Goal: Task Accomplishment & Management: Manage account settings

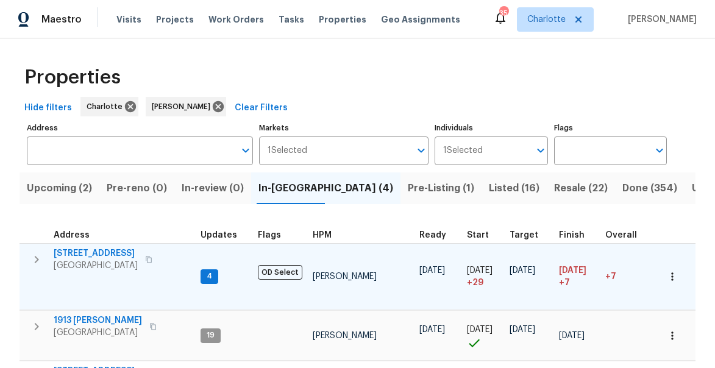
click at [32, 261] on icon "button" at bounding box center [36, 259] width 15 height 15
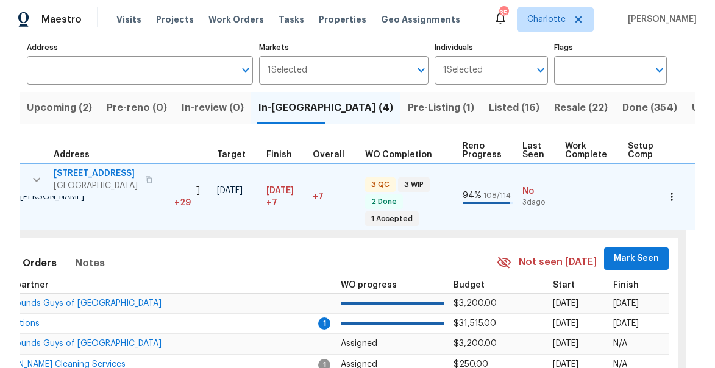
scroll to position [0, 374]
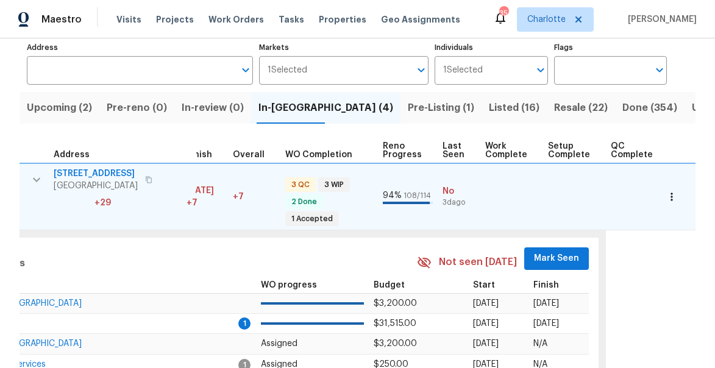
click at [545, 255] on span "Mark Seen" at bounding box center [556, 258] width 45 height 15
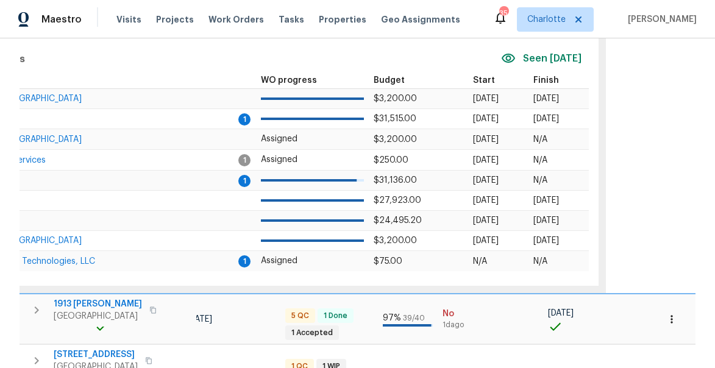
scroll to position [410, 0]
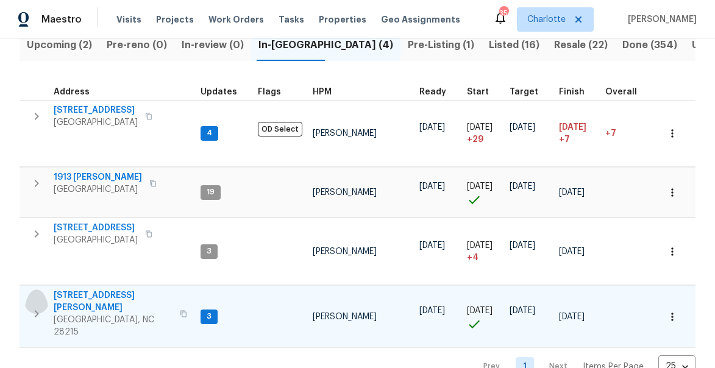
click at [44, 289] on button "button" at bounding box center [36, 313] width 24 height 49
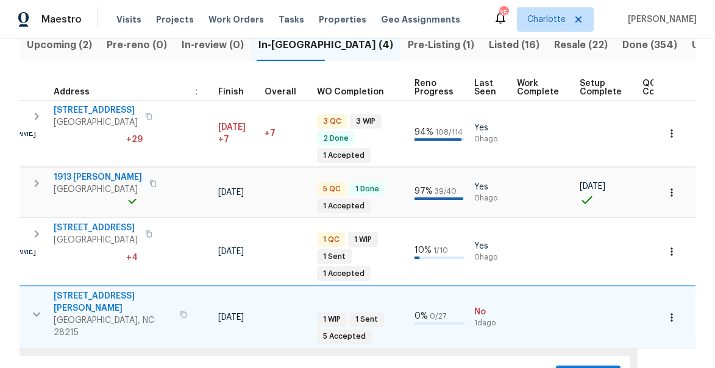
scroll to position [0, 355]
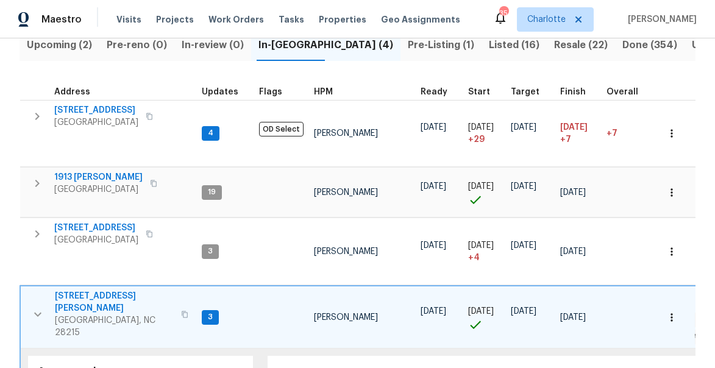
click at [41, 307] on icon "button" at bounding box center [37, 314] width 15 height 15
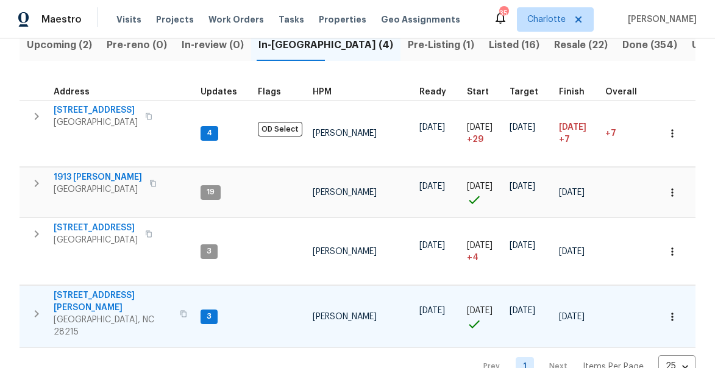
click at [83, 289] on span "5917 McBride St" at bounding box center [113, 301] width 119 height 24
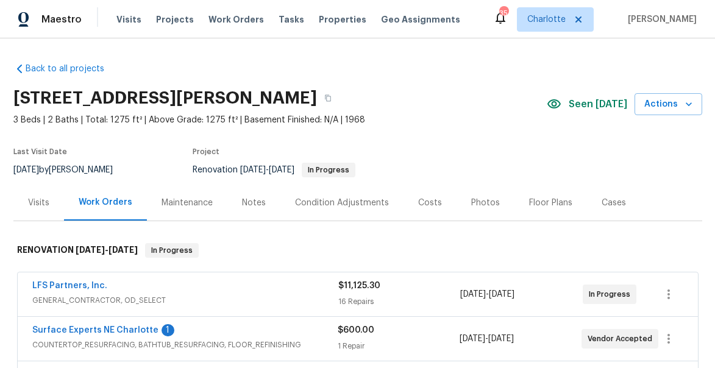
click at [255, 201] on div "Notes" at bounding box center [254, 203] width 24 height 12
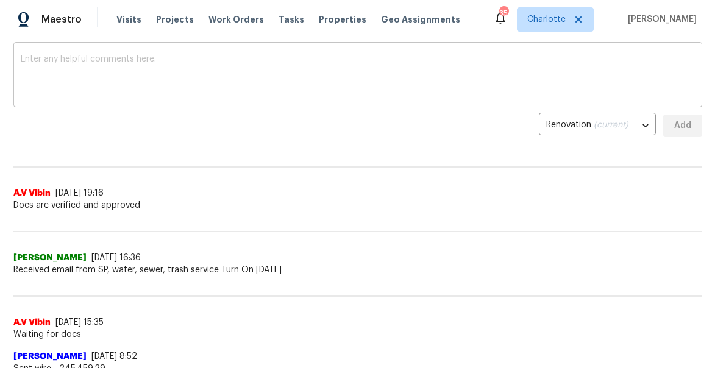
scroll to position [141, 0]
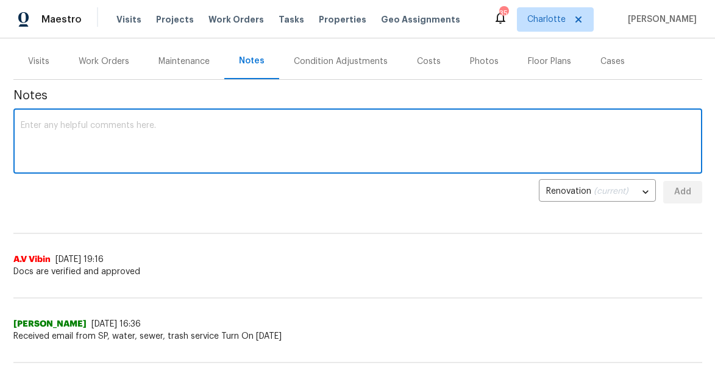
click at [188, 138] on textarea at bounding box center [358, 142] width 674 height 43
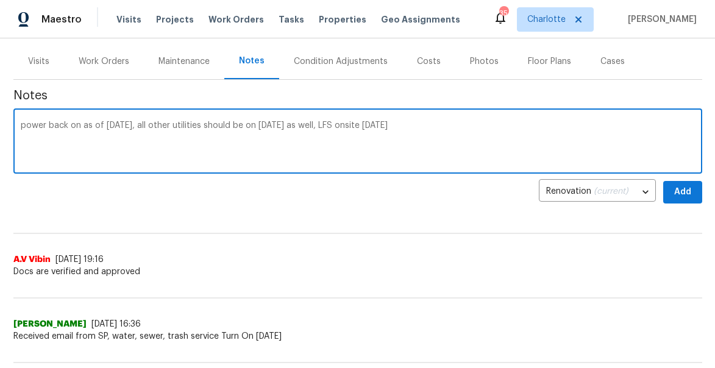
type textarea "power back on as of [DATE], all other utilities should be on [DATE] as well, LF…"
click at [680, 194] on span "Add" at bounding box center [683, 192] width 20 height 15
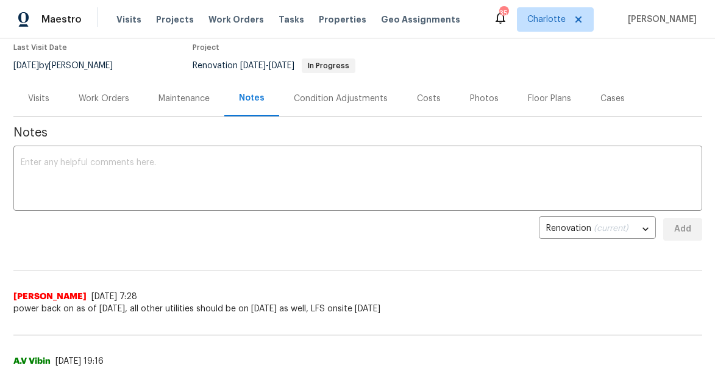
scroll to position [0, 0]
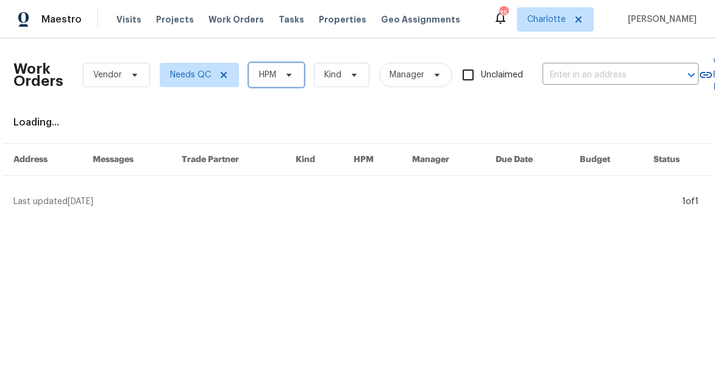
click at [257, 85] on span "HPM" at bounding box center [276, 75] width 55 height 24
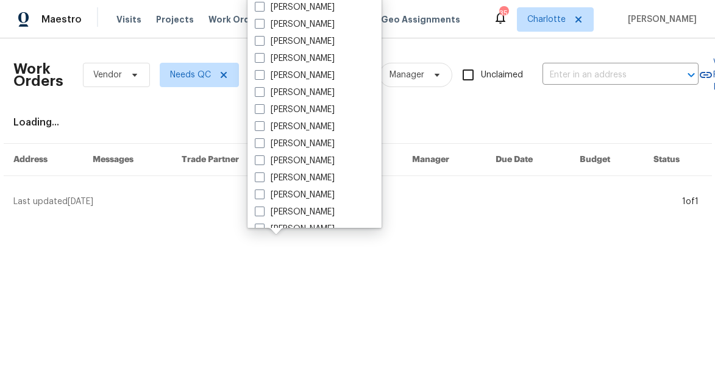
click at [258, 195] on span at bounding box center [260, 195] width 10 height 10
click at [258, 195] on input "[PERSON_NAME]" at bounding box center [259, 193] width 8 height 8
checkbox input "true"
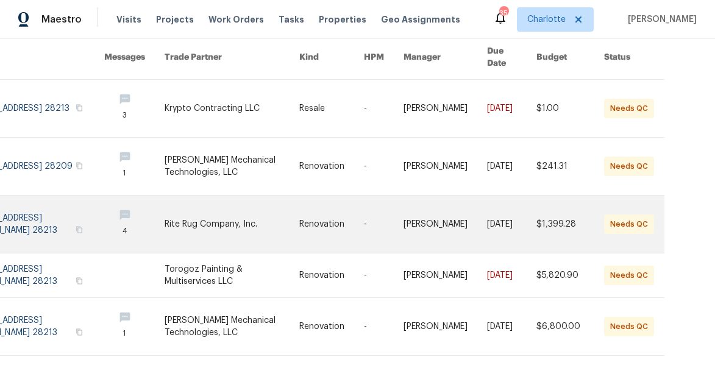
scroll to position [108, 0]
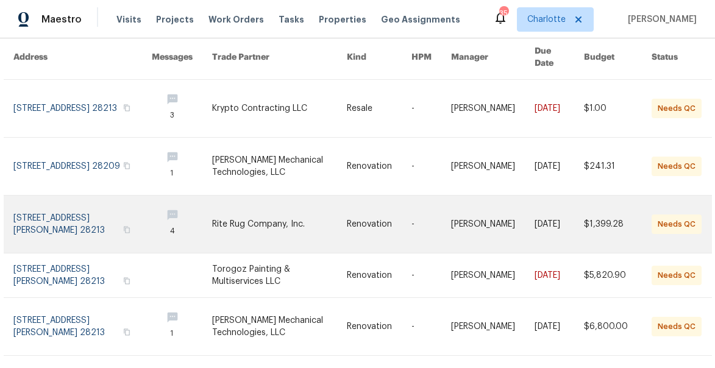
click at [43, 211] on link at bounding box center [82, 224] width 138 height 57
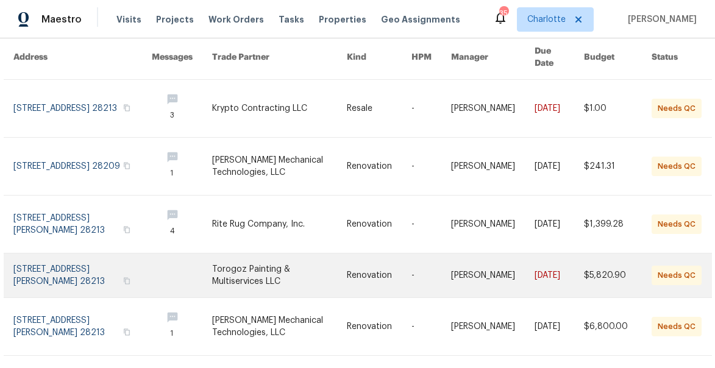
click at [59, 254] on link at bounding box center [82, 276] width 138 height 44
click at [58, 258] on link at bounding box center [82, 276] width 138 height 44
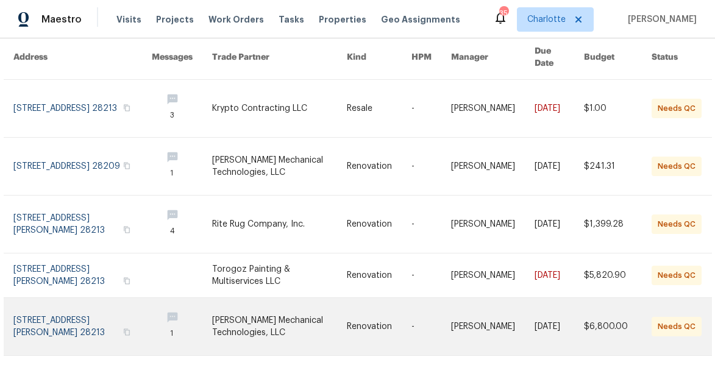
click at [90, 316] on link at bounding box center [82, 326] width 138 height 57
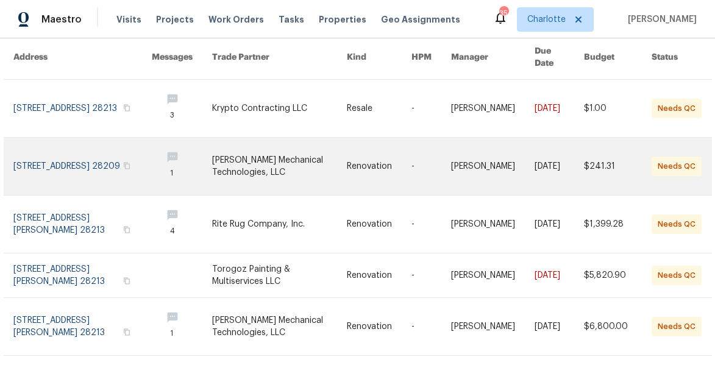
scroll to position [0, 0]
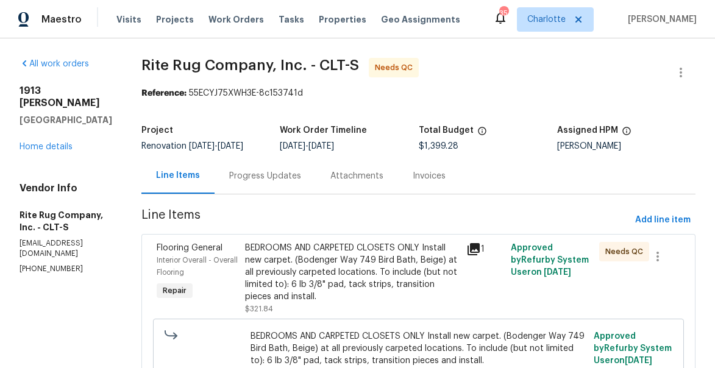
click at [276, 280] on div "BEDROOMS AND CARPETED CLOSETS ONLY Install new carpet. (Bodenger Way 749 Bird B…" at bounding box center [352, 272] width 214 height 61
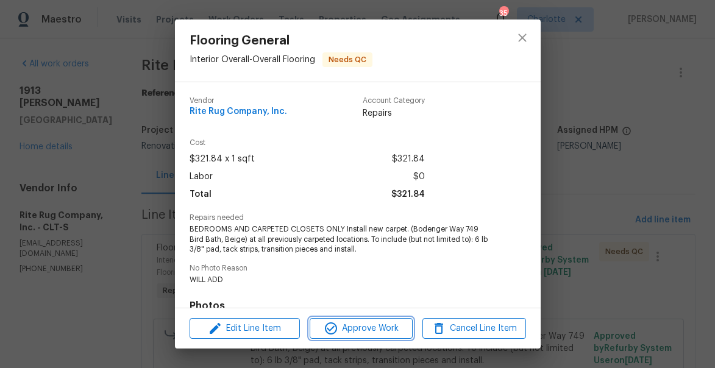
click at [357, 330] on span "Approve Work" at bounding box center [361, 328] width 96 height 15
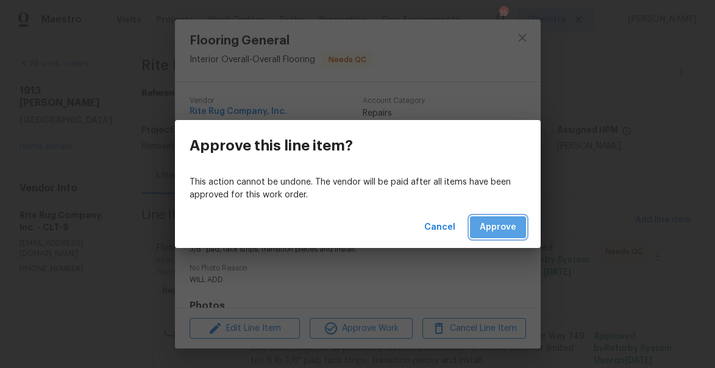
click at [508, 220] on span "Approve" at bounding box center [498, 227] width 37 height 15
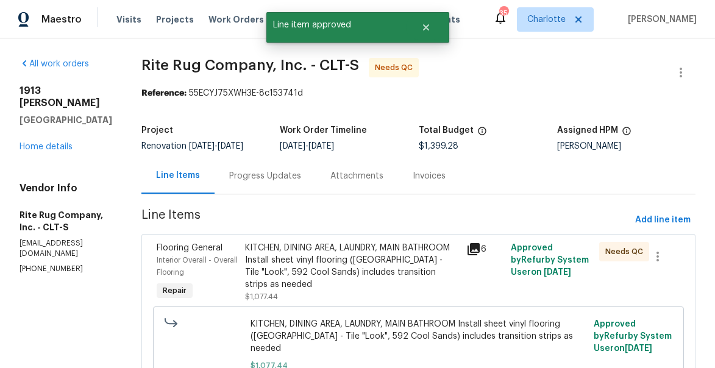
click at [360, 277] on div "KITCHEN, DINING AREA, LAUNDRY, MAIN BATHROOM Install sheet vinyl flooring (Suga…" at bounding box center [352, 266] width 214 height 49
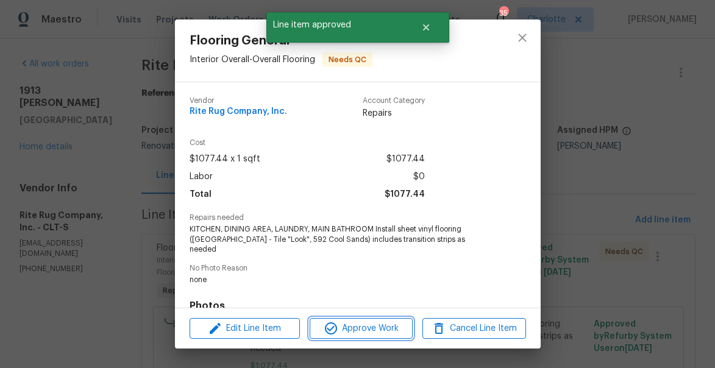
click at [361, 327] on span "Approve Work" at bounding box center [361, 328] width 96 height 15
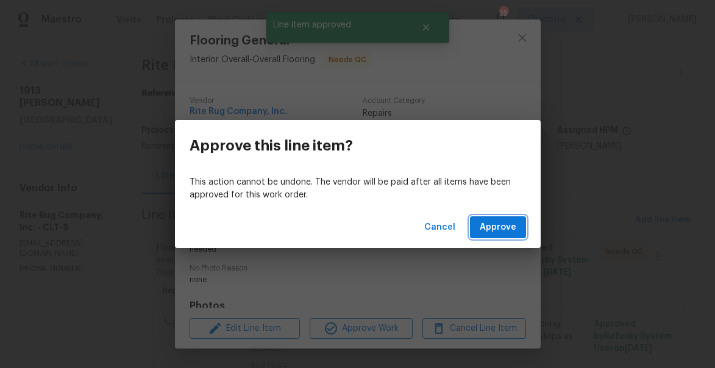
click at [494, 233] on span "Approve" at bounding box center [498, 227] width 37 height 15
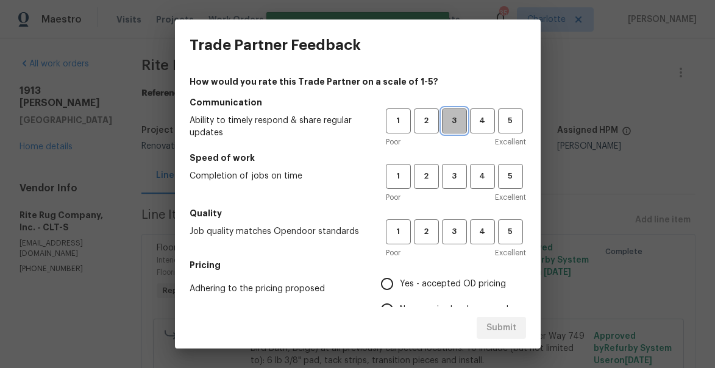
click at [457, 125] on span "3" at bounding box center [454, 121] width 23 height 14
click at [456, 178] on span "3" at bounding box center [454, 176] width 23 height 14
click at [480, 236] on span "4" at bounding box center [482, 232] width 23 height 14
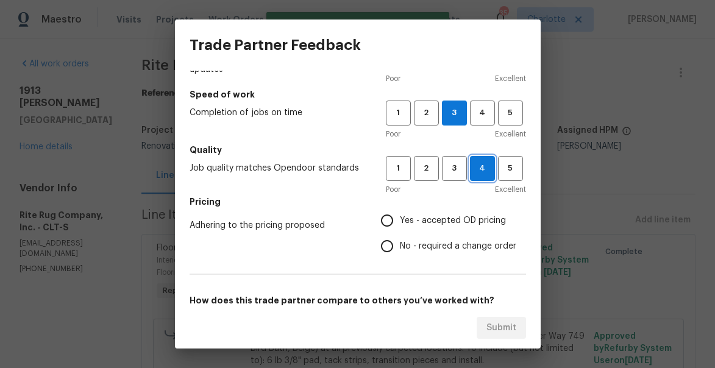
scroll to position [64, 0]
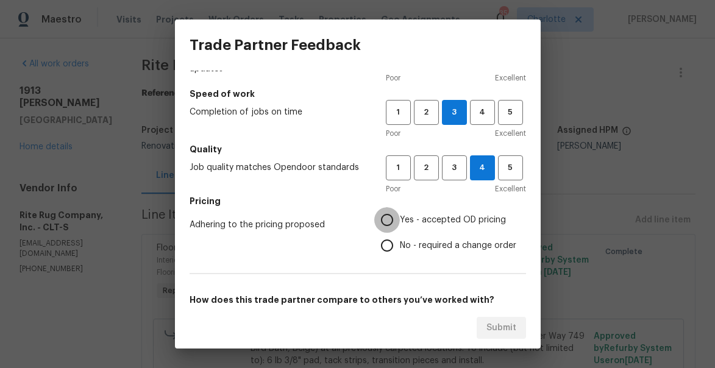
click at [385, 219] on input "Yes - accepted OD pricing" at bounding box center [387, 220] width 26 height 26
radio input "true"
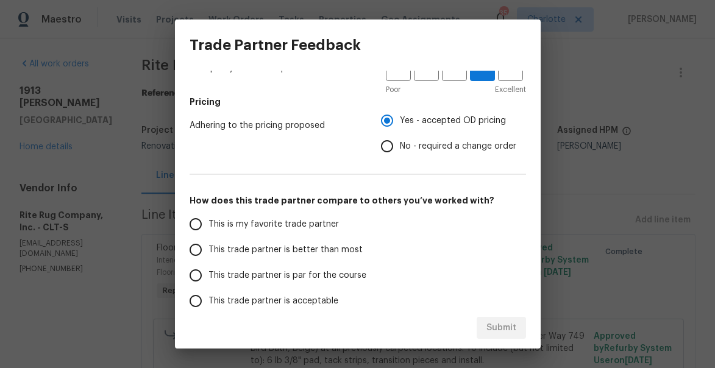
scroll to position [173, 0]
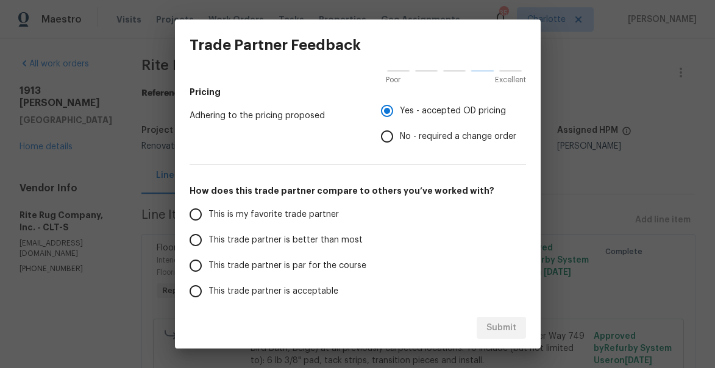
click at [255, 237] on span "This trade partner is better than most" at bounding box center [285, 240] width 154 height 13
click at [208, 237] on input "This trade partner is better than most" at bounding box center [196, 240] width 26 height 26
click at [506, 332] on span "Submit" at bounding box center [501, 328] width 30 height 15
radio input "true"
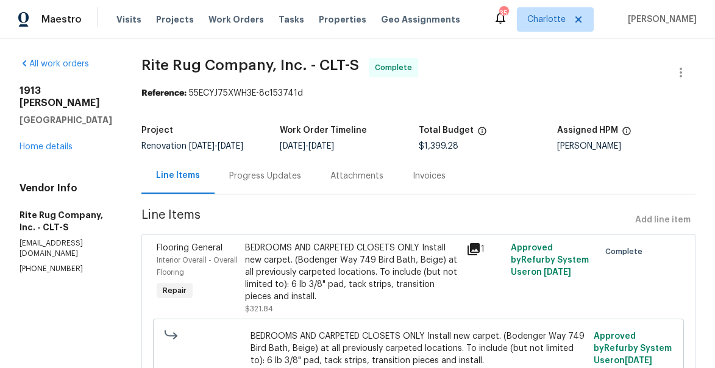
radio input "false"
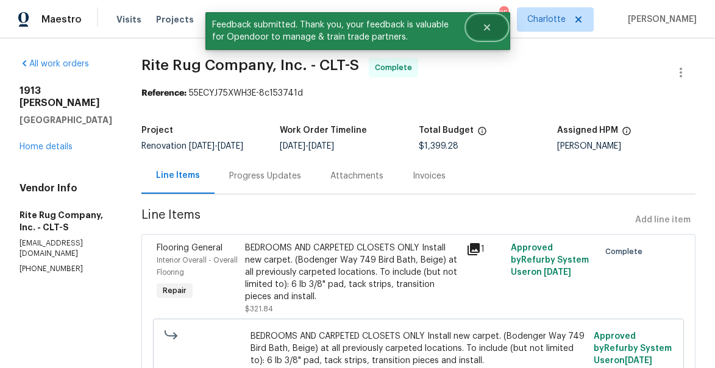
click at [483, 30] on icon "Close" at bounding box center [487, 28] width 10 height 10
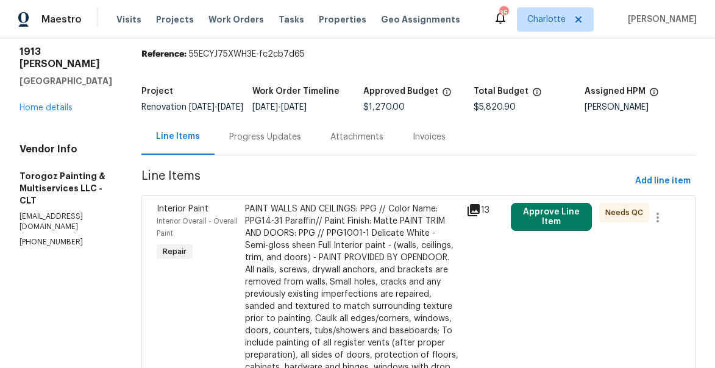
scroll to position [65, 0]
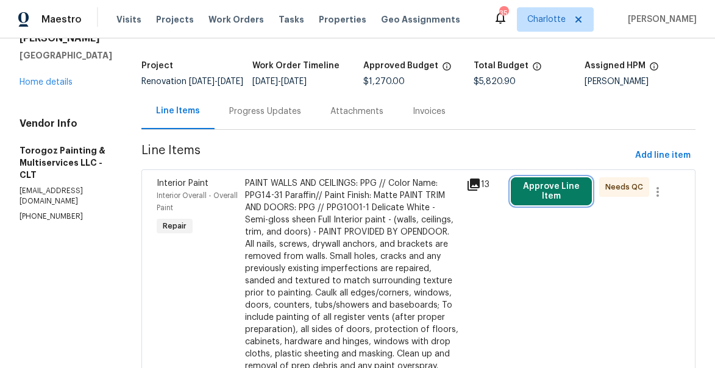
click at [551, 205] on button "Approve Line Item" at bounding box center [551, 191] width 81 height 28
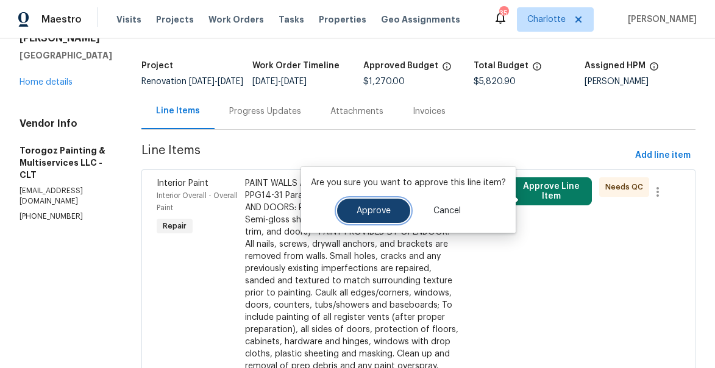
click at [357, 215] on span "Approve" at bounding box center [374, 211] width 34 height 9
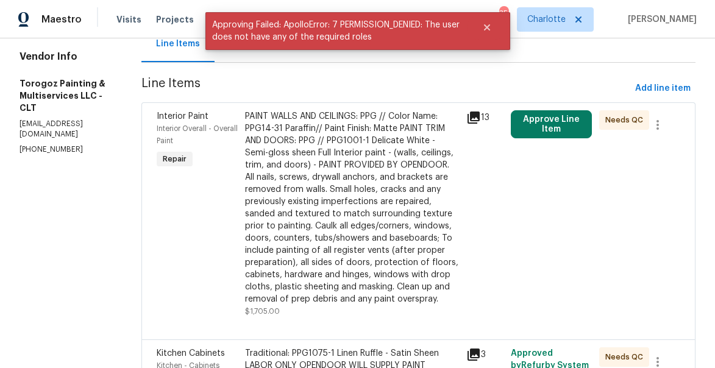
scroll to position [131, 0]
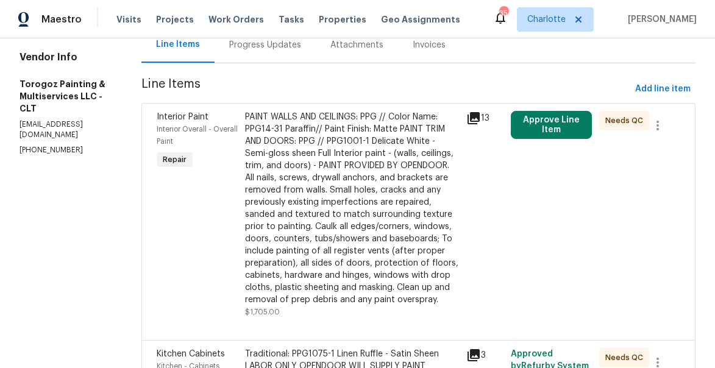
click at [335, 250] on div "PAINT WALLS AND CEILINGS: PPG // Color Name: PPG14-31 Paraffin// Paint Finish: …" at bounding box center [352, 208] width 214 height 195
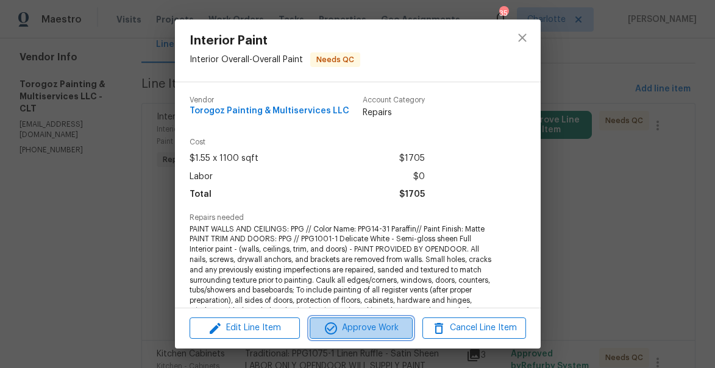
click at [361, 327] on span "Approve Work" at bounding box center [361, 328] width 96 height 15
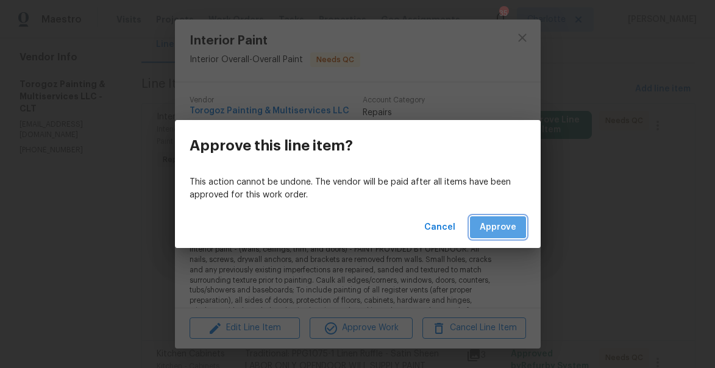
click at [498, 225] on span "Approve" at bounding box center [498, 227] width 37 height 15
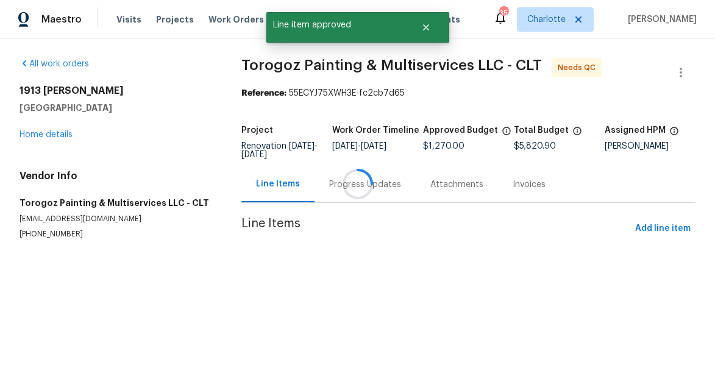
scroll to position [0, 0]
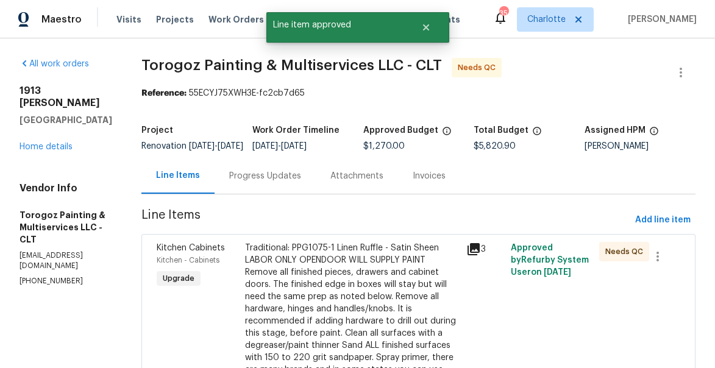
click at [342, 288] on div "Traditional: PPG1075-1 Linen Ruffle - Satin Sheen LABOR ONLY OPENDOOR WILL SUPP…" at bounding box center [352, 364] width 214 height 244
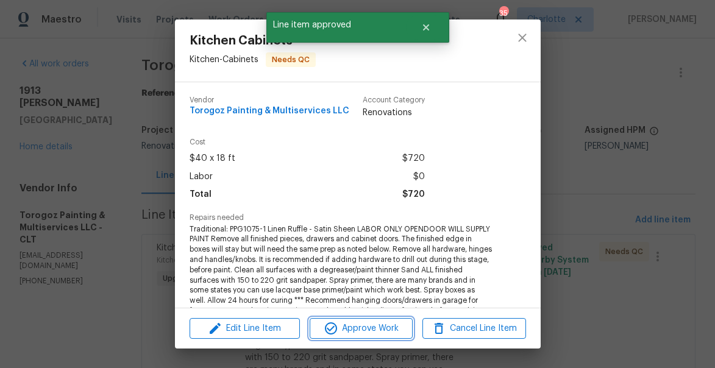
click at [371, 324] on span "Approve Work" at bounding box center [361, 328] width 96 height 15
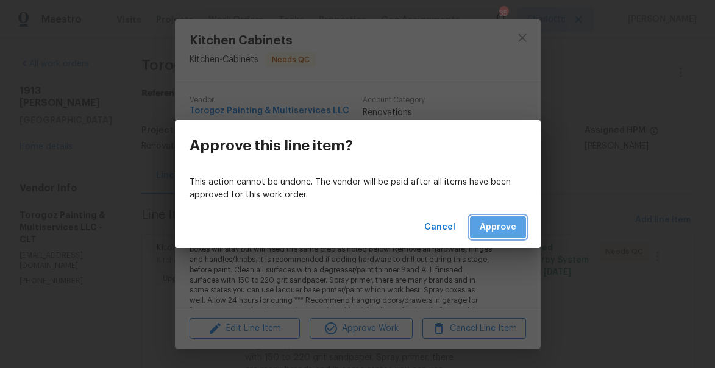
click at [503, 228] on span "Approve" at bounding box center [498, 227] width 37 height 15
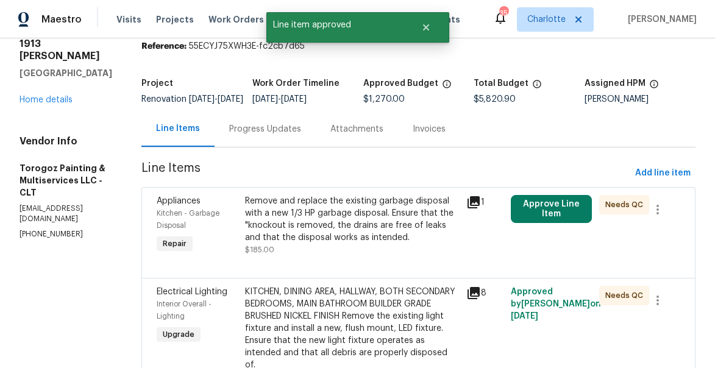
scroll to position [54, 0]
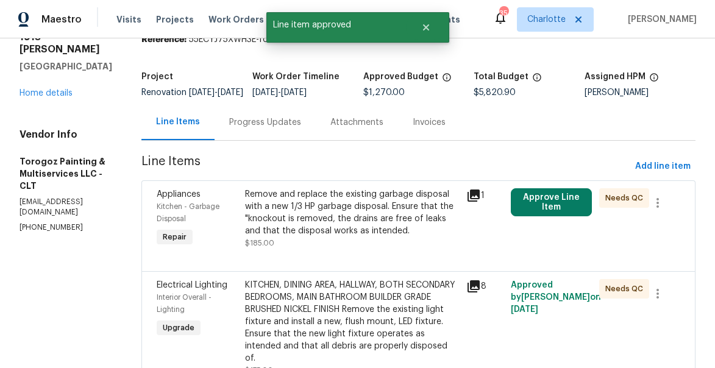
click at [481, 203] on icon at bounding box center [473, 195] width 15 height 15
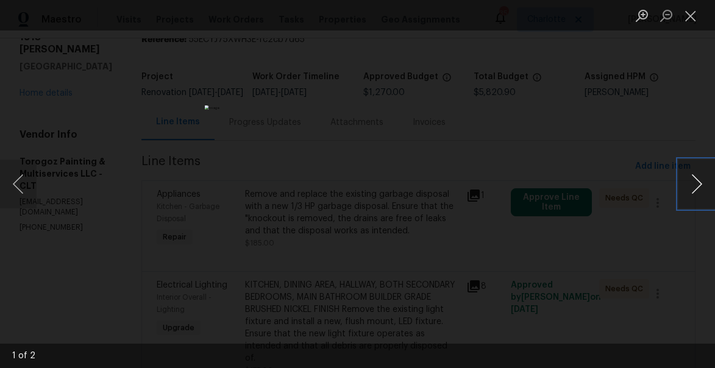
click at [689, 185] on button "Next image" at bounding box center [696, 184] width 37 height 49
click at [686, 24] on button "Close lightbox" at bounding box center [690, 15] width 24 height 21
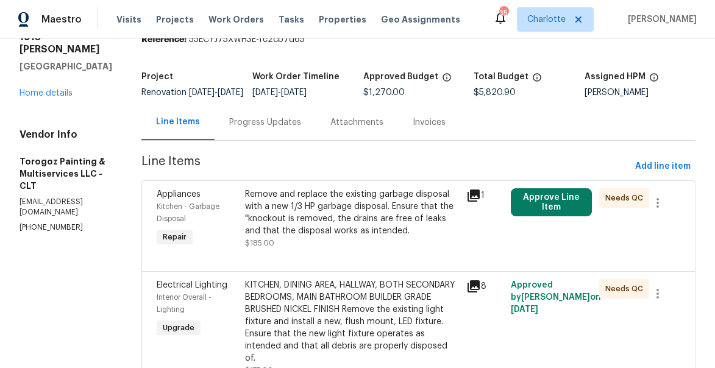
click at [241, 239] on div "Appliances Kitchen - Garbage Disposal Repair" at bounding box center [197, 219] width 88 height 68
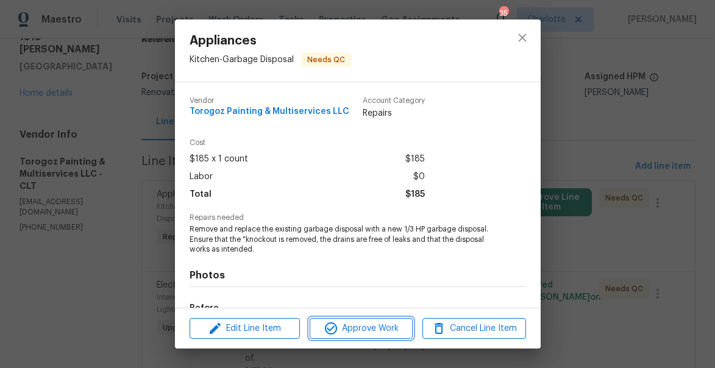
click at [370, 335] on span "Approve Work" at bounding box center [361, 328] width 96 height 15
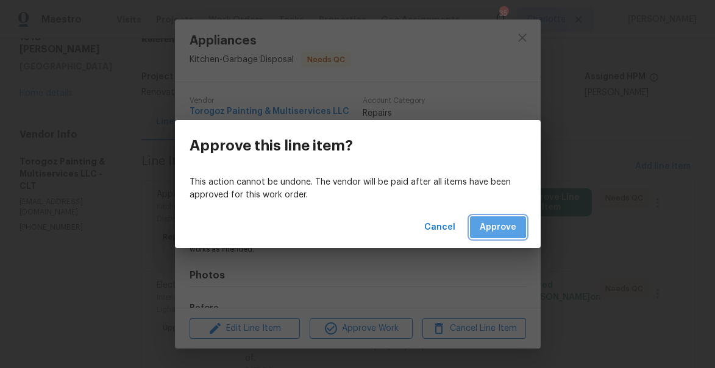
click at [498, 227] on span "Approve" at bounding box center [498, 227] width 37 height 15
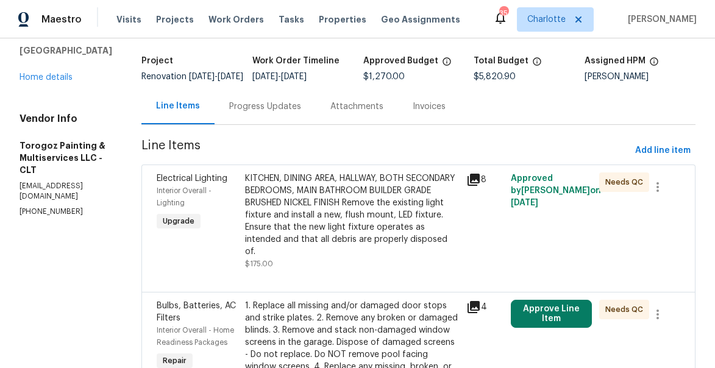
scroll to position [73, 0]
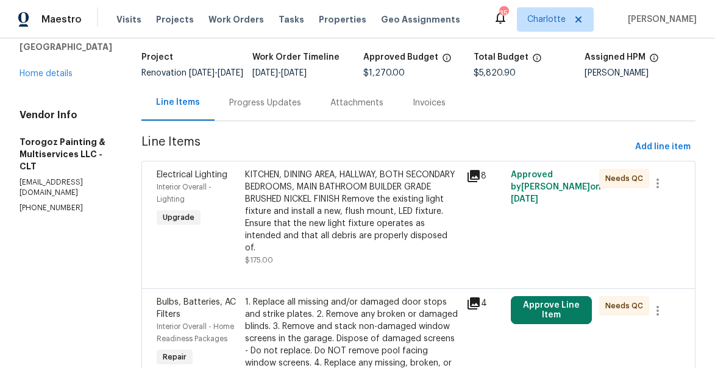
click at [480, 181] on icon at bounding box center [473, 176] width 12 height 12
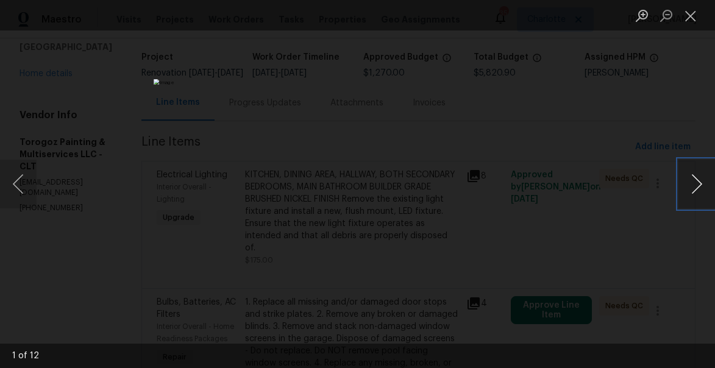
click at [704, 186] on button "Next image" at bounding box center [696, 184] width 37 height 49
click at [689, 13] on button "Close lightbox" at bounding box center [690, 15] width 24 height 21
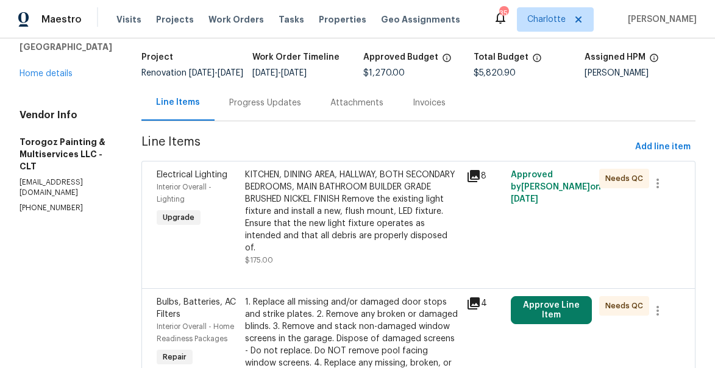
click at [334, 229] on div "KITCHEN, DINING AREA, HALLWAY, BOTH SECONDARY BEDROOMS, MAIN BATHROOM BUILDER G…" at bounding box center [352, 211] width 214 height 85
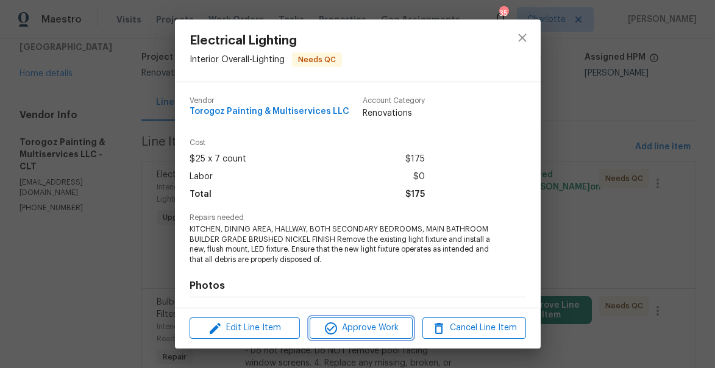
click at [345, 325] on span "Approve Work" at bounding box center [361, 328] width 96 height 15
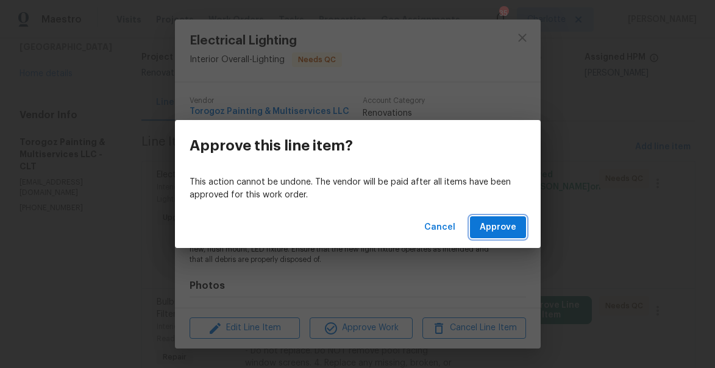
click at [505, 224] on span "Approve" at bounding box center [498, 227] width 37 height 15
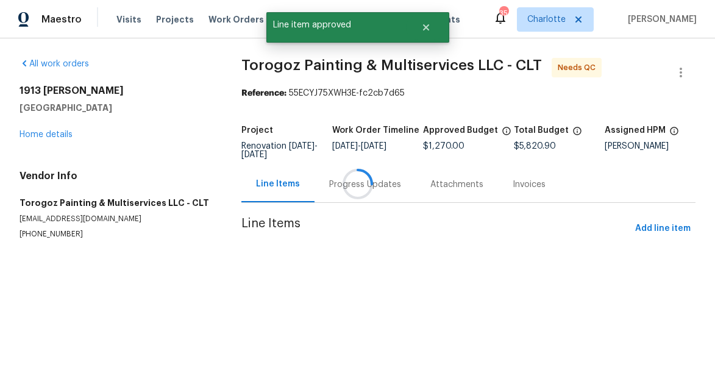
scroll to position [0, 0]
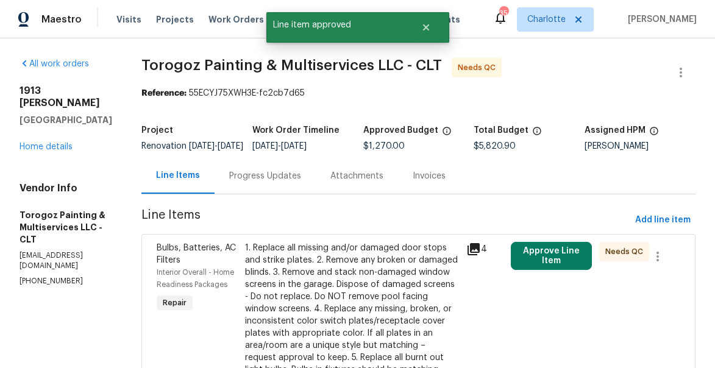
click at [343, 285] on div "1. Replace all missing and/or damaged door stops and strike plates. 2. Remove a…" at bounding box center [352, 358] width 214 height 232
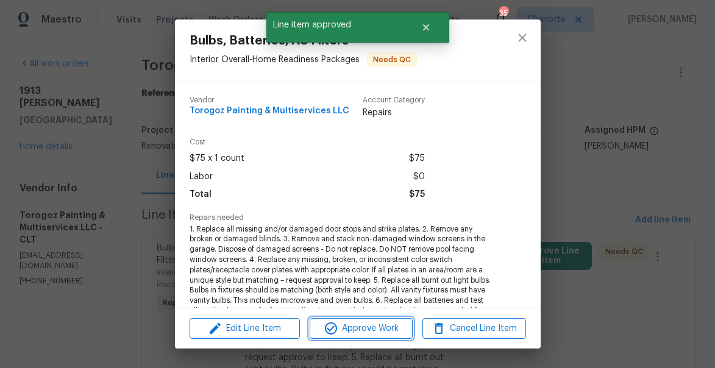
click at [347, 335] on span "Approve Work" at bounding box center [361, 328] width 96 height 15
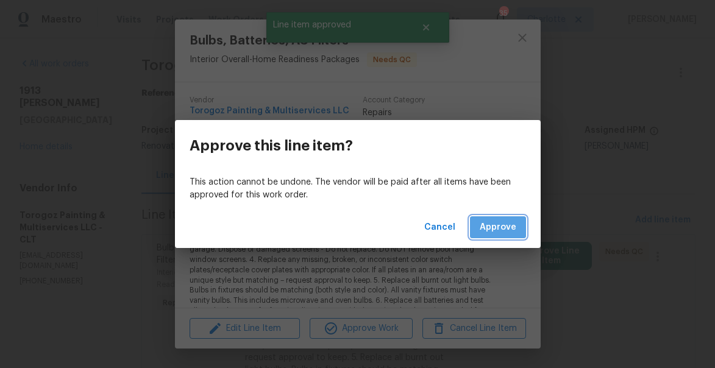
click at [501, 226] on span "Approve" at bounding box center [498, 227] width 37 height 15
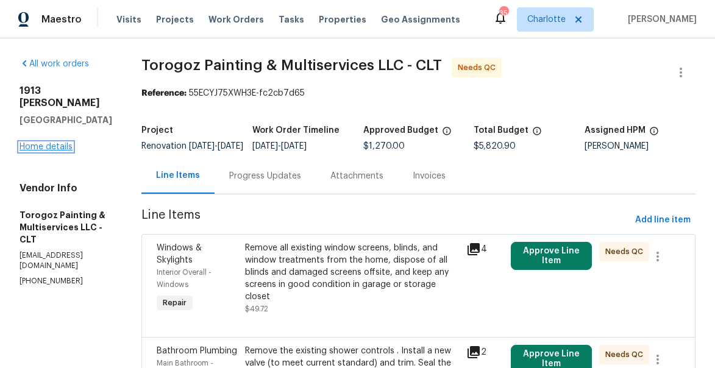
click at [51, 143] on link "Home details" at bounding box center [46, 147] width 53 height 9
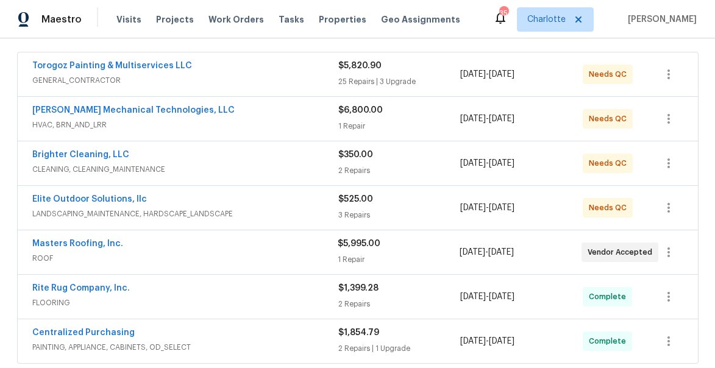
scroll to position [211, 0]
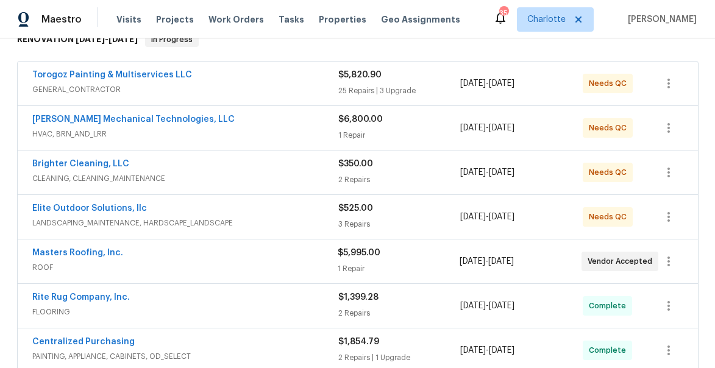
click at [107, 68] on div "Torogoz Painting & Multiservices LLC GENERAL_CONTRACTOR $5,820.90 25 Repairs | …" at bounding box center [358, 84] width 680 height 44
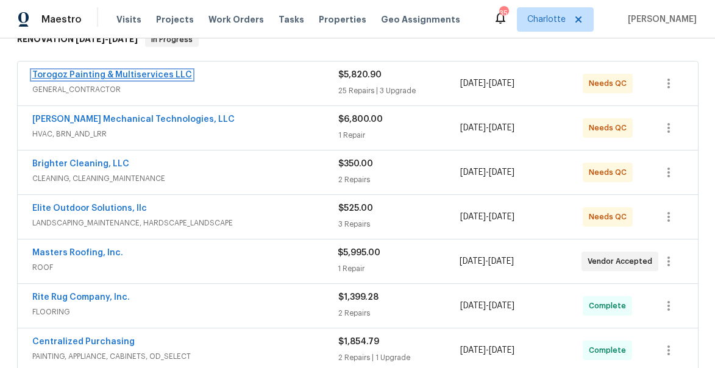
click at [105, 73] on link "Torogoz Painting & Multiservices LLC" at bounding box center [112, 75] width 160 height 9
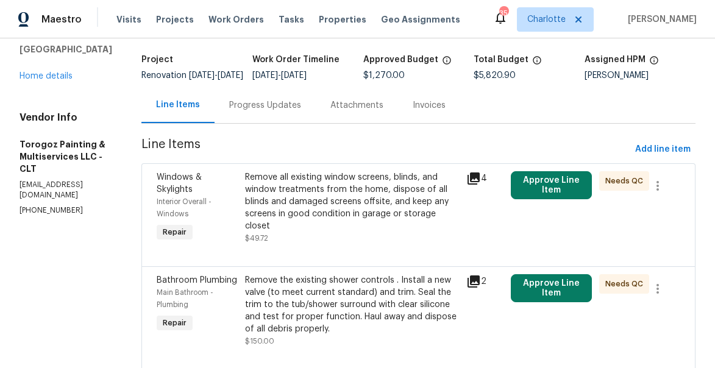
scroll to position [72, 0]
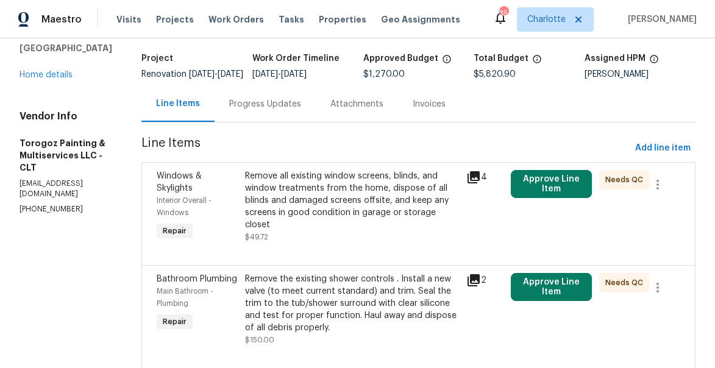
click at [381, 209] on div "Remove all existing window screens, blinds, and window treatments from the home…" at bounding box center [352, 200] width 214 height 61
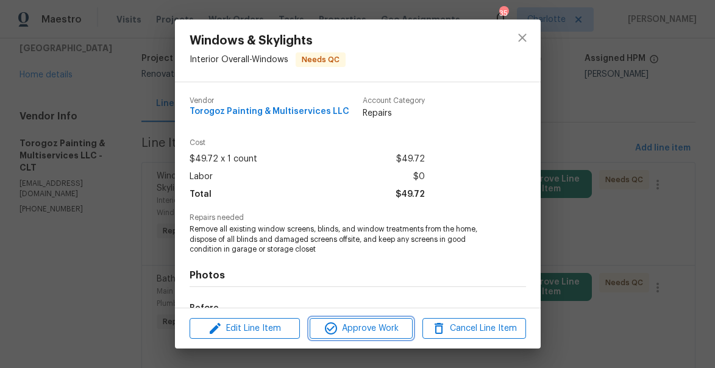
click at [389, 333] on span "Approve Work" at bounding box center [361, 328] width 96 height 15
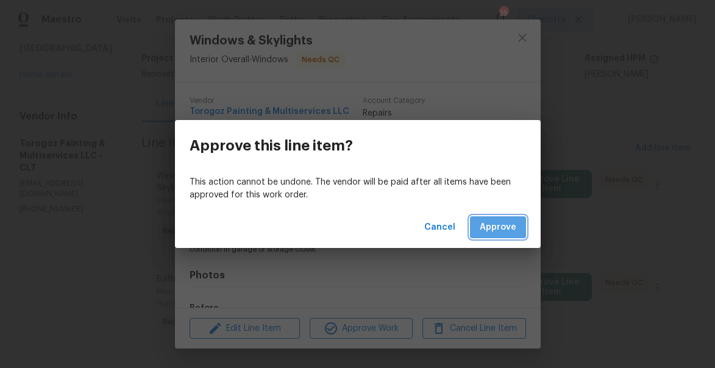
click at [500, 228] on span "Approve" at bounding box center [498, 227] width 37 height 15
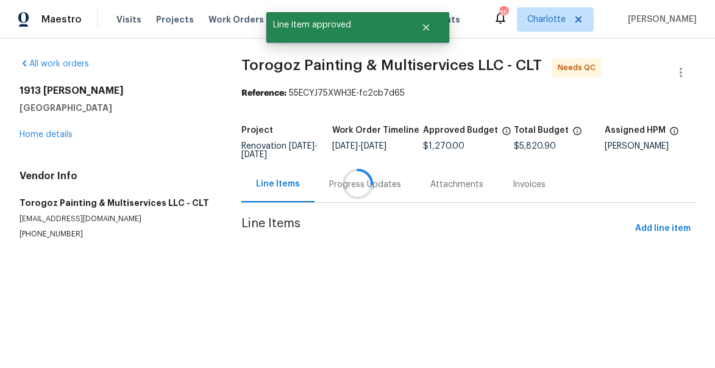
scroll to position [0, 0]
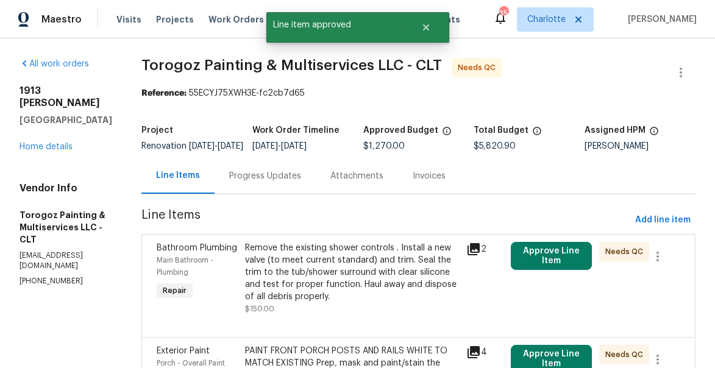
click at [316, 266] on div "Remove the existing shower controls . Install a new valve (to meet current stan…" at bounding box center [352, 272] width 214 height 61
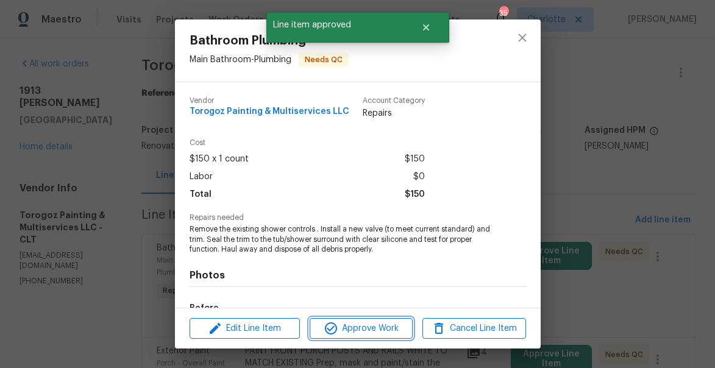
click at [369, 331] on span "Approve Work" at bounding box center [361, 328] width 96 height 15
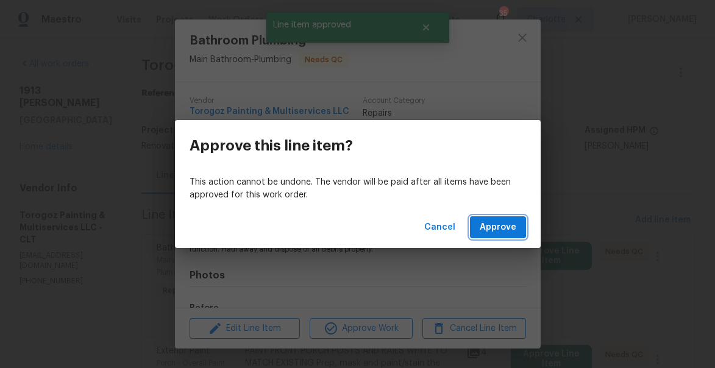
click at [505, 220] on span "Approve" at bounding box center [498, 227] width 37 height 15
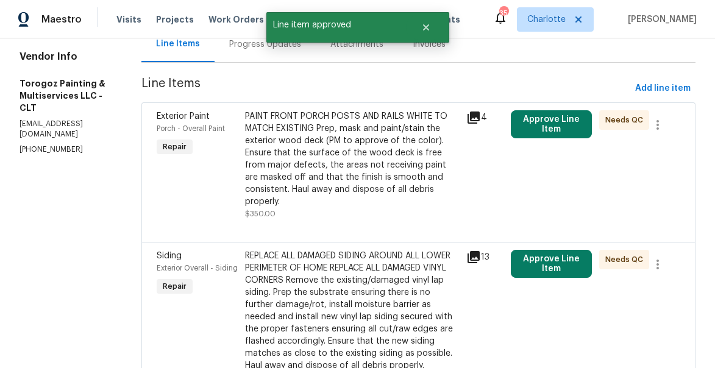
scroll to position [145, 0]
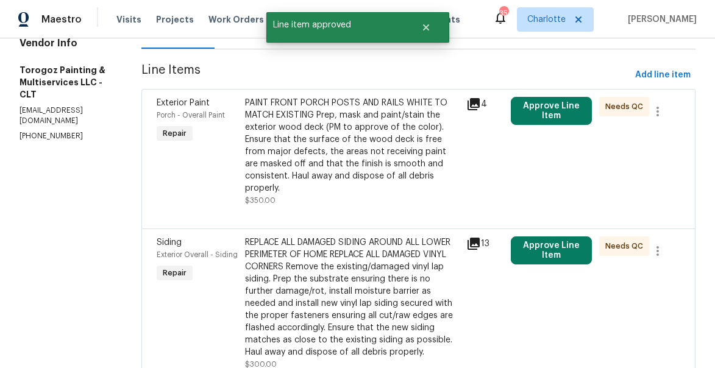
click at [359, 173] on div "PAINT FRONT PORCH POSTS AND RAILS WHITE TO MATCH EXISTING Prep, mask and paint/…" at bounding box center [352, 146] width 214 height 98
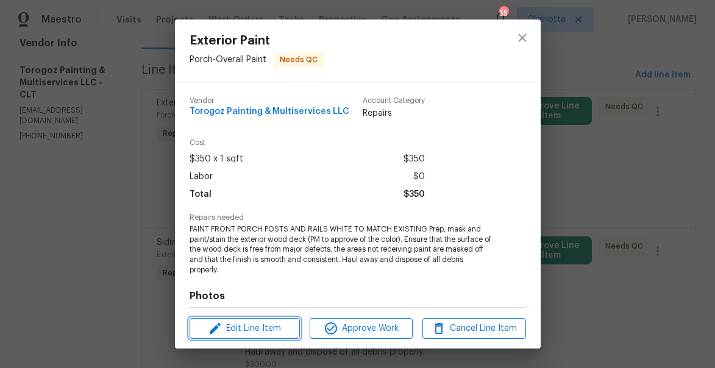
click at [248, 331] on span "Edit Line Item" at bounding box center [244, 328] width 103 height 15
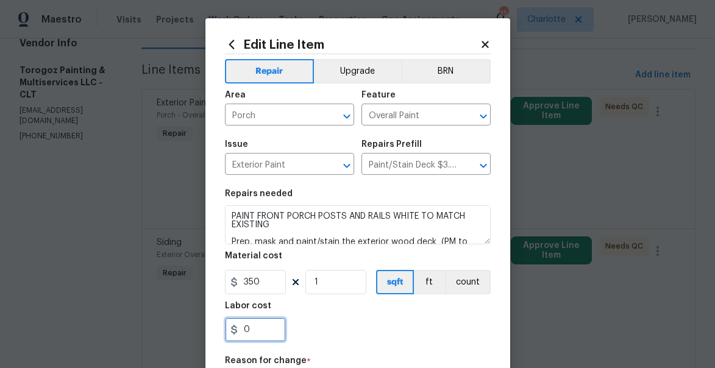
click at [253, 327] on input "0" at bounding box center [255, 330] width 61 height 24
click at [241, 333] on input "291" at bounding box center [255, 330] width 61 height 24
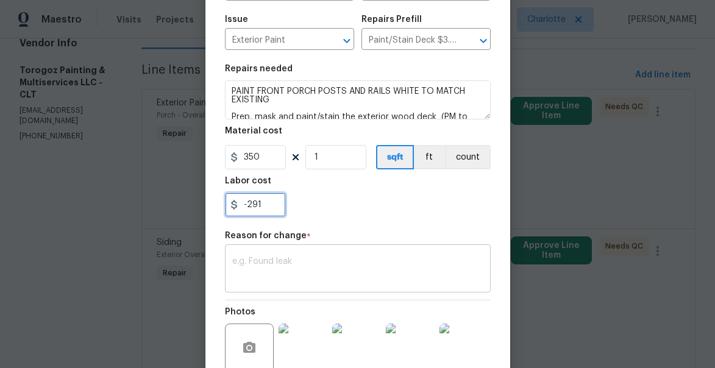
type input "-291"
click at [295, 269] on textarea at bounding box center [357, 270] width 251 height 26
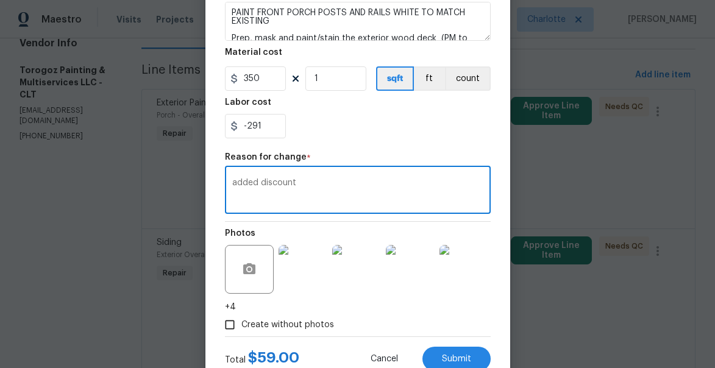
scroll to position [245, 0]
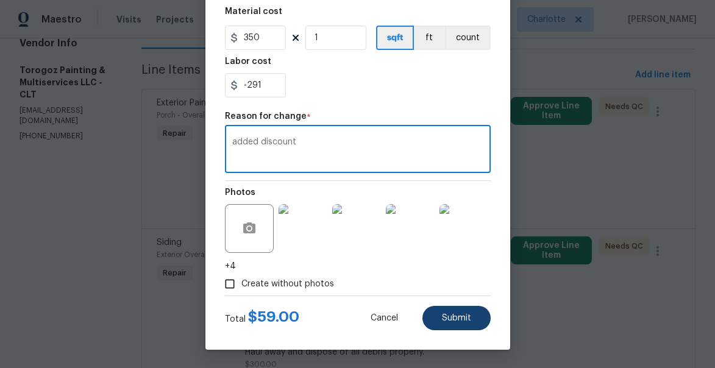
type textarea "added discount"
click at [480, 316] on button "Submit" at bounding box center [456, 318] width 68 height 24
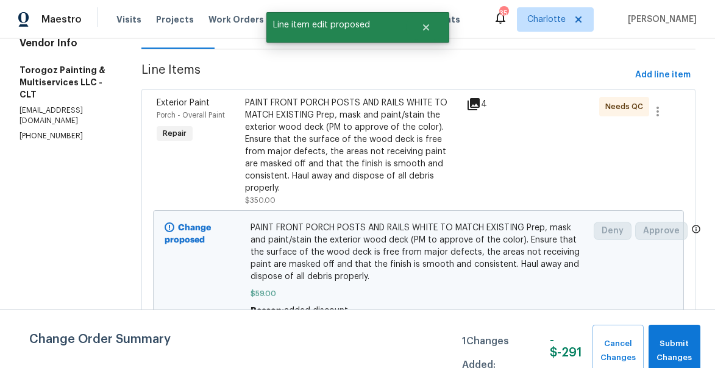
scroll to position [0, 0]
click at [662, 342] on span "Submit Changes" at bounding box center [675, 351] width 40 height 28
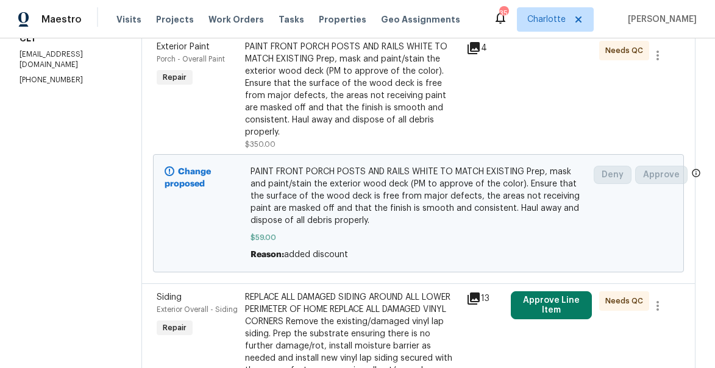
scroll to position [241, 0]
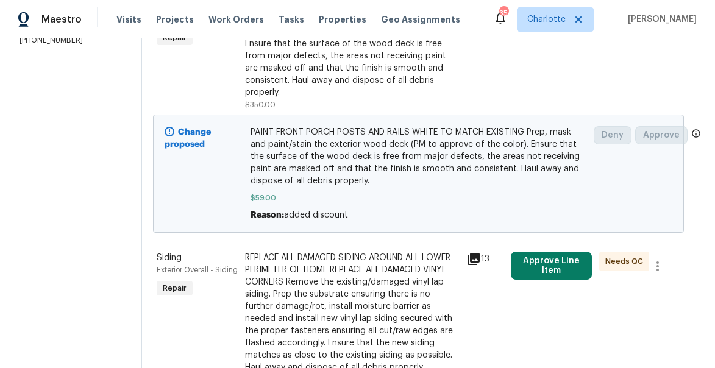
click at [311, 91] on div "PAINT FRONT PORCH POSTS AND RAILS WHITE TO MATCH EXISTING Prep, mask and paint/…" at bounding box center [352, 50] width 214 height 98
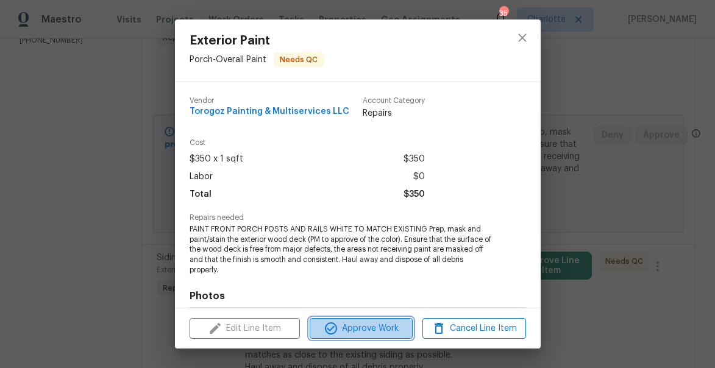
click at [352, 325] on span "Approve Work" at bounding box center [361, 328] width 96 height 15
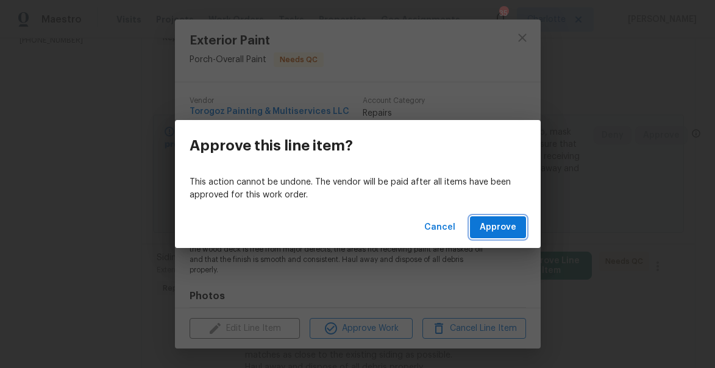
click at [494, 230] on span "Approve" at bounding box center [498, 227] width 37 height 15
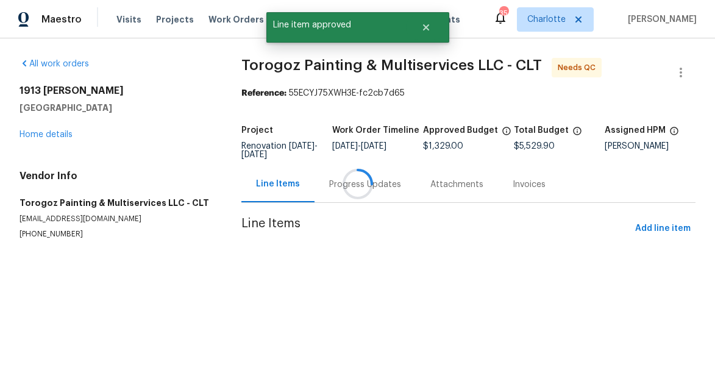
scroll to position [0, 0]
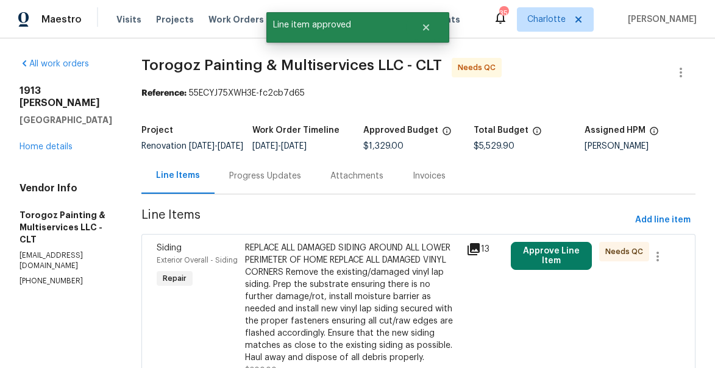
click at [330, 280] on div "REPLACE ALL DAMAGED SIDING AROUND ALL LOWER PERIMETER OF HOME REPLACE ALL DAMAG…" at bounding box center [352, 303] width 214 height 122
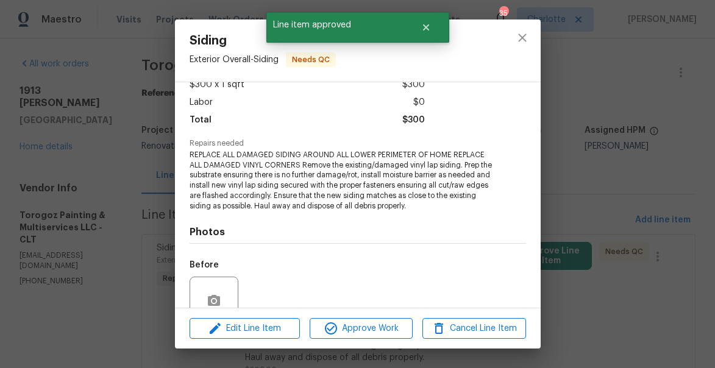
scroll to position [183, 0]
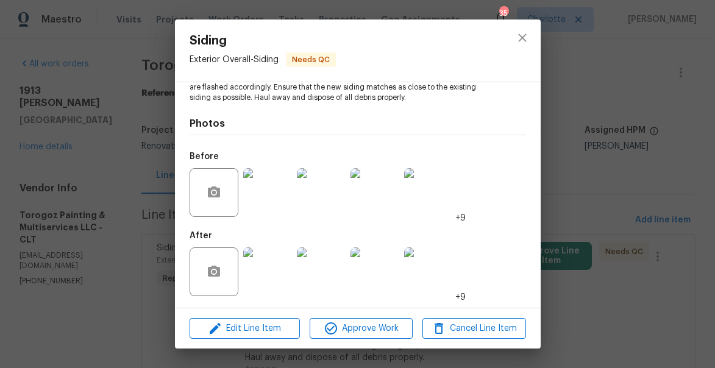
click at [260, 271] on img at bounding box center [267, 271] width 49 height 49
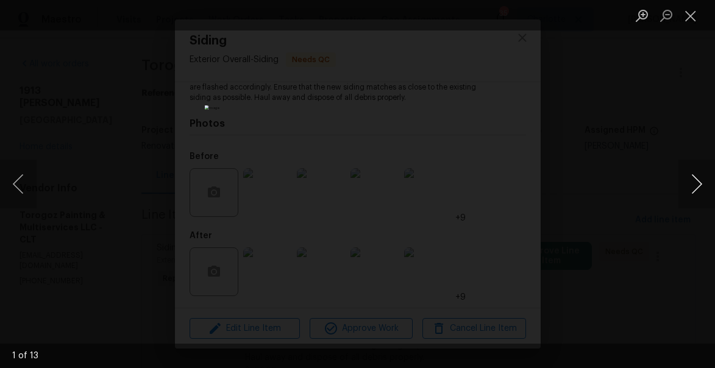
click at [691, 182] on button "Next image" at bounding box center [696, 184] width 37 height 49
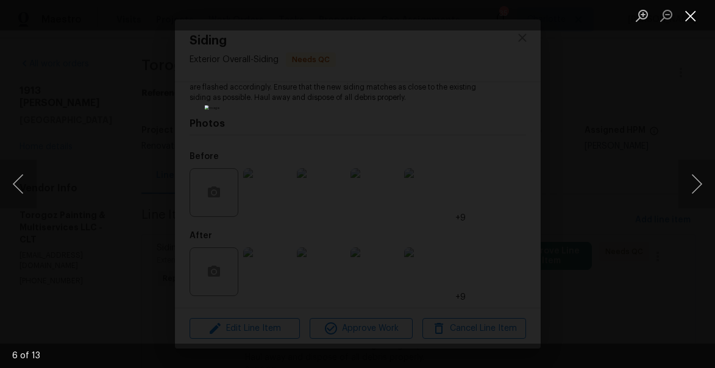
click at [691, 20] on button "Close lightbox" at bounding box center [690, 15] width 24 height 21
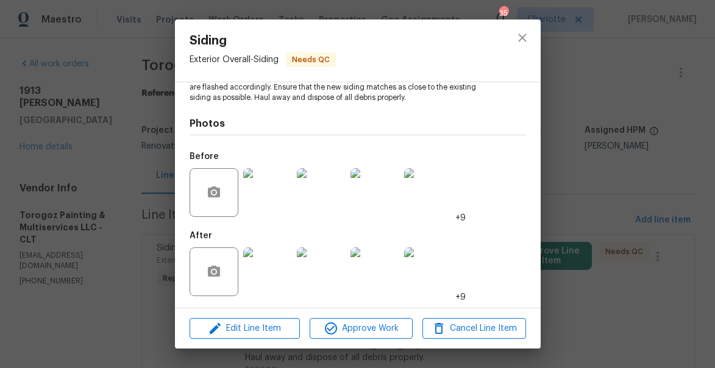
click at [441, 255] on img at bounding box center [428, 271] width 49 height 49
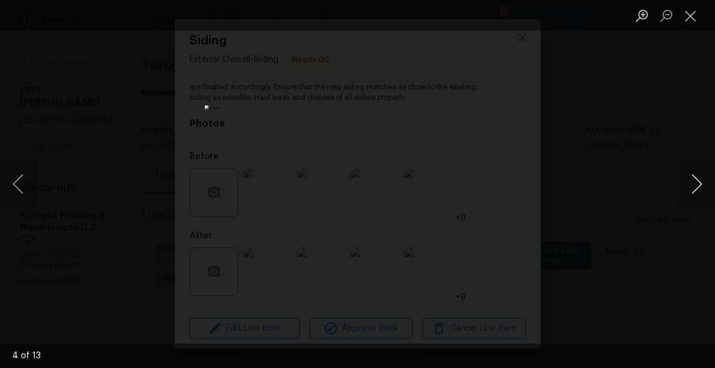
click at [693, 186] on button "Next image" at bounding box center [696, 184] width 37 height 49
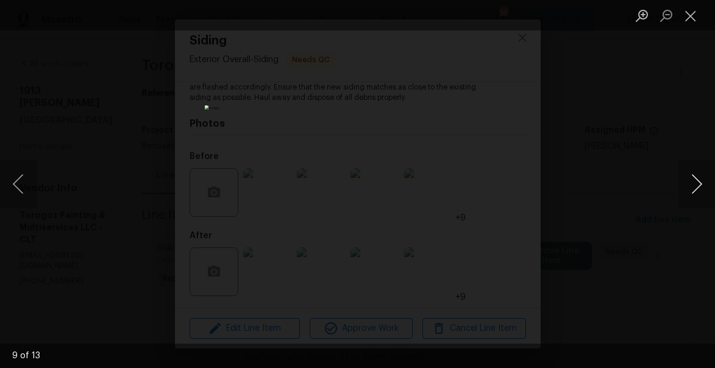
click at [693, 186] on button "Next image" at bounding box center [696, 184] width 37 height 49
click at [692, 16] on button "Close lightbox" at bounding box center [690, 15] width 24 height 21
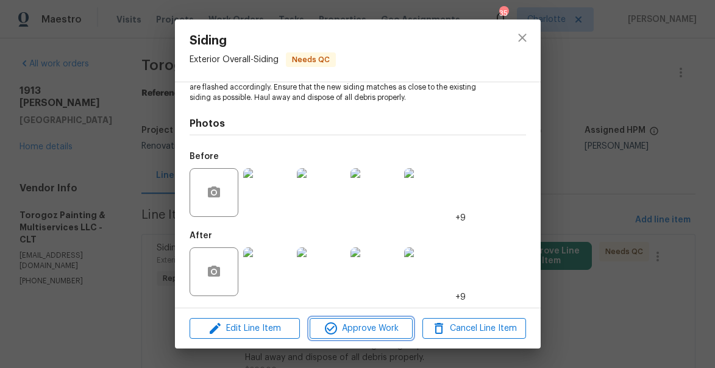
click at [379, 331] on span "Approve Work" at bounding box center [361, 328] width 96 height 15
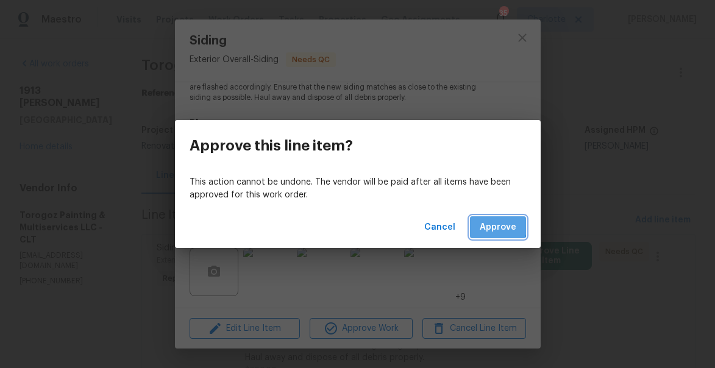
click at [494, 225] on span "Approve" at bounding box center [498, 227] width 37 height 15
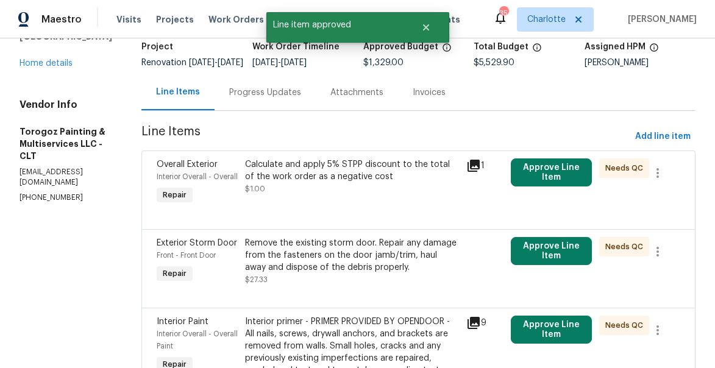
scroll to position [91, 0]
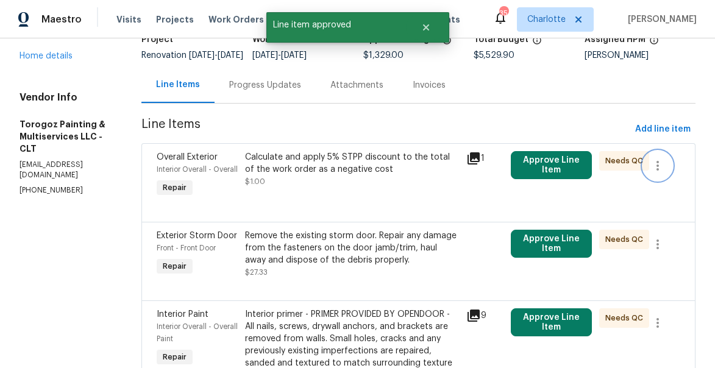
click at [664, 173] on icon "button" at bounding box center [657, 165] width 15 height 15
click at [664, 177] on li "Cancel" at bounding box center [669, 175] width 47 height 20
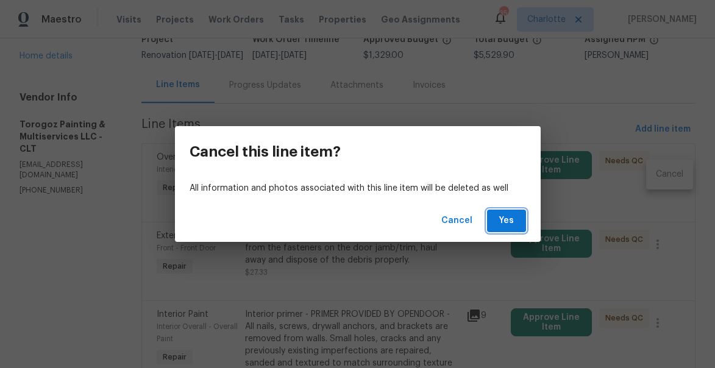
click at [512, 220] on span "Yes" at bounding box center [507, 220] width 20 height 15
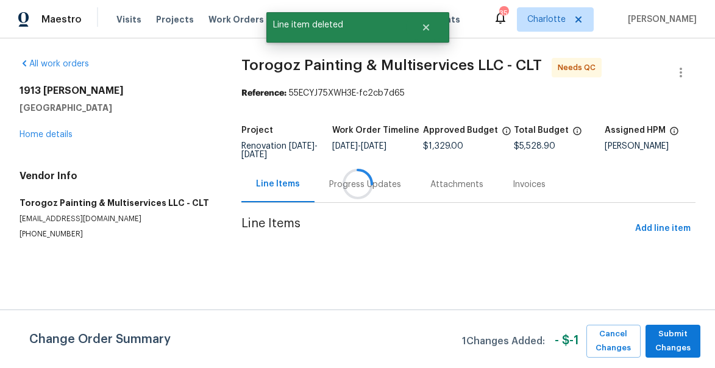
scroll to position [0, 0]
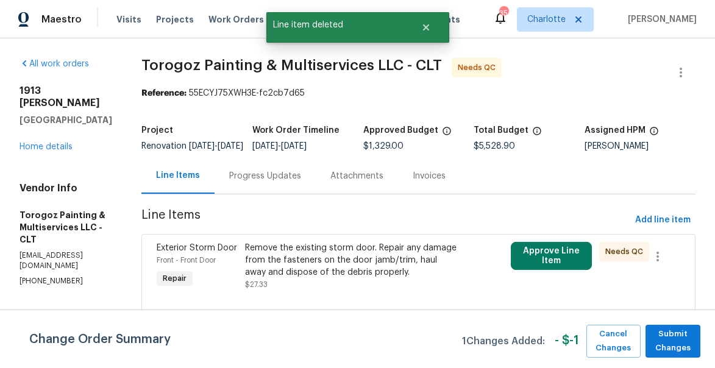
click at [238, 266] on div "Front - Front Door" at bounding box center [197, 260] width 81 height 12
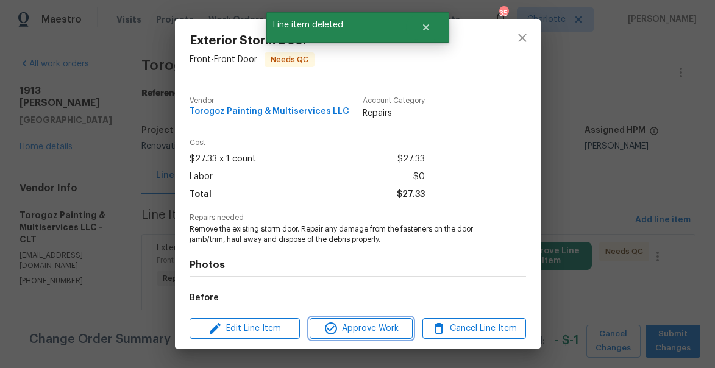
click at [358, 335] on span "Approve Work" at bounding box center [361, 328] width 96 height 15
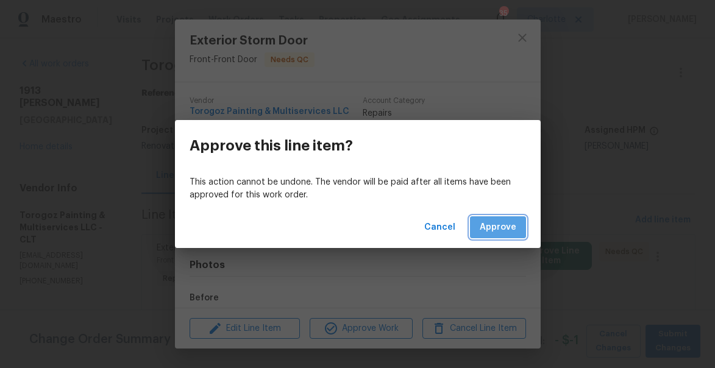
click at [500, 225] on span "Approve" at bounding box center [498, 227] width 37 height 15
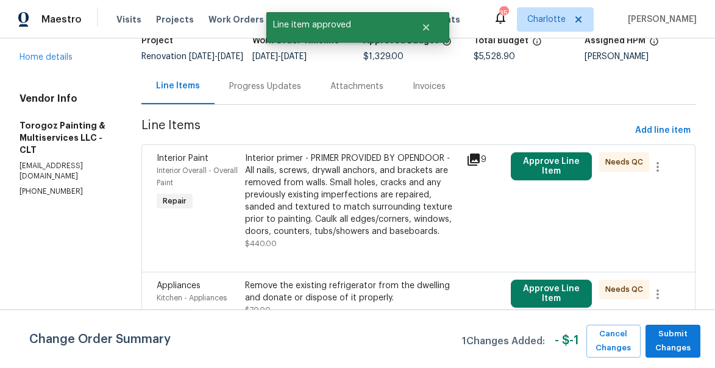
scroll to position [104, 0]
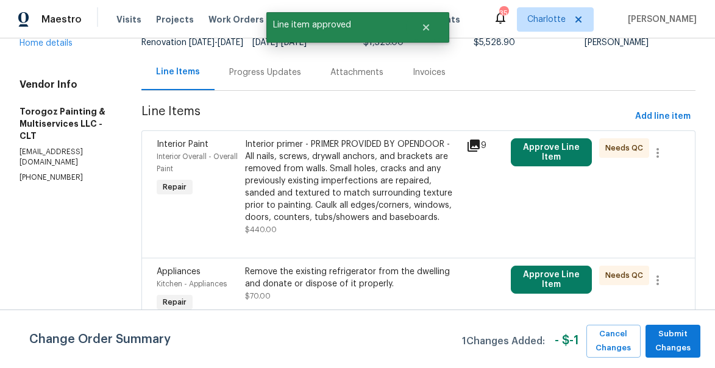
click at [341, 185] on div "Interior primer - PRIMER PROVIDED BY OPENDOOR - All nails, screws, drywall anch…" at bounding box center [352, 180] width 214 height 85
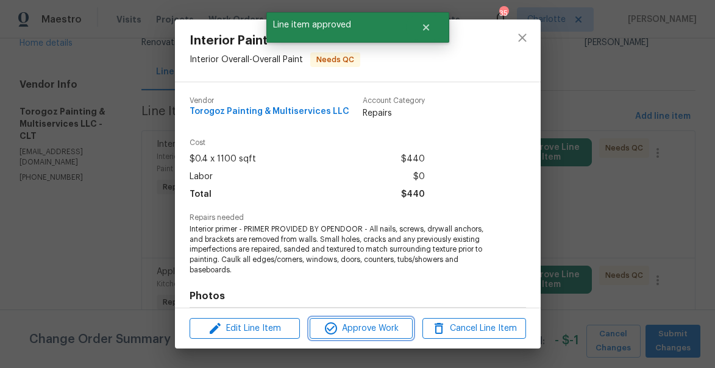
click at [377, 327] on span "Approve Work" at bounding box center [361, 328] width 96 height 15
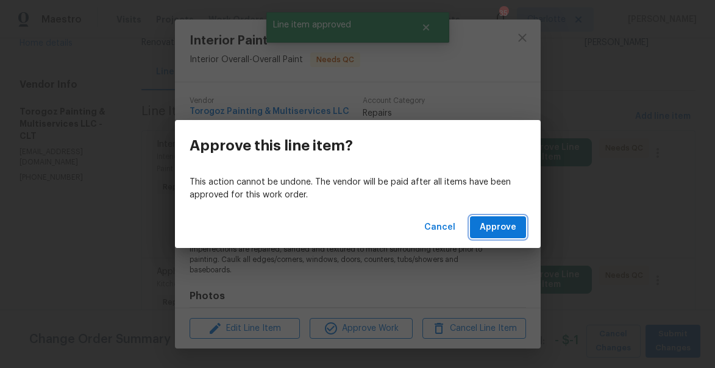
click at [503, 230] on span "Approve" at bounding box center [498, 227] width 37 height 15
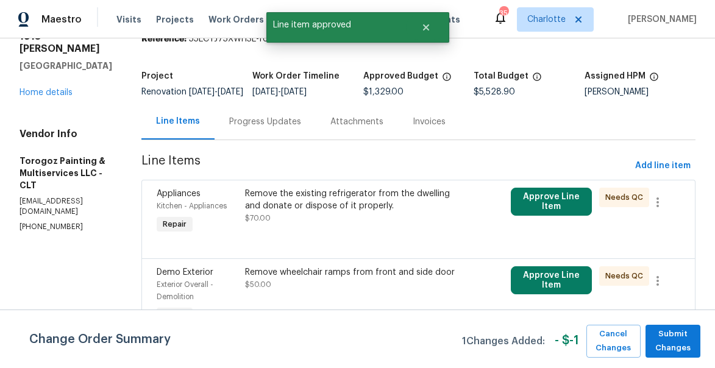
scroll to position [66, 0]
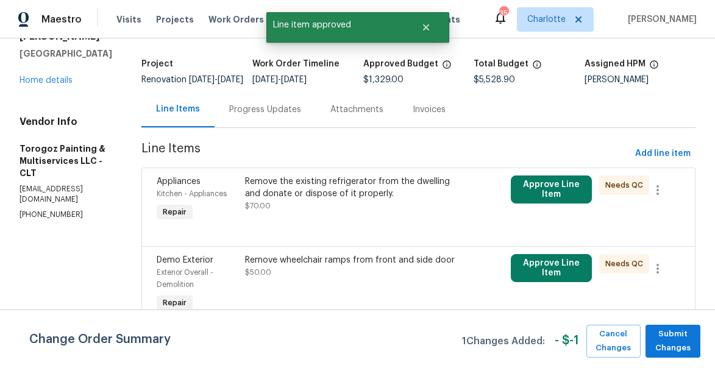
click at [349, 200] on div "Remove the existing refrigerator from the dwelling and donate or dispose of it …" at bounding box center [352, 188] width 214 height 24
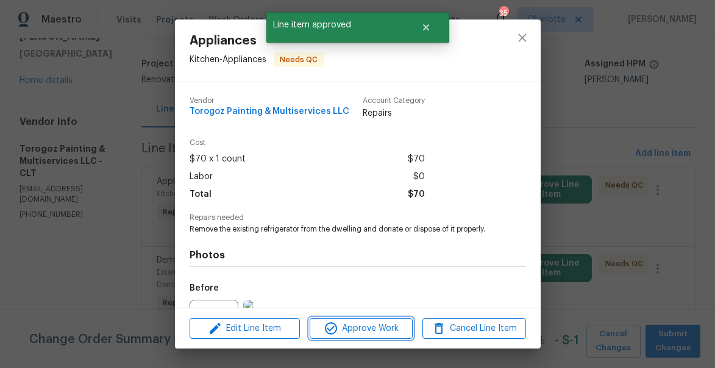
click at [373, 323] on span "Approve Work" at bounding box center [361, 328] width 96 height 15
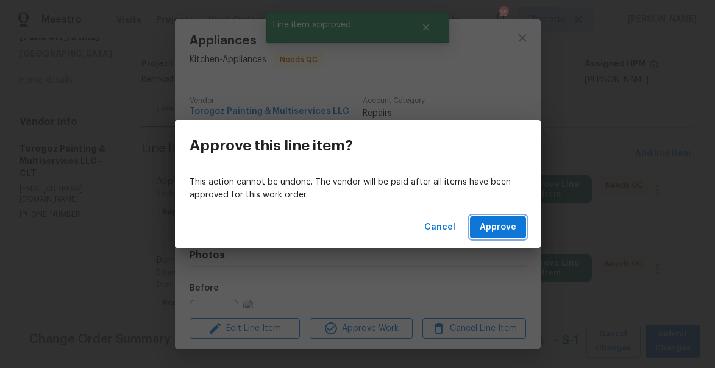
click at [499, 227] on span "Approve" at bounding box center [498, 227] width 37 height 15
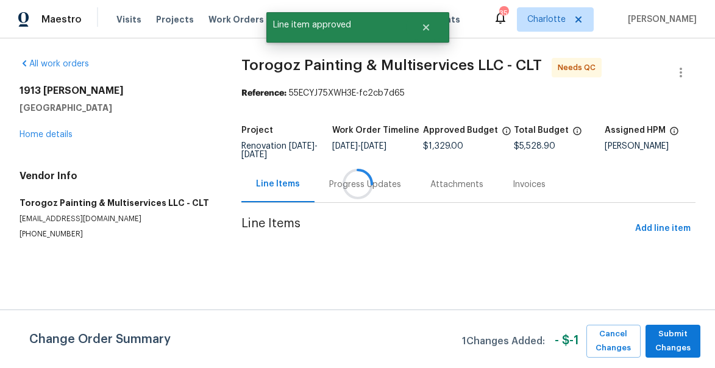
scroll to position [0, 0]
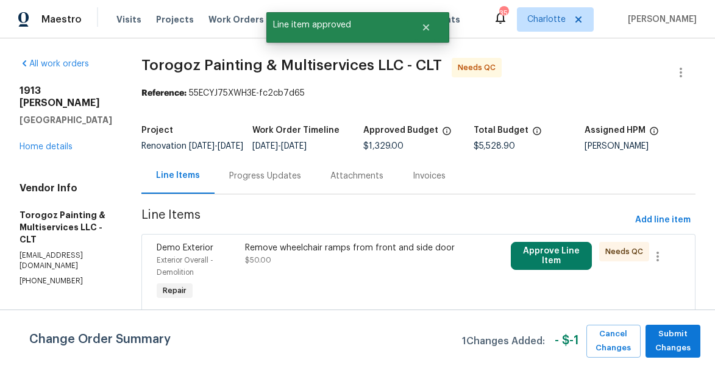
click at [318, 254] on div "Remove wheelchair ramps from front and side door" at bounding box center [352, 248] width 214 height 12
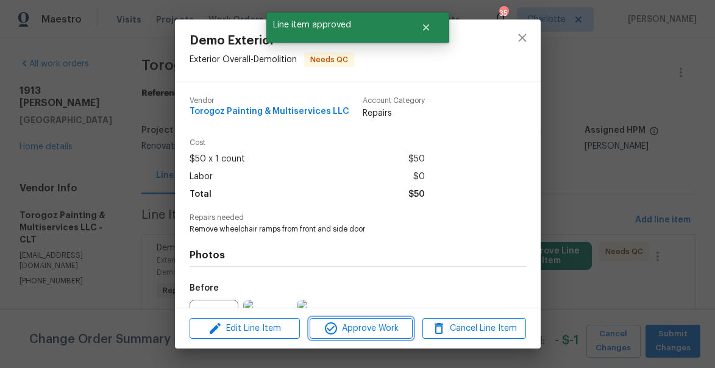
click at [391, 332] on span "Approve Work" at bounding box center [361, 328] width 96 height 15
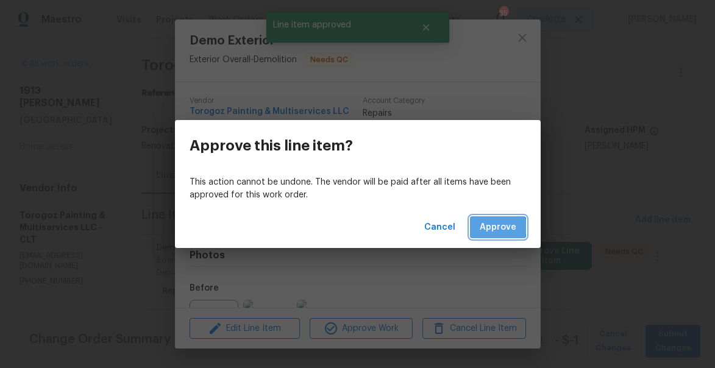
click at [496, 227] on span "Approve" at bounding box center [498, 227] width 37 height 15
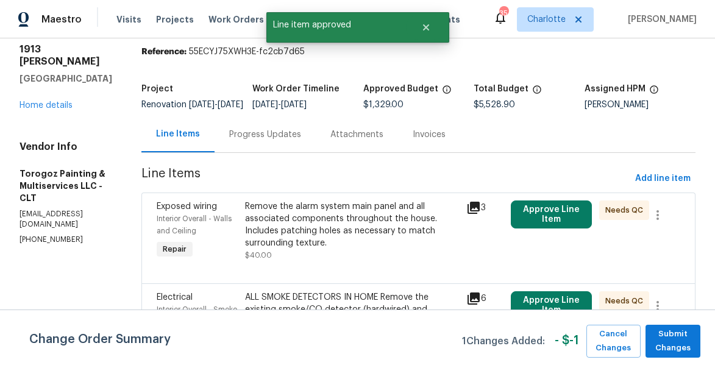
scroll to position [43, 0]
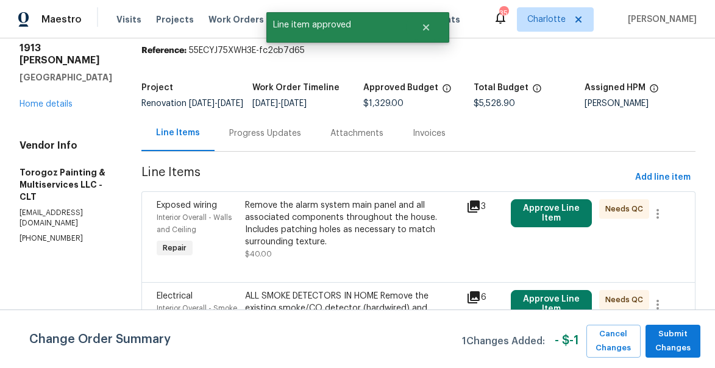
click at [349, 233] on div "Remove the alarm system main panel and all associated components throughout the…" at bounding box center [352, 223] width 214 height 49
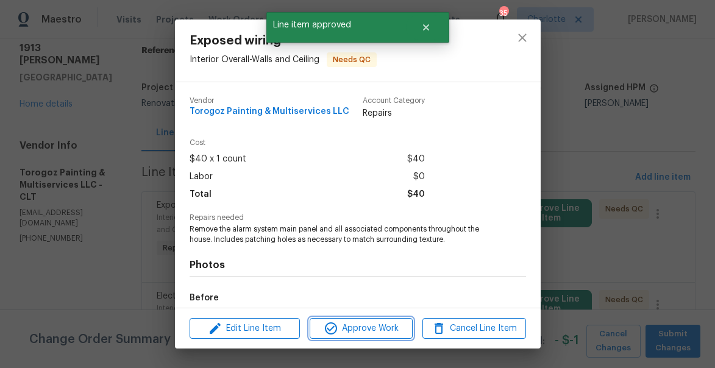
click at [372, 329] on span "Approve Work" at bounding box center [361, 328] width 96 height 15
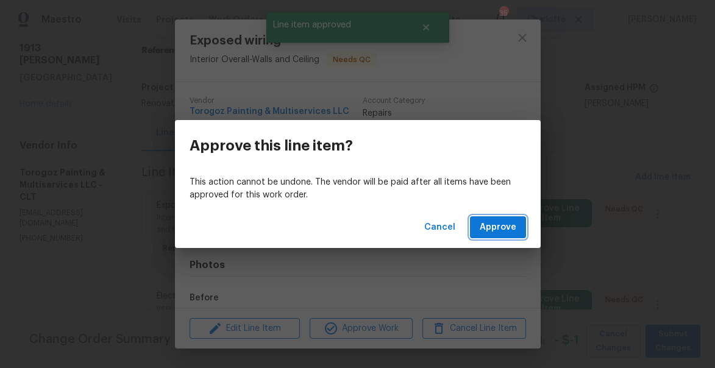
click at [506, 222] on span "Approve" at bounding box center [498, 227] width 37 height 15
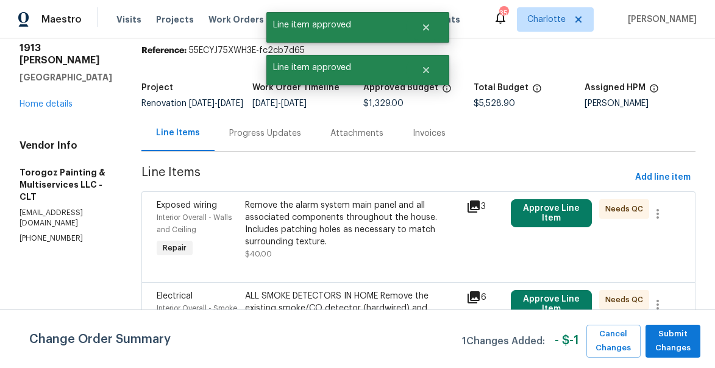
scroll to position [0, 0]
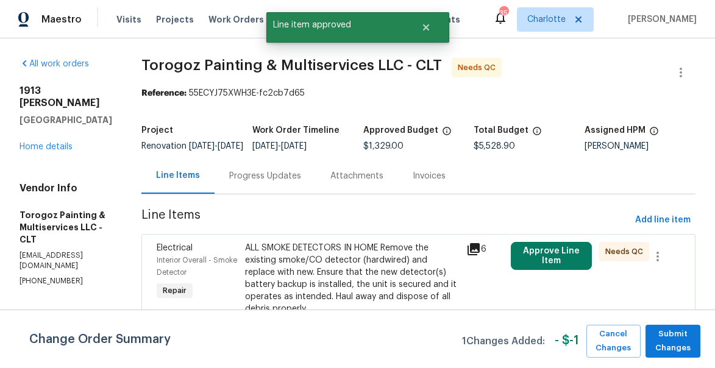
click at [363, 232] on span "Line Items" at bounding box center [385, 220] width 489 height 23
click at [359, 277] on div "ALL SMOKE DETECTORS IN HOME Remove the existing smoke/CO detector (hardwired) a…" at bounding box center [352, 278] width 214 height 73
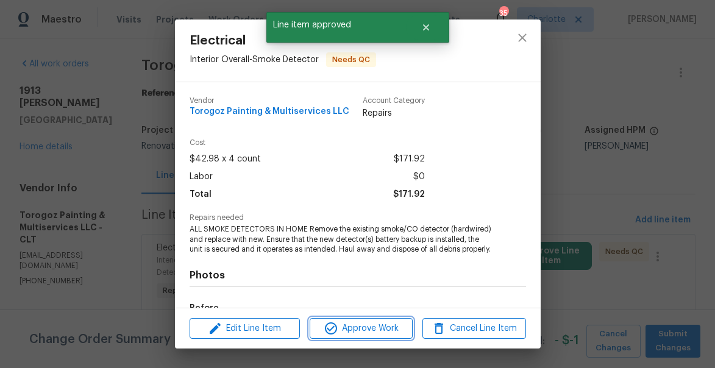
click at [377, 336] on button "Approve Work" at bounding box center [361, 328] width 103 height 21
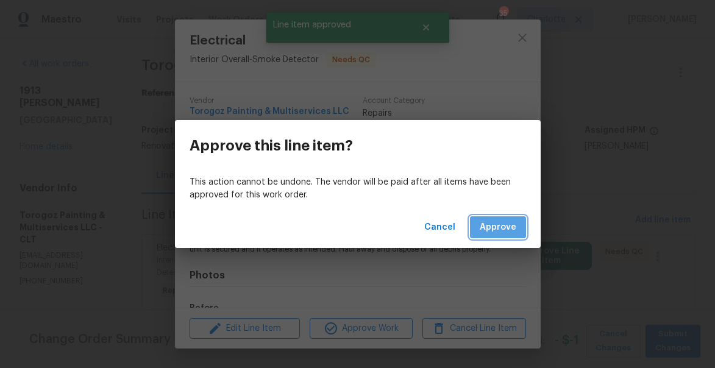
click at [500, 223] on span "Approve" at bounding box center [498, 227] width 37 height 15
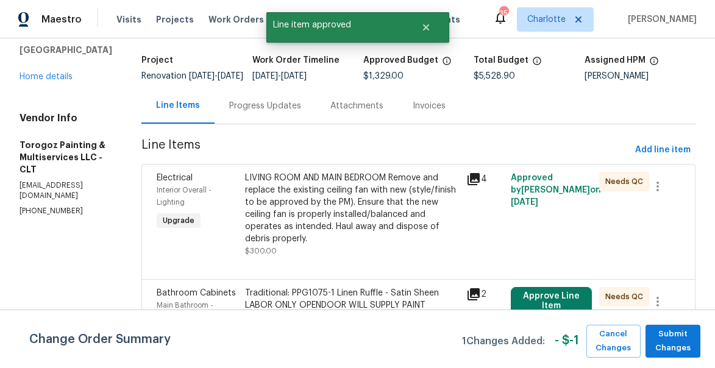
scroll to position [77, 0]
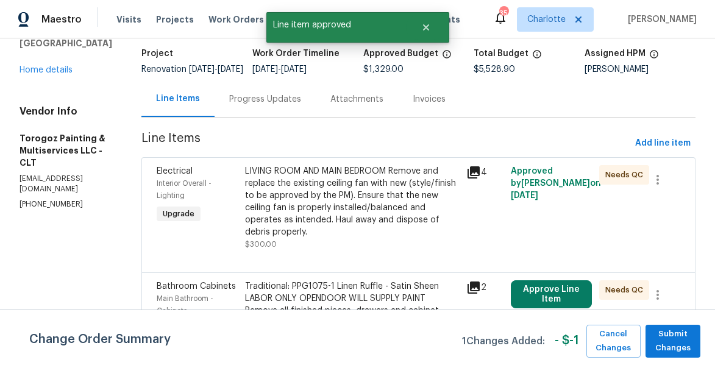
click at [342, 212] on div "LIVING ROOM AND MAIN BEDROOM Remove and replace the existing ceiling fan with n…" at bounding box center [352, 201] width 214 height 73
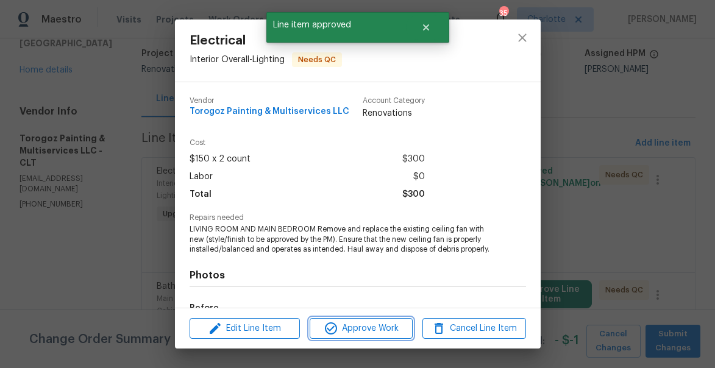
click at [369, 323] on span "Approve Work" at bounding box center [361, 328] width 96 height 15
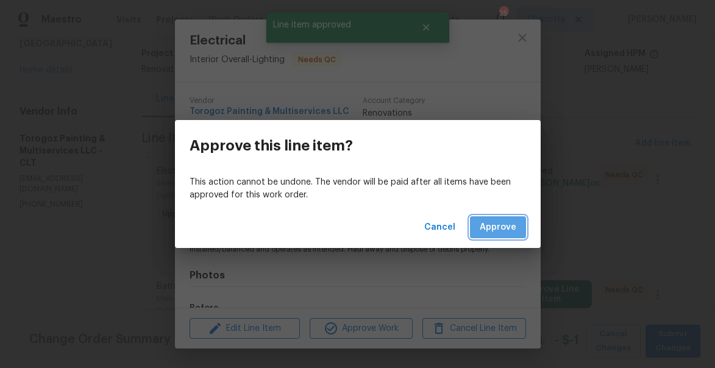
click at [525, 224] on button "Approve" at bounding box center [498, 227] width 56 height 23
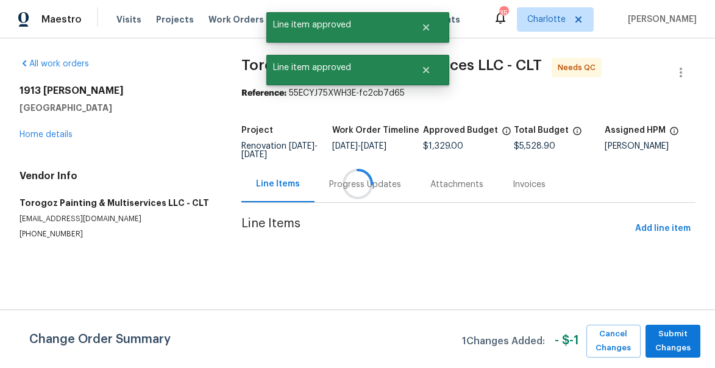
scroll to position [0, 0]
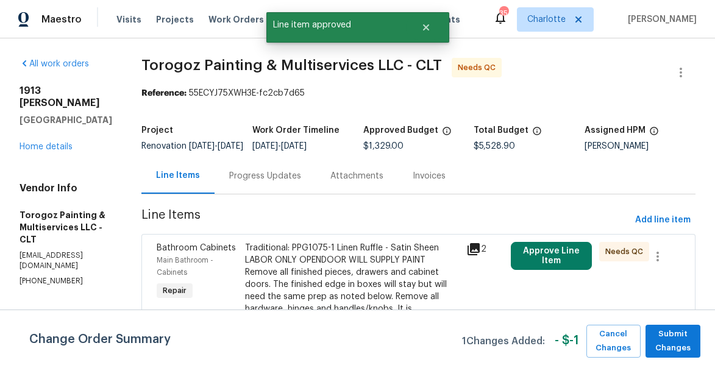
click at [348, 291] on div "Traditional: PPG1075-1 Linen Ruffle - Satin Sheen LABOR ONLY OPENDOOR WILL SUPP…" at bounding box center [352, 364] width 214 height 244
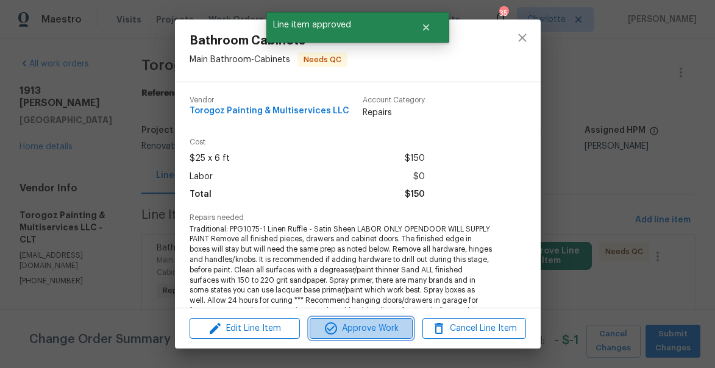
click at [377, 325] on span "Approve Work" at bounding box center [361, 328] width 96 height 15
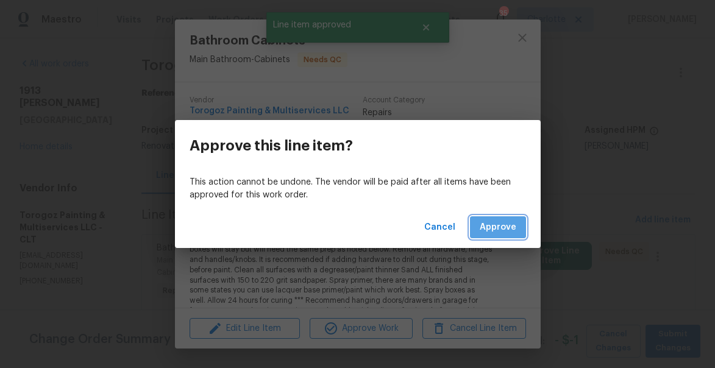
click at [502, 225] on span "Approve" at bounding box center [498, 227] width 37 height 15
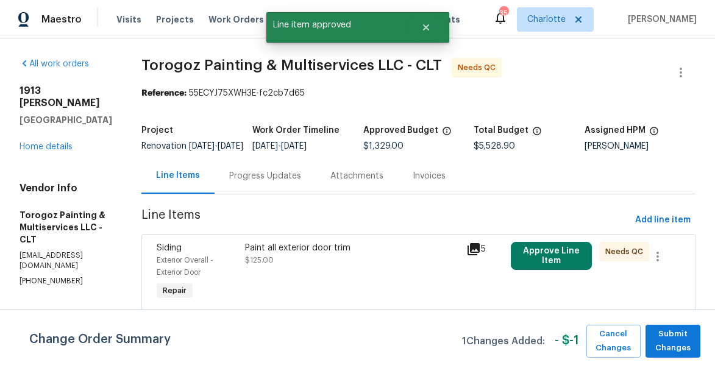
click at [349, 266] on div "Paint all exterior door trim $125.00" at bounding box center [352, 254] width 214 height 24
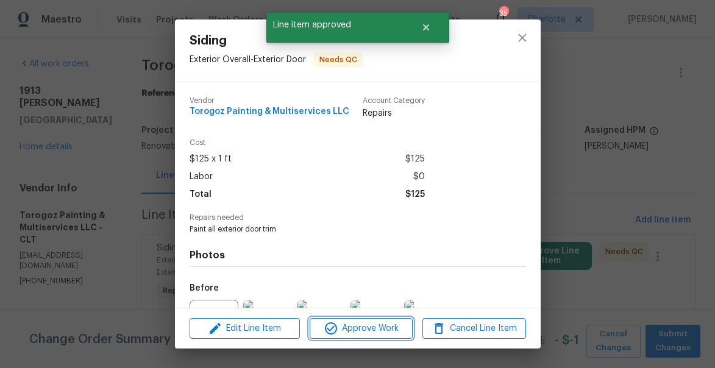
click at [365, 325] on span "Approve Work" at bounding box center [361, 328] width 96 height 15
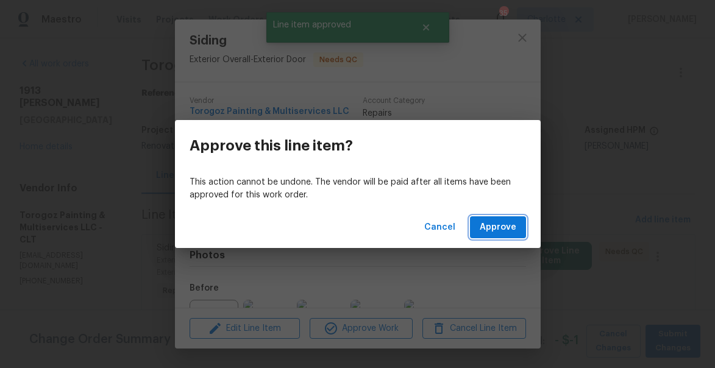
click at [496, 221] on span "Approve" at bounding box center [498, 227] width 37 height 15
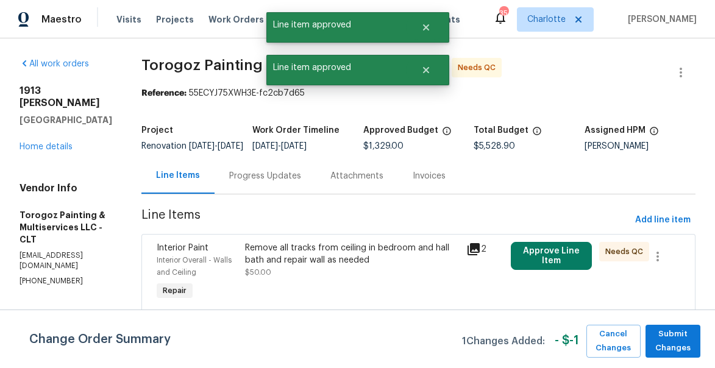
click at [328, 266] on div "Remove all tracks from ceiling in bedroom and hall bath and repair wall as need…" at bounding box center [352, 254] width 214 height 24
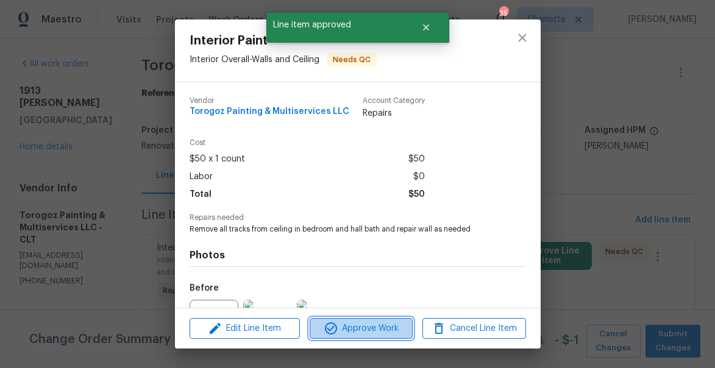
click at [355, 333] on span "Approve Work" at bounding box center [361, 328] width 96 height 15
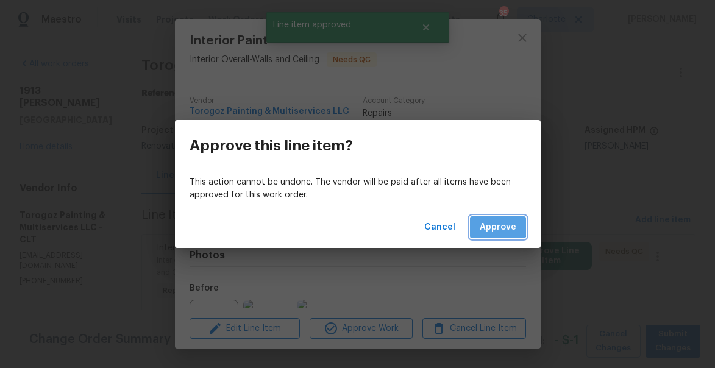
click at [497, 225] on span "Approve" at bounding box center [498, 227] width 37 height 15
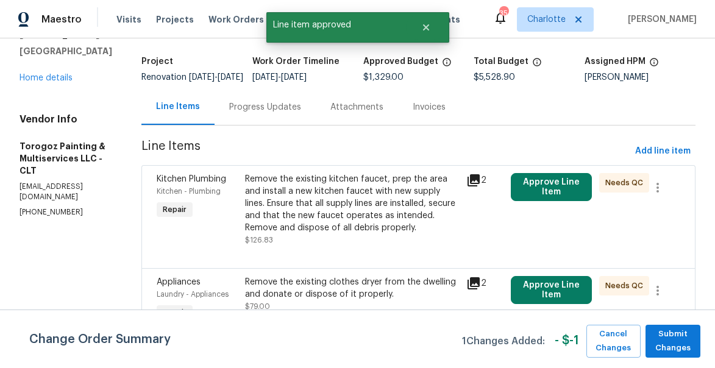
scroll to position [70, 0]
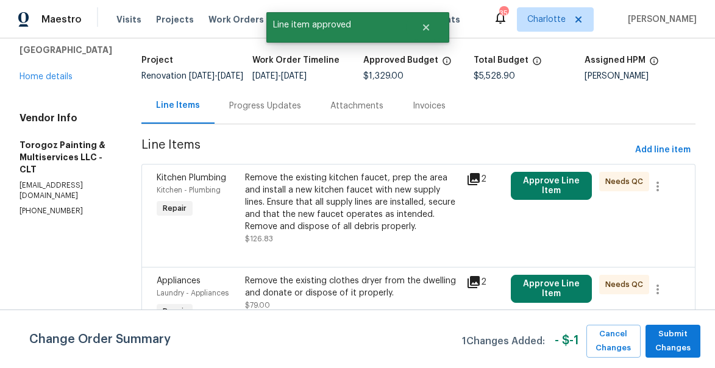
click at [326, 232] on div "Remove the existing kitchen faucet, prep the area and install a new kitchen fau…" at bounding box center [352, 202] width 214 height 61
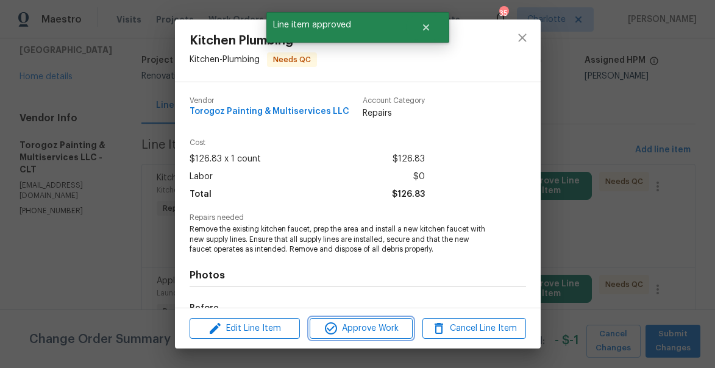
click at [342, 322] on span "Approve Work" at bounding box center [361, 328] width 96 height 15
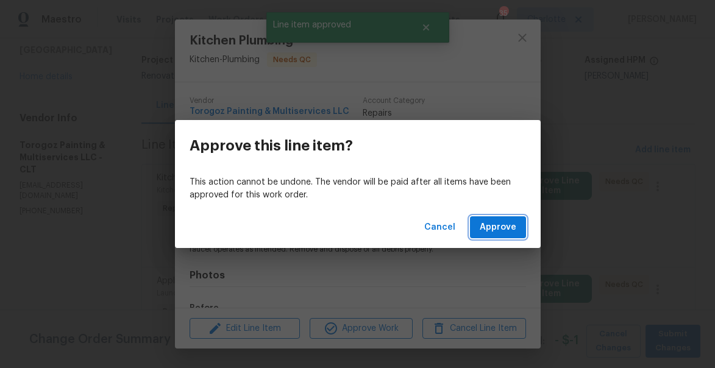
click at [493, 224] on span "Approve" at bounding box center [498, 227] width 37 height 15
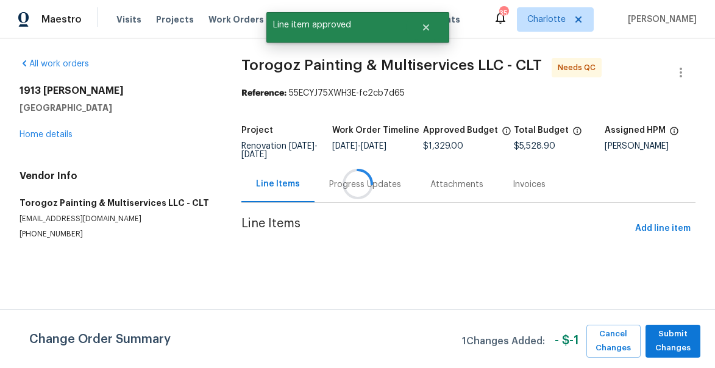
scroll to position [0, 0]
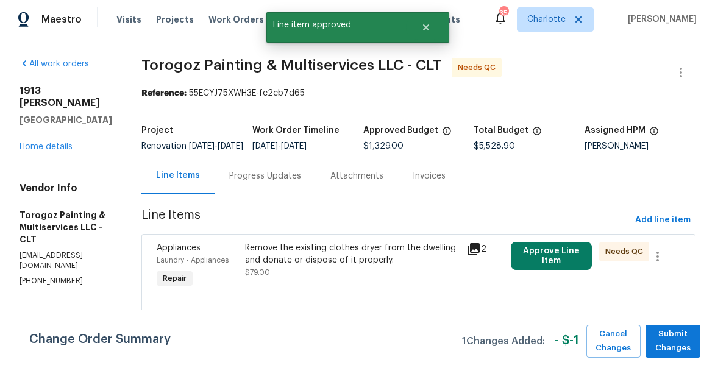
click at [371, 260] on div "Remove the existing clothes dryer from the dwelling and donate or dispose of it…" at bounding box center [352, 254] width 214 height 24
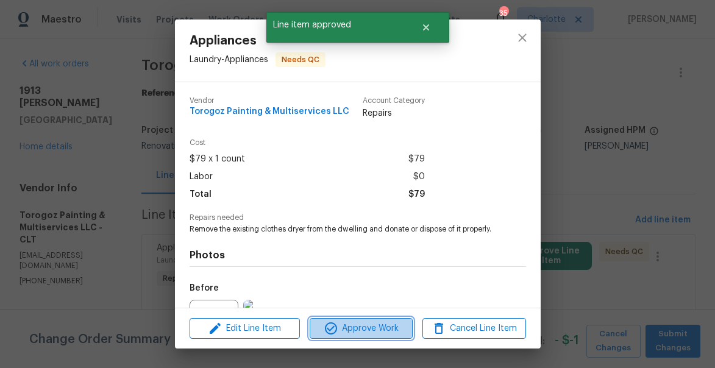
click at [367, 322] on span "Approve Work" at bounding box center [361, 328] width 96 height 15
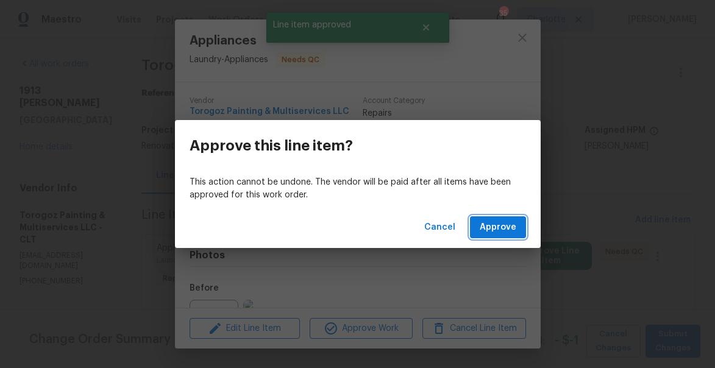
click at [483, 224] on span "Approve" at bounding box center [498, 227] width 37 height 15
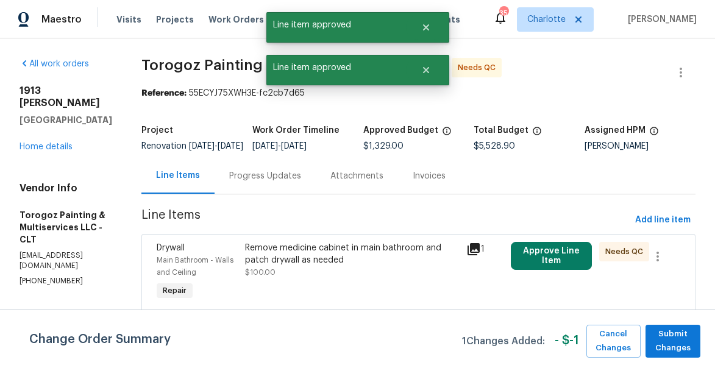
click at [317, 256] on div "Remove medicine cabinet in main bathroom and patch drywall as needed" at bounding box center [352, 254] width 214 height 24
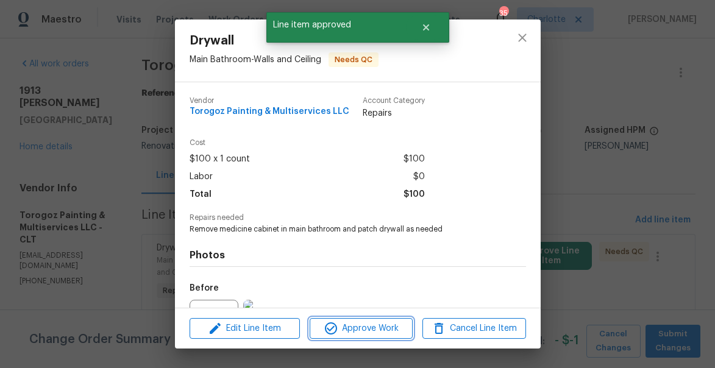
click at [349, 329] on span "Approve Work" at bounding box center [361, 328] width 96 height 15
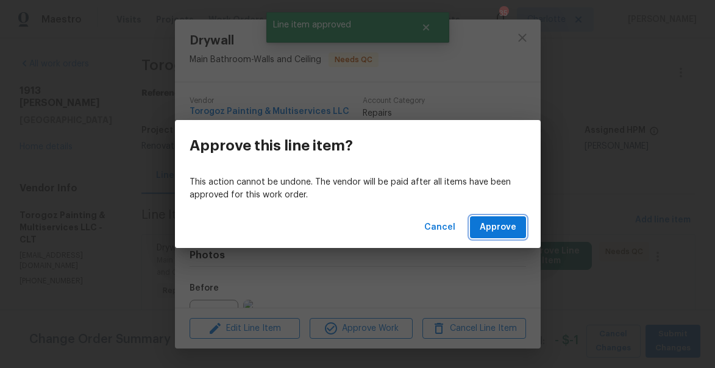
click at [500, 230] on span "Approve" at bounding box center [498, 227] width 37 height 15
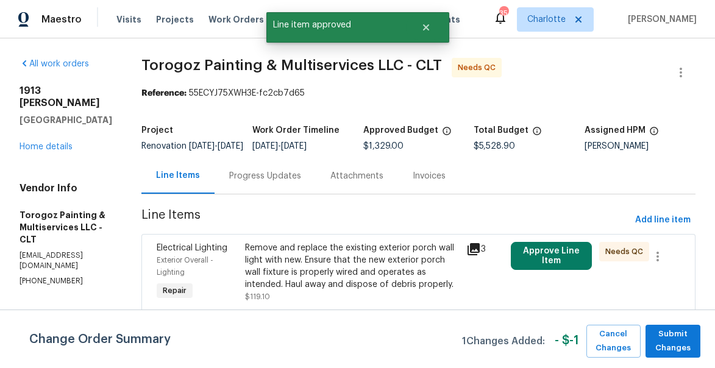
click at [324, 271] on div "Remove and replace the existing exterior porch wall light with new. Ensure that…" at bounding box center [352, 266] width 214 height 49
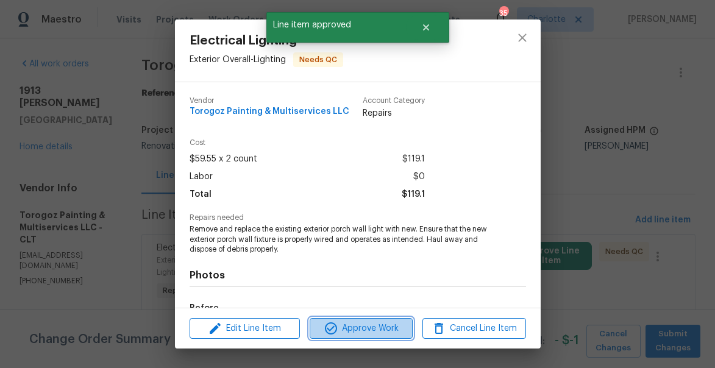
click at [360, 329] on span "Approve Work" at bounding box center [361, 328] width 96 height 15
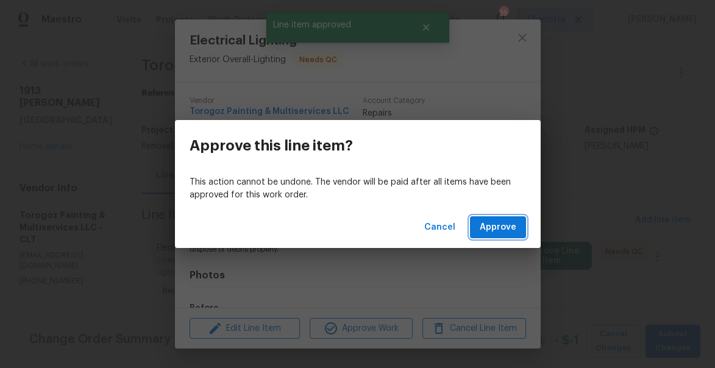
click at [510, 220] on span "Approve" at bounding box center [498, 227] width 37 height 15
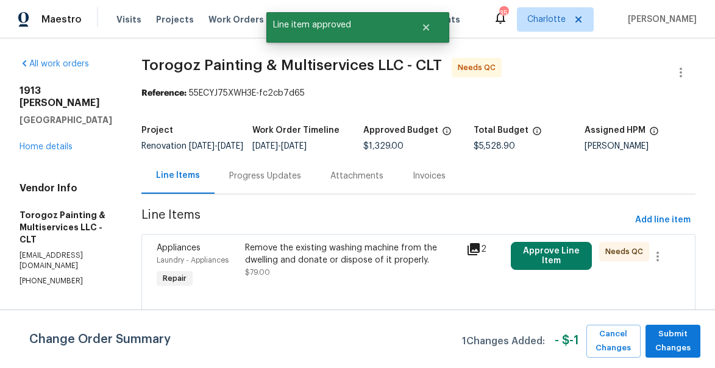
click at [336, 266] on div "Remove the existing washing machine from the dwelling and donate or dispose of …" at bounding box center [352, 254] width 214 height 24
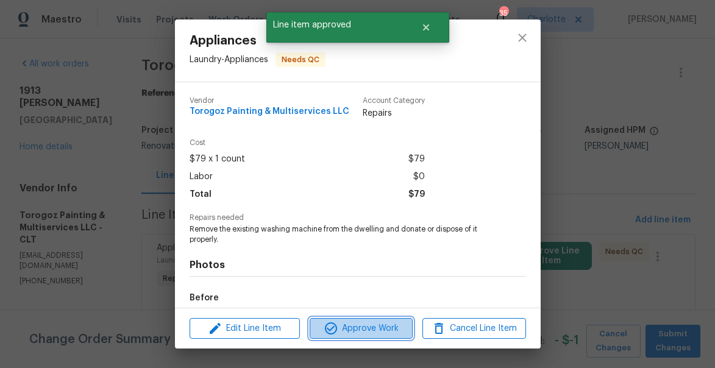
click at [353, 327] on span "Approve Work" at bounding box center [361, 328] width 96 height 15
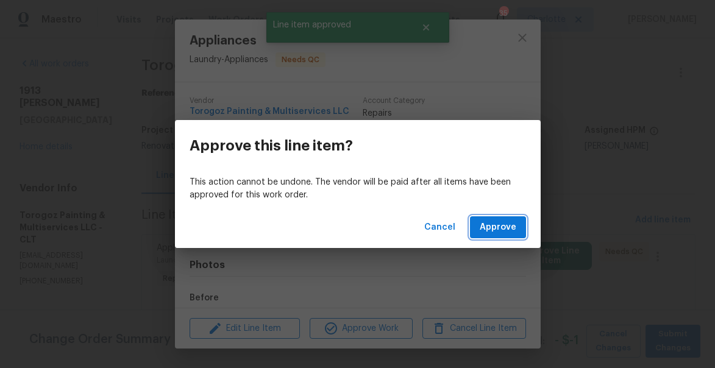
click at [496, 224] on span "Approve" at bounding box center [498, 227] width 37 height 15
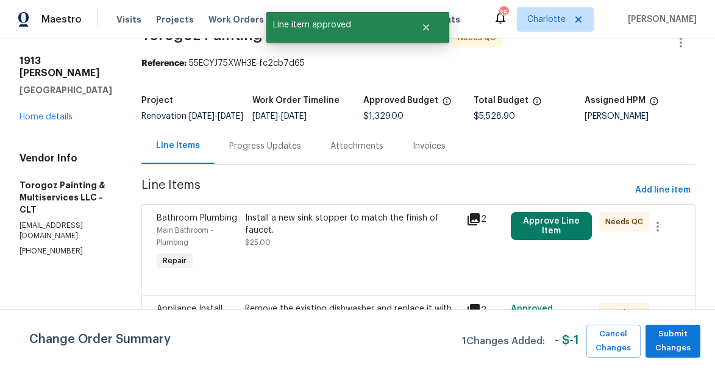
scroll to position [30, 0]
click at [283, 244] on div "Install a new sink stopper to match the finish of faucet. $25.00" at bounding box center [352, 229] width 214 height 37
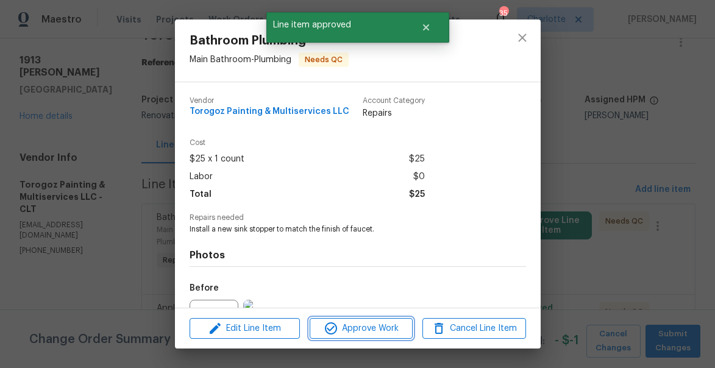
click at [338, 332] on icon "button" at bounding box center [331, 328] width 15 height 15
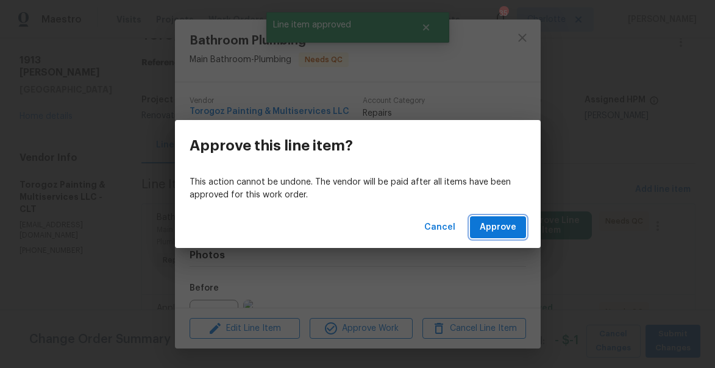
click at [495, 227] on span "Approve" at bounding box center [498, 227] width 37 height 15
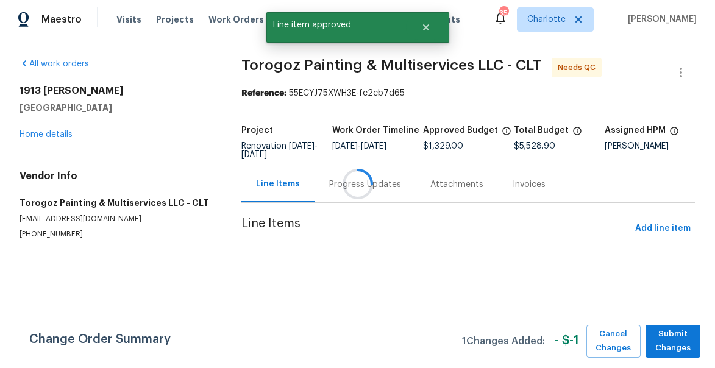
scroll to position [0, 0]
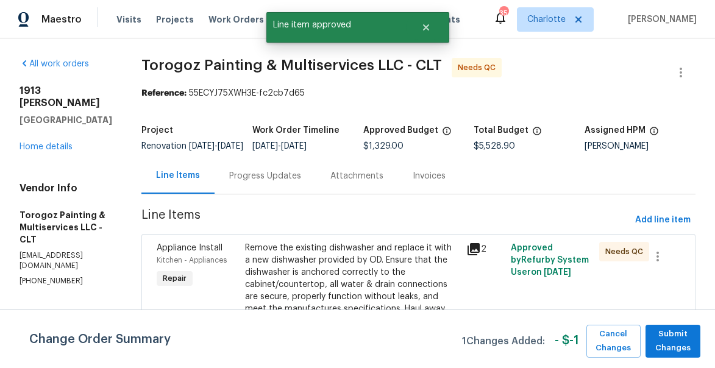
click at [321, 269] on div "Remove the existing dishwasher and replace it with a new dishwasher provided by…" at bounding box center [352, 284] width 214 height 85
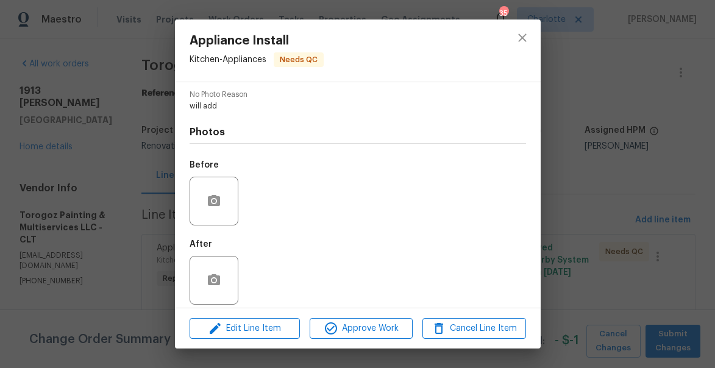
scroll to position [193, 0]
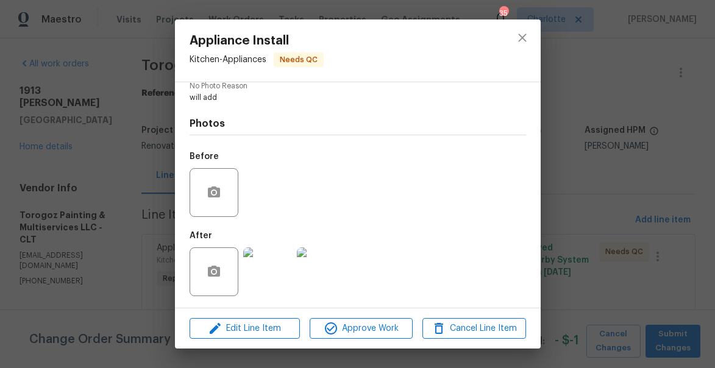
click at [272, 267] on img at bounding box center [267, 271] width 49 height 49
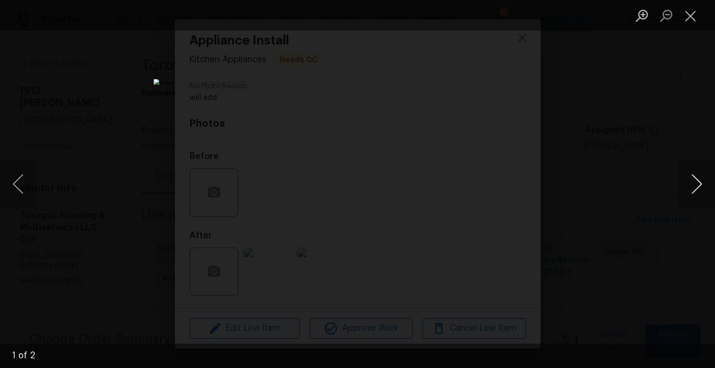
click at [695, 182] on button "Next image" at bounding box center [696, 184] width 37 height 49
click at [693, 21] on button "Close lightbox" at bounding box center [690, 15] width 24 height 21
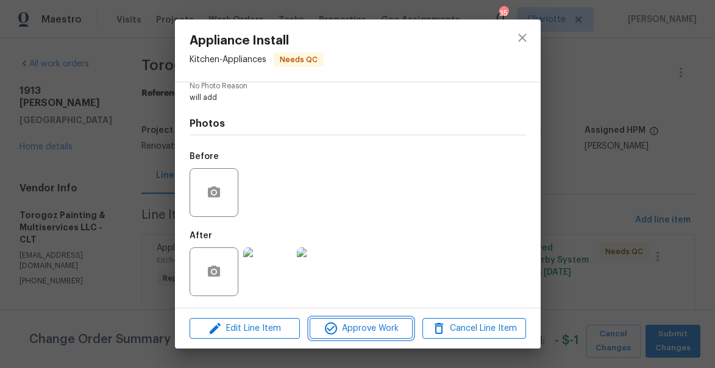
click at [380, 330] on span "Approve Work" at bounding box center [361, 328] width 96 height 15
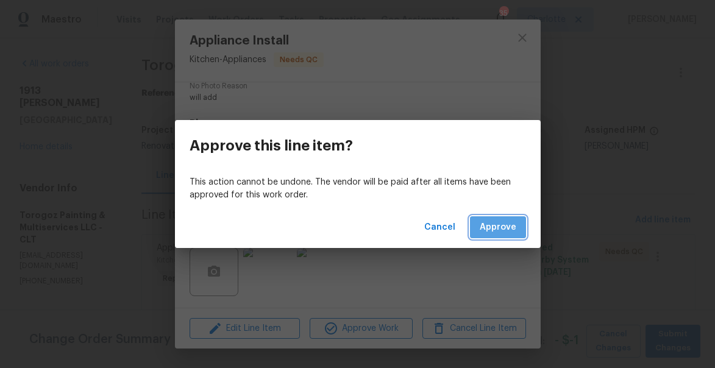
click at [509, 232] on span "Approve" at bounding box center [498, 227] width 37 height 15
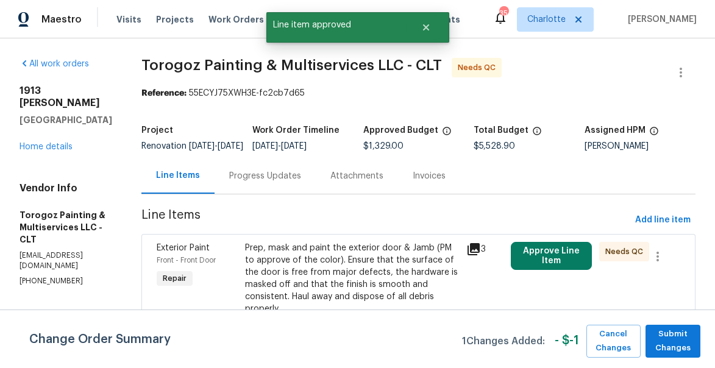
click at [352, 270] on div "Prep, mask and paint the exterior door & Jamb (PM to approve of the color). Ens…" at bounding box center [352, 278] width 214 height 73
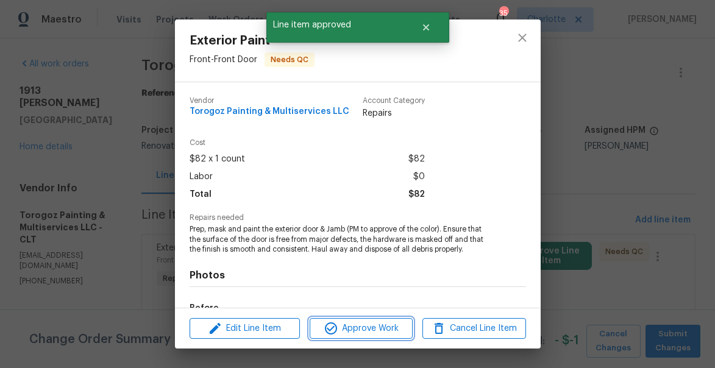
click at [360, 332] on span "Approve Work" at bounding box center [361, 328] width 96 height 15
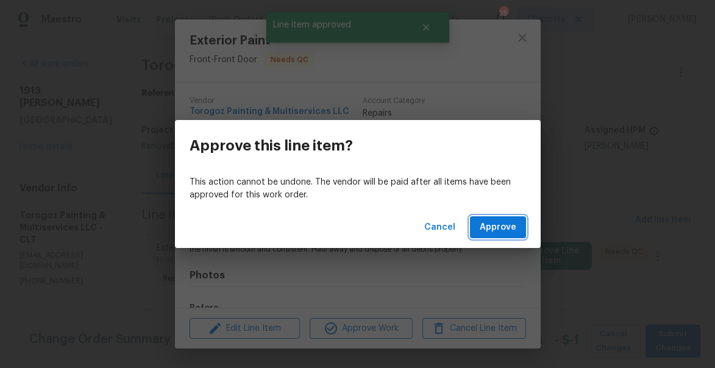
click at [508, 224] on span "Approve" at bounding box center [498, 227] width 37 height 15
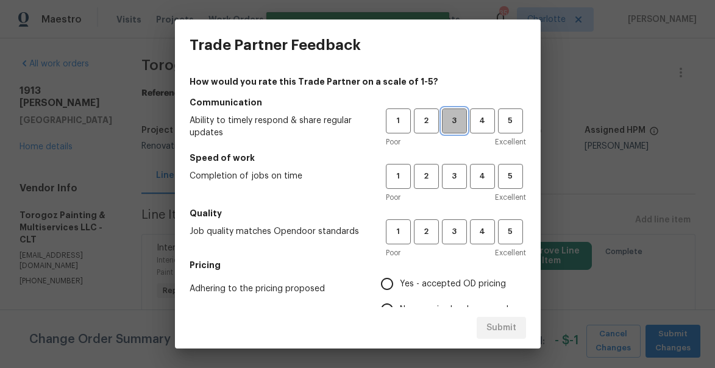
click at [456, 125] on span "3" at bounding box center [454, 121] width 23 height 14
click at [453, 190] on div "1 2 3 4 5 Poor Excellent" at bounding box center [456, 184] width 140 height 40
click at [453, 189] on div "1 2 3 4 5 Poor Excellent" at bounding box center [456, 184] width 140 height 40
click at [453, 235] on span "3" at bounding box center [454, 232] width 23 height 14
click at [458, 178] on span "3" at bounding box center [454, 176] width 23 height 14
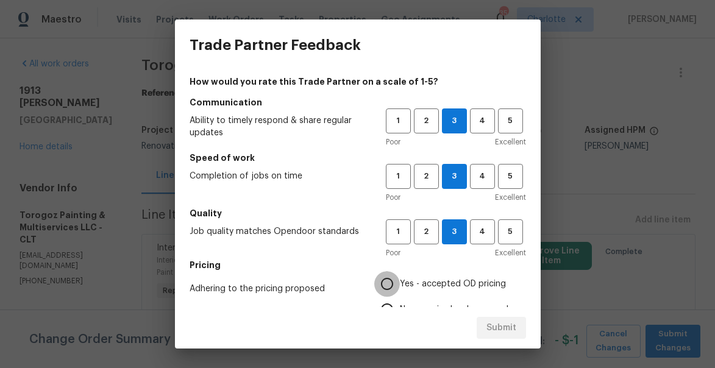
click at [398, 278] on input "Yes - accepted OD pricing" at bounding box center [387, 284] width 26 height 26
radio input "true"
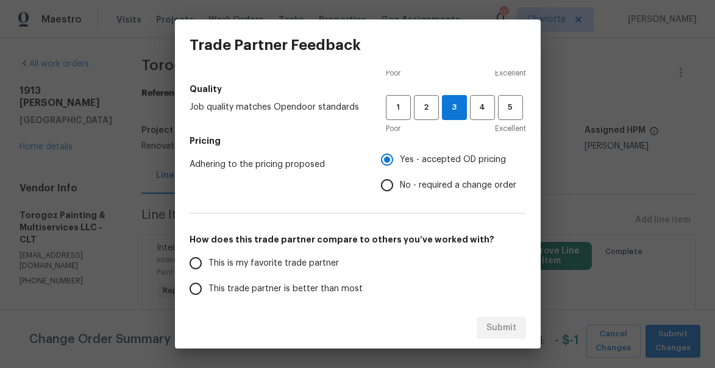
scroll to position [135, 0]
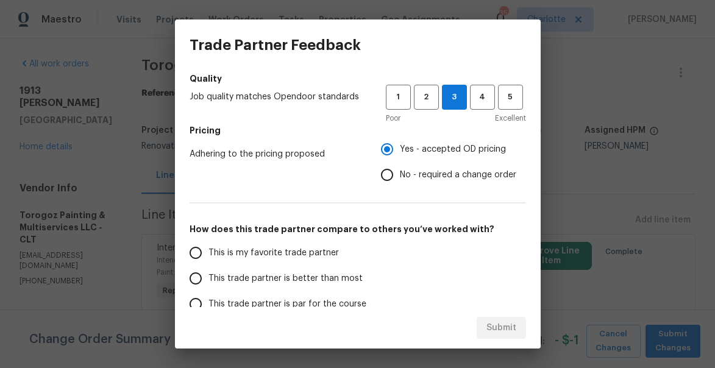
click at [281, 277] on span "This trade partner is better than most" at bounding box center [285, 278] width 154 height 13
click at [208, 277] on input "This trade partner is better than most" at bounding box center [196, 279] width 26 height 26
click at [506, 327] on span "Submit" at bounding box center [501, 328] width 30 height 15
radio input "true"
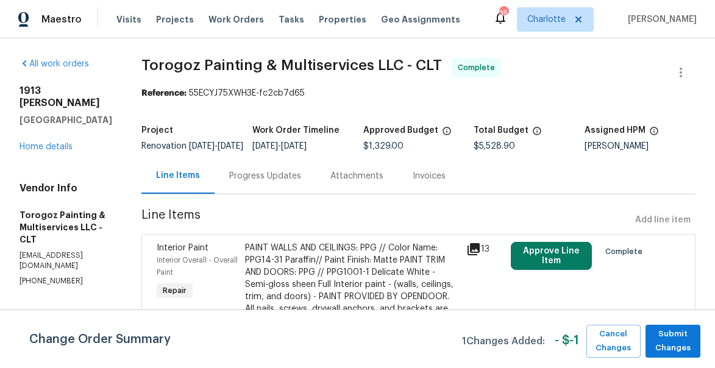
radio input "false"
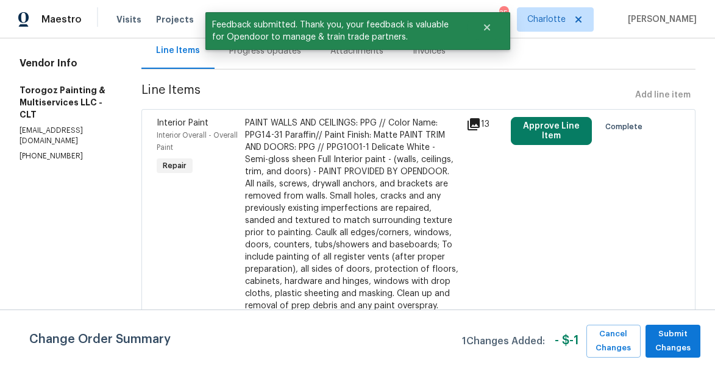
scroll to position [126, 0]
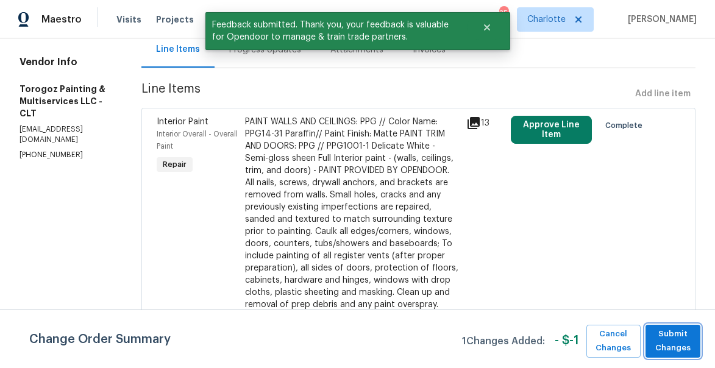
click at [675, 341] on span "Submit Changes" at bounding box center [673, 341] width 43 height 28
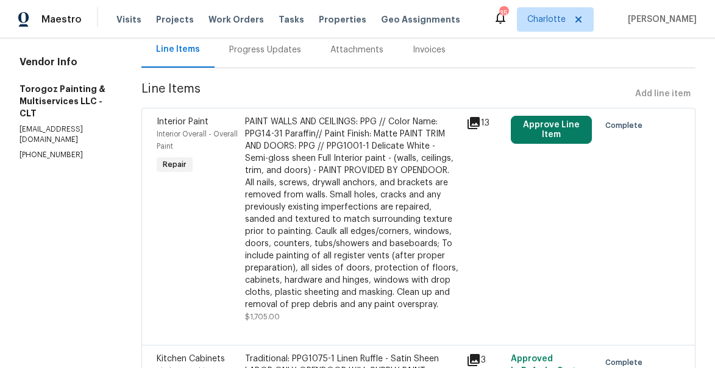
scroll to position [0, 0]
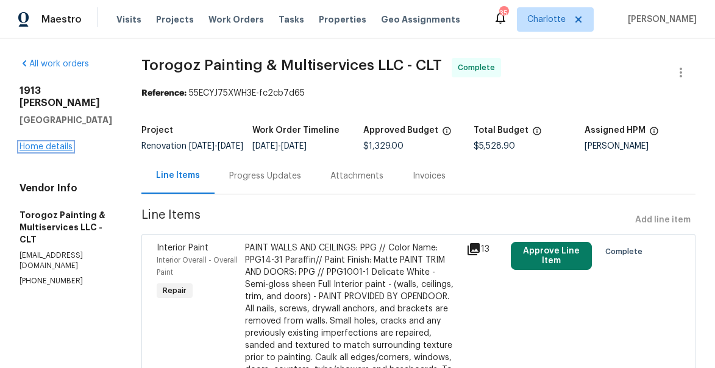
click at [41, 143] on link "Home details" at bounding box center [46, 147] width 53 height 9
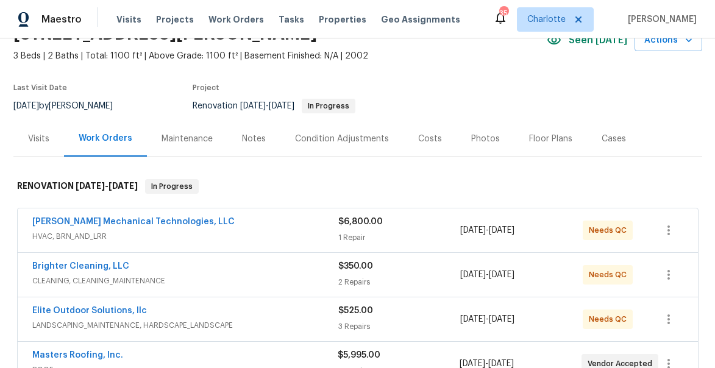
scroll to position [65, 0]
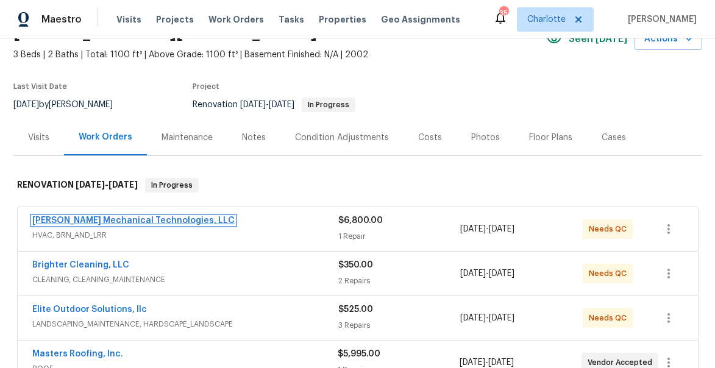
click at [164, 222] on link "[PERSON_NAME] Mechanical Technologies, LLC" at bounding box center [133, 220] width 202 height 9
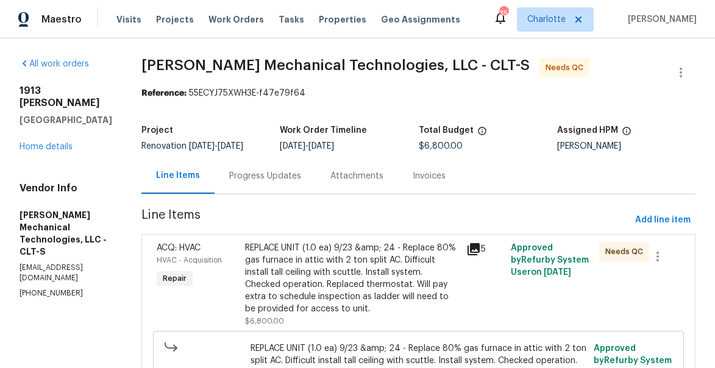
click at [298, 277] on div "REPLACE UNIT (1.0 ea) 9/23 &amp; 24 - Replace 80% gas furnace in attic with 2 t…" at bounding box center [352, 278] width 214 height 73
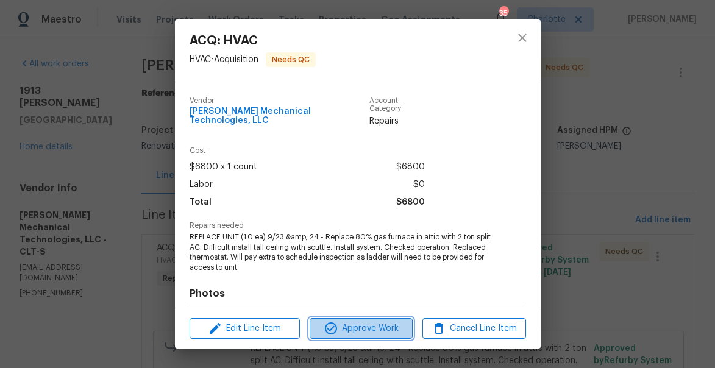
click at [388, 334] on span "Approve Work" at bounding box center [361, 328] width 96 height 15
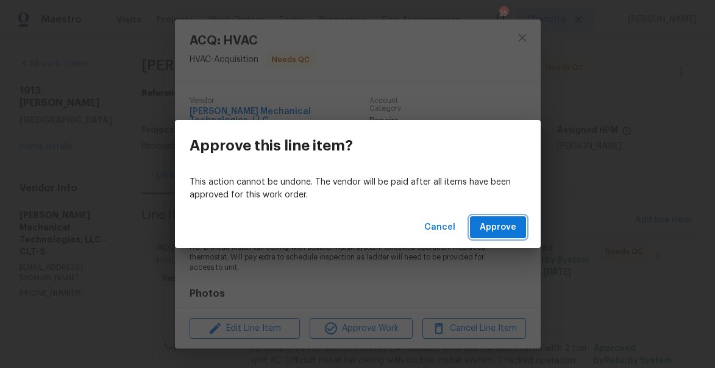
click at [504, 226] on span "Approve" at bounding box center [498, 227] width 37 height 15
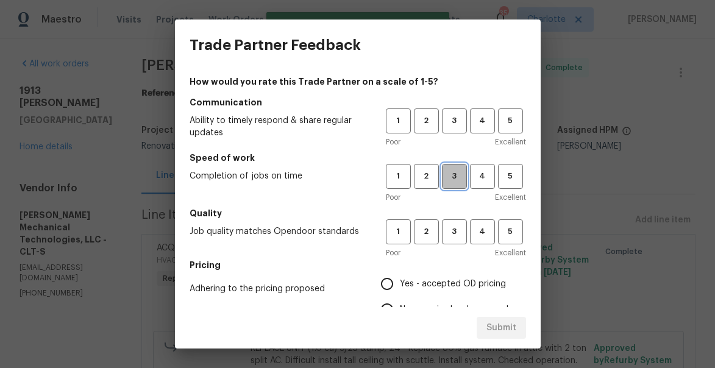
click at [450, 179] on span "3" at bounding box center [454, 176] width 23 height 14
click at [453, 119] on span "3" at bounding box center [454, 121] width 23 height 14
click at [450, 230] on span "3" at bounding box center [454, 232] width 23 height 14
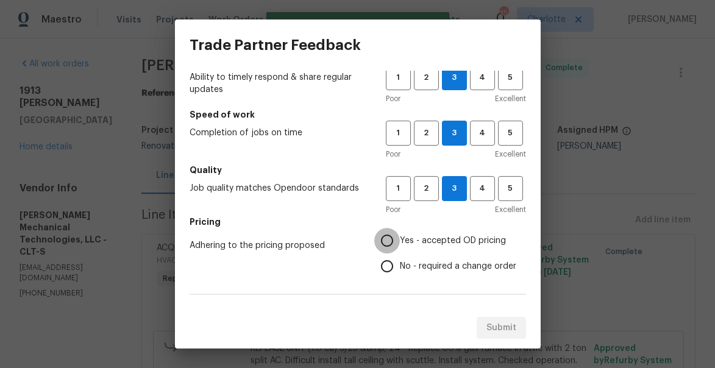
click at [392, 243] on input "Yes - accepted OD pricing" at bounding box center [387, 241] width 26 height 26
radio input "true"
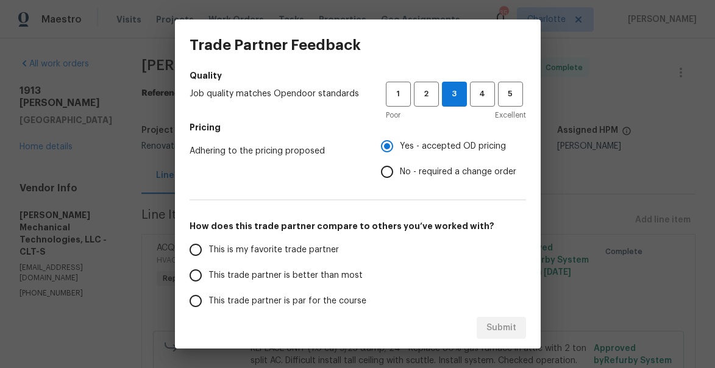
scroll to position [143, 0]
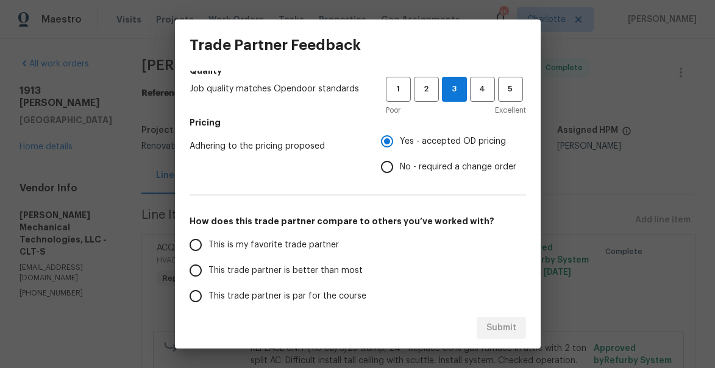
click at [277, 263] on label "This trade partner is better than most" at bounding box center [279, 271] width 193 height 26
click at [208, 263] on input "This trade partner is better than most" at bounding box center [196, 271] width 26 height 26
click at [502, 325] on span "Submit" at bounding box center [501, 328] width 30 height 15
radio input "true"
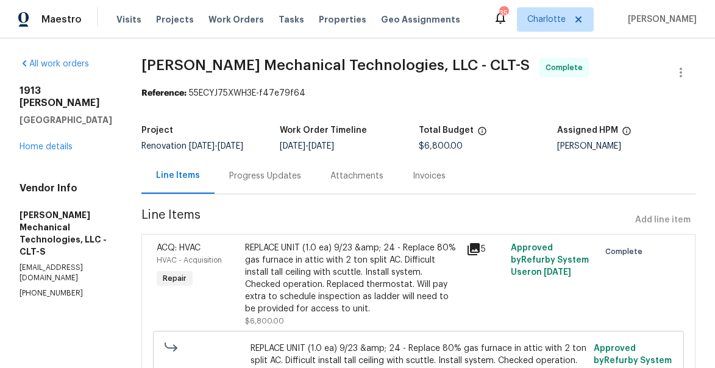
radio input "false"
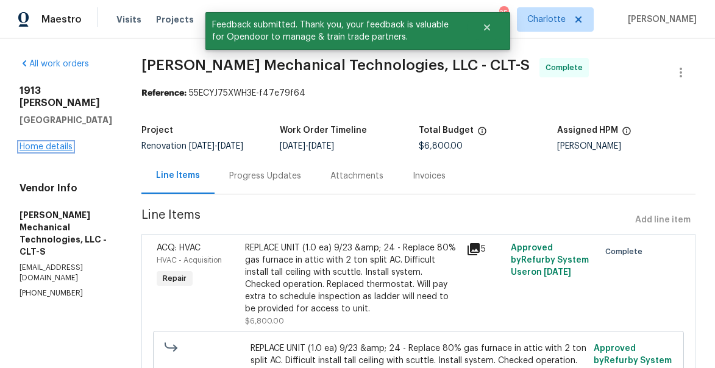
click at [46, 143] on link "Home details" at bounding box center [46, 147] width 53 height 9
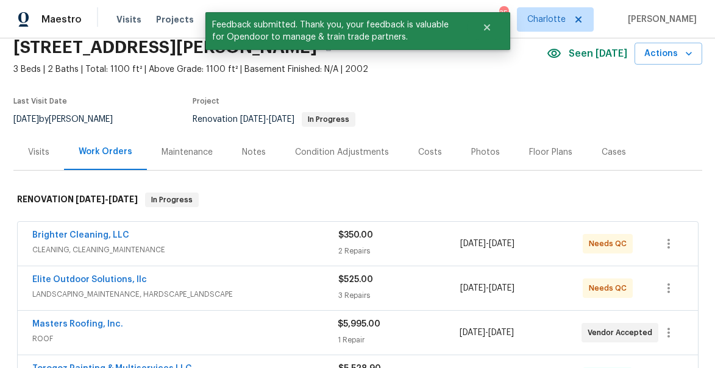
scroll to position [51, 0]
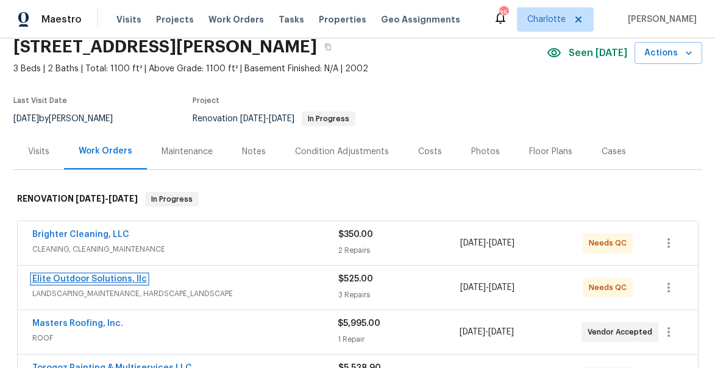
click at [86, 280] on link "Elite Outdoor Solutions, llc" at bounding box center [89, 279] width 115 height 9
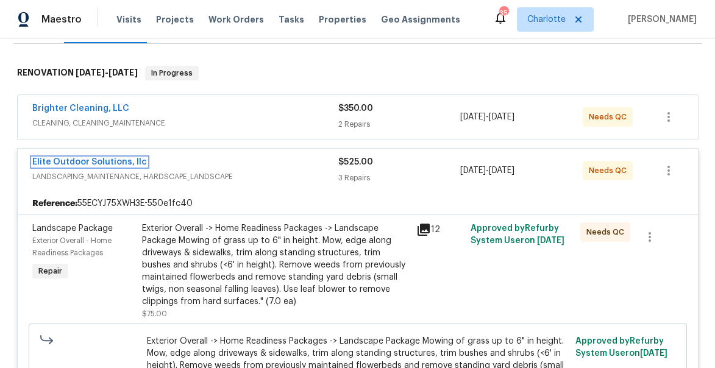
scroll to position [199, 0]
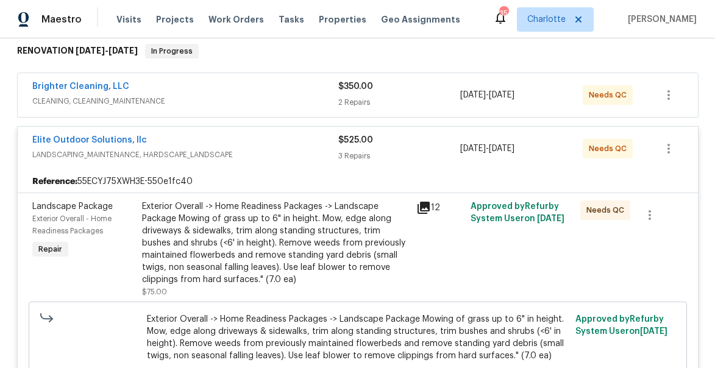
click at [294, 266] on div "Exterior Overall -> Home Readiness Packages -> Landscape Package Mowing of gras…" at bounding box center [275, 243] width 267 height 85
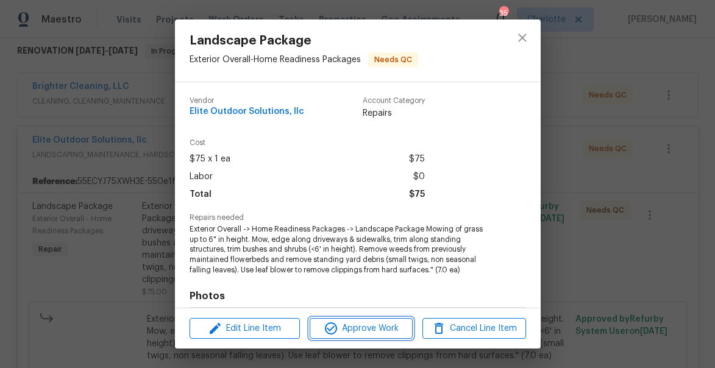
click at [337, 324] on icon "button" at bounding box center [331, 328] width 15 height 15
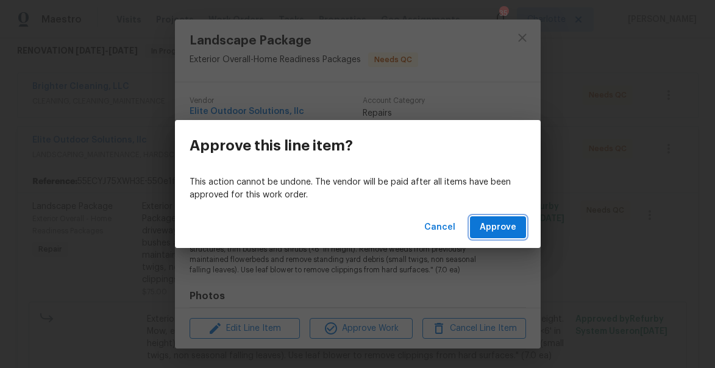
click at [499, 232] on span "Approve" at bounding box center [498, 227] width 37 height 15
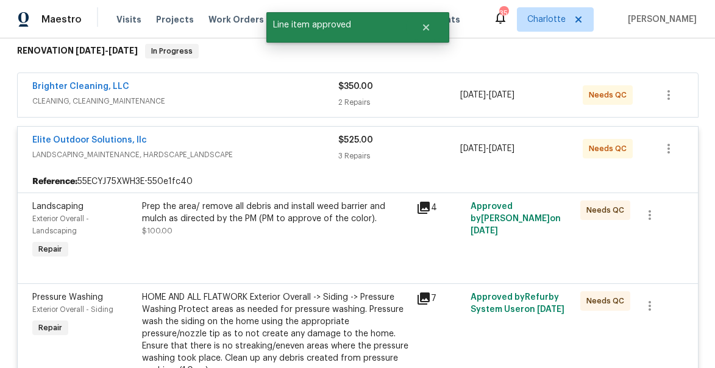
click at [235, 225] on div "Prep the area/ remove all debris and install weed barrier and mulch as directed…" at bounding box center [275, 219] width 267 height 37
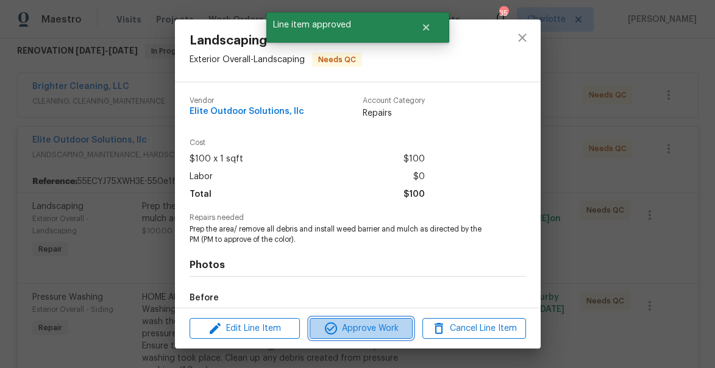
click at [392, 329] on span "Approve Work" at bounding box center [361, 328] width 96 height 15
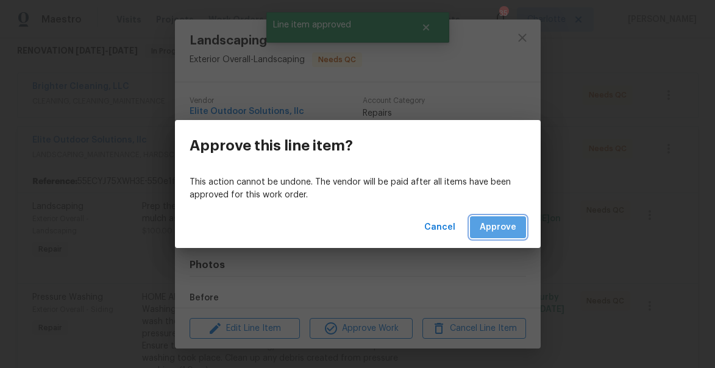
click at [513, 225] on span "Approve" at bounding box center [498, 227] width 37 height 15
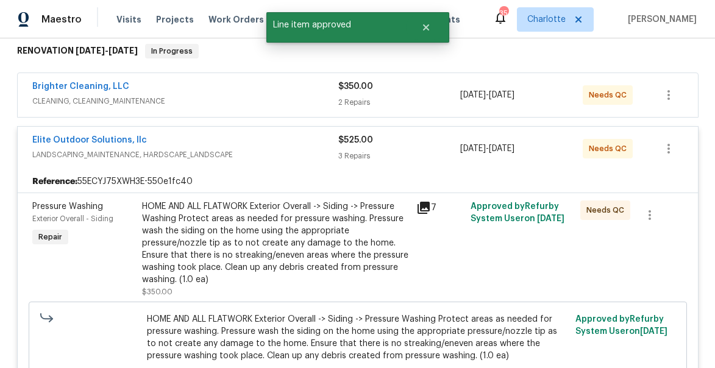
click at [283, 246] on div "HOME AND ALL FLATWORK Exterior Overall -> Siding -> Pressure Washing Protect ar…" at bounding box center [275, 243] width 267 height 85
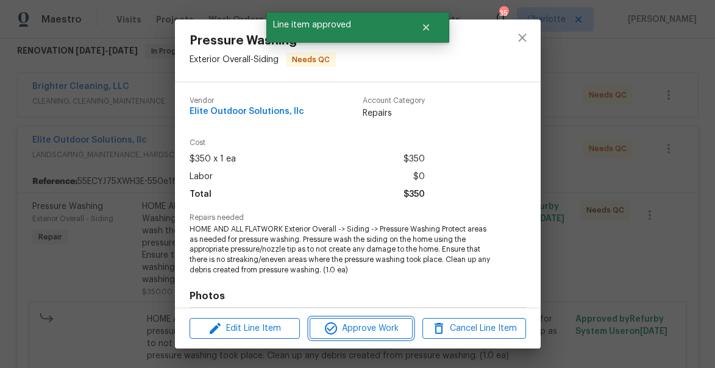
click at [357, 328] on span "Approve Work" at bounding box center [361, 328] width 96 height 15
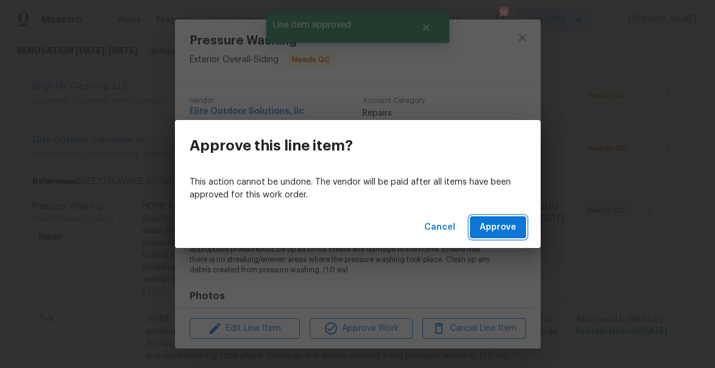
click at [495, 228] on span "Approve" at bounding box center [498, 227] width 37 height 15
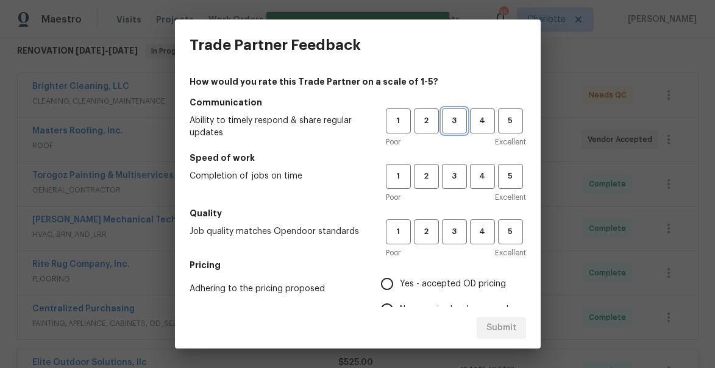
click at [447, 127] on span "3" at bounding box center [454, 121] width 23 height 14
click at [455, 176] on span "3" at bounding box center [454, 176] width 23 height 14
click at [456, 230] on span "3" at bounding box center [454, 232] width 23 height 14
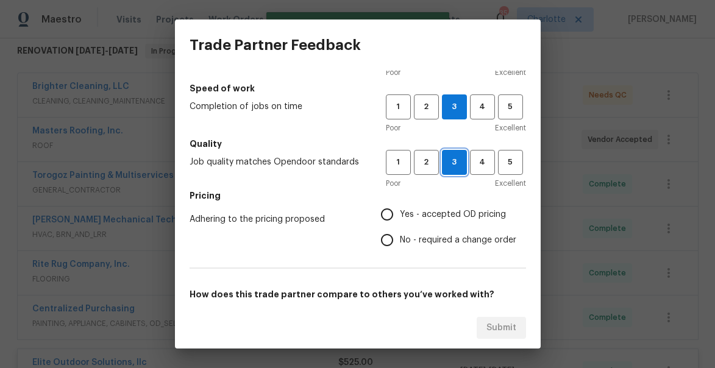
scroll to position [97, 0]
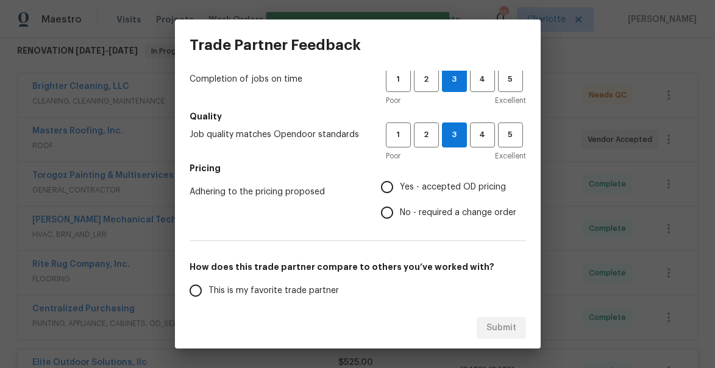
click at [391, 185] on input "Yes - accepted OD pricing" at bounding box center [387, 187] width 26 height 26
radio input "true"
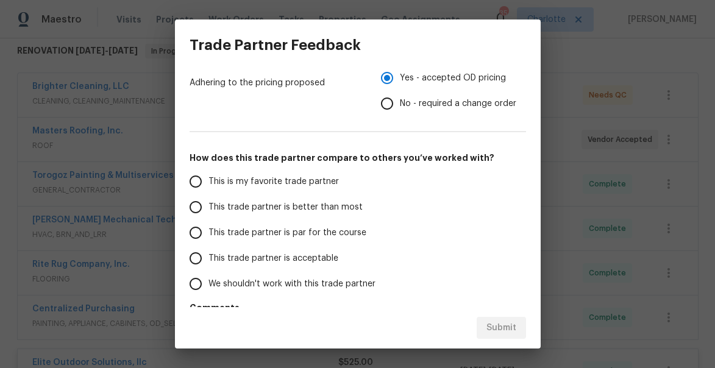
scroll to position [216, 0]
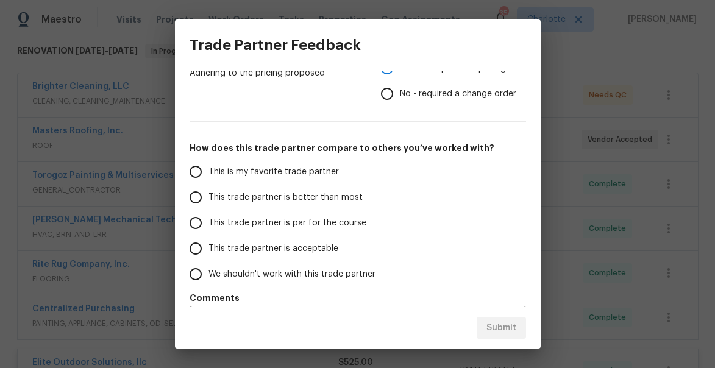
click at [241, 192] on span "This trade partner is better than most" at bounding box center [285, 197] width 154 height 13
click at [208, 192] on input "This trade partner is better than most" at bounding box center [196, 198] width 26 height 26
click at [506, 323] on span "Submit" at bounding box center [501, 328] width 30 height 15
radio input "true"
radio input "false"
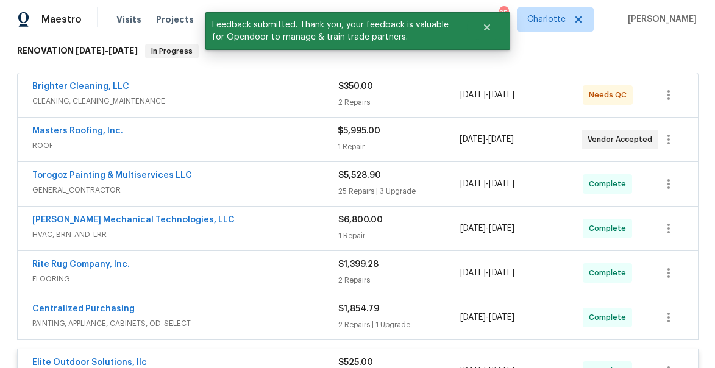
scroll to position [0, 0]
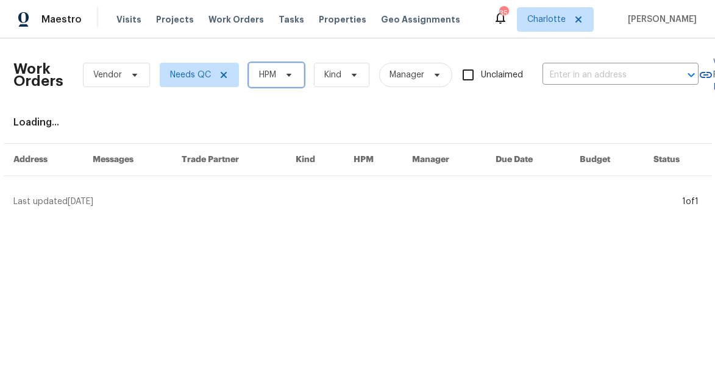
click at [271, 71] on span "HPM" at bounding box center [267, 75] width 17 height 12
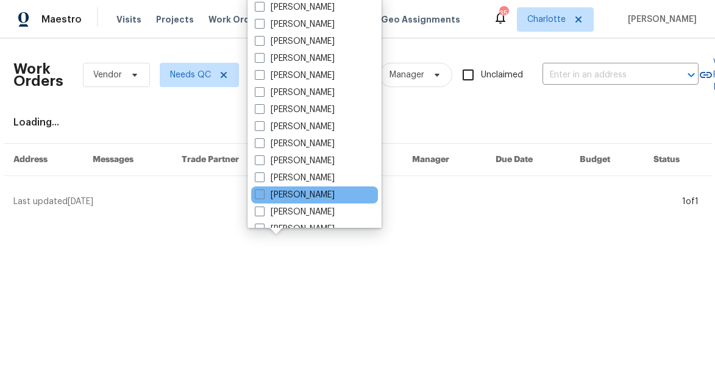
click at [262, 188] on div "[PERSON_NAME]" at bounding box center [314, 194] width 127 height 17
click at [262, 197] on span at bounding box center [260, 195] width 10 height 10
click at [262, 197] on input "[PERSON_NAME]" at bounding box center [259, 193] width 8 height 8
checkbox input "true"
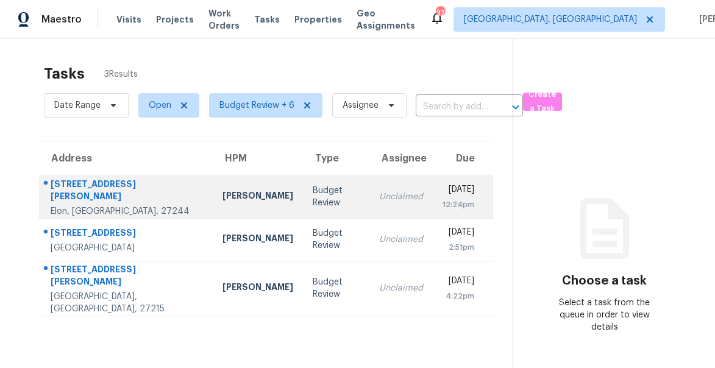
click at [69, 192] on div "[STREET_ADDRESS][PERSON_NAME]" at bounding box center [127, 191] width 152 height 27
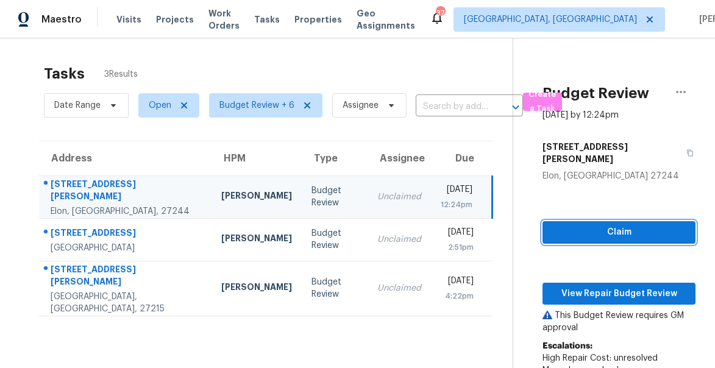
click at [614, 225] on span "Claim" at bounding box center [618, 232] width 133 height 15
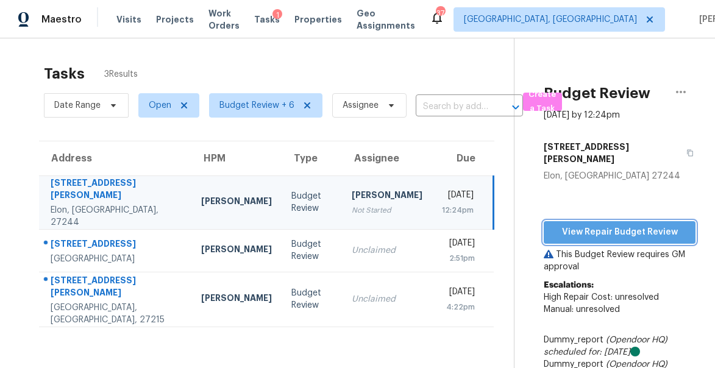
click at [614, 225] on span "View Repair Budget Review" at bounding box center [619, 232] width 132 height 15
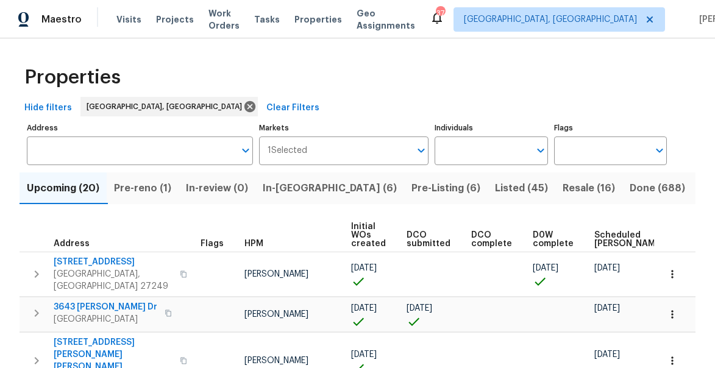
click at [299, 194] on span "In-[GEOGRAPHIC_DATA] (6)" at bounding box center [330, 188] width 134 height 17
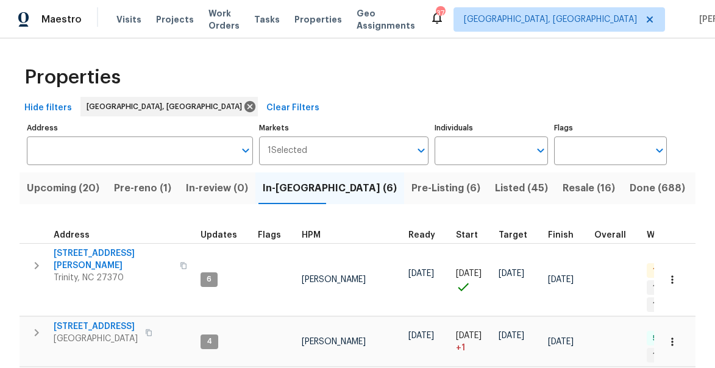
click at [411, 193] on span "Pre-Listing (6)" at bounding box center [445, 188] width 69 height 17
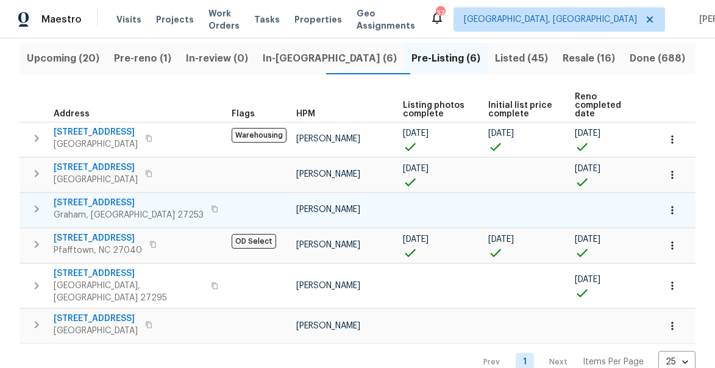
scroll to position [137, 0]
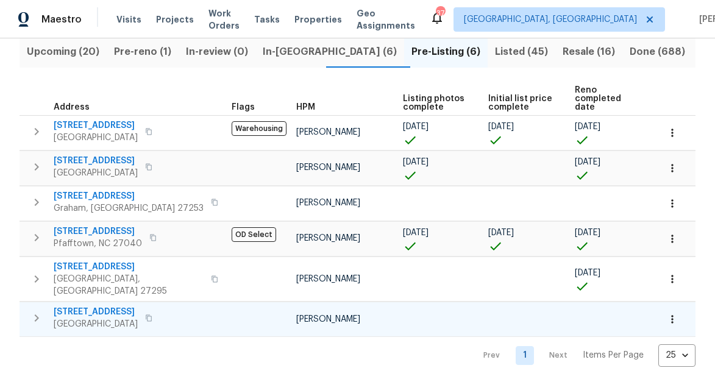
click at [99, 306] on span "[STREET_ADDRESS]" at bounding box center [96, 312] width 84 height 12
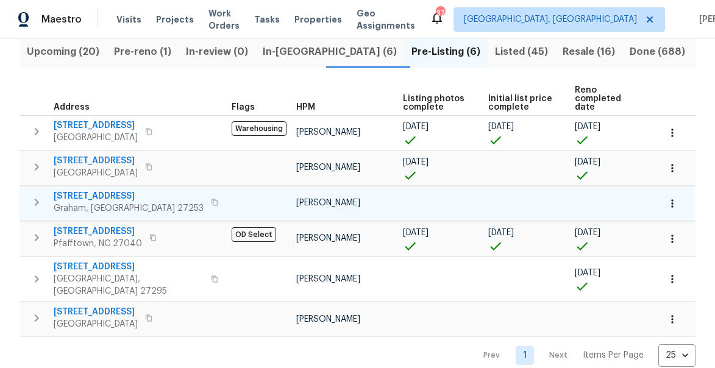
click at [100, 190] on span "[STREET_ADDRESS]" at bounding box center [129, 196] width 150 height 12
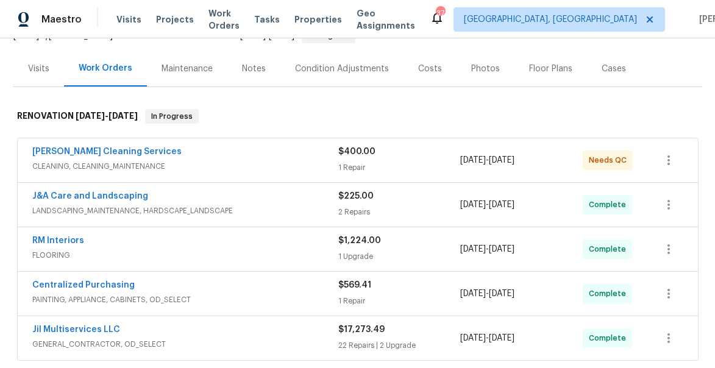
scroll to position [70, 0]
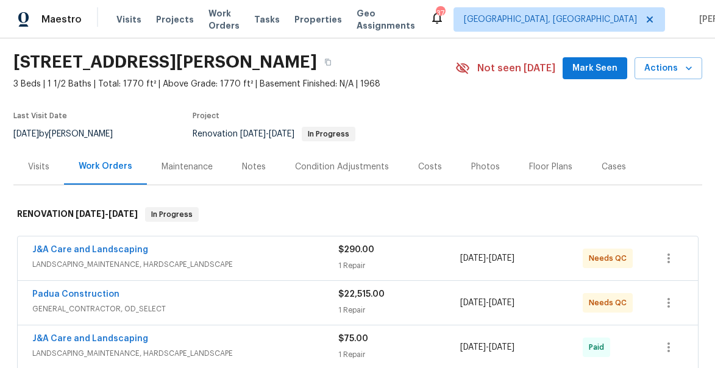
scroll to position [43, 0]
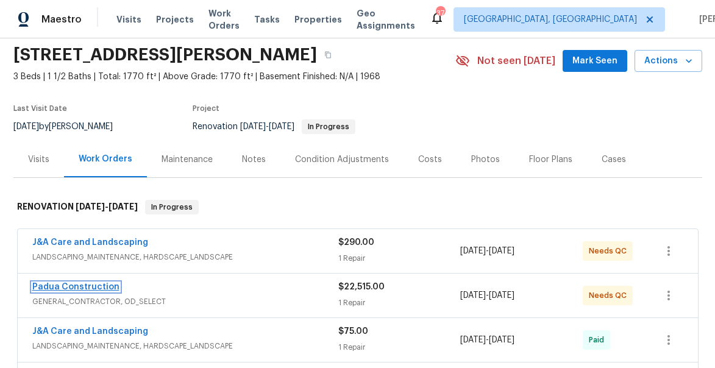
click at [76, 283] on link "Padua Construction" at bounding box center [75, 287] width 87 height 9
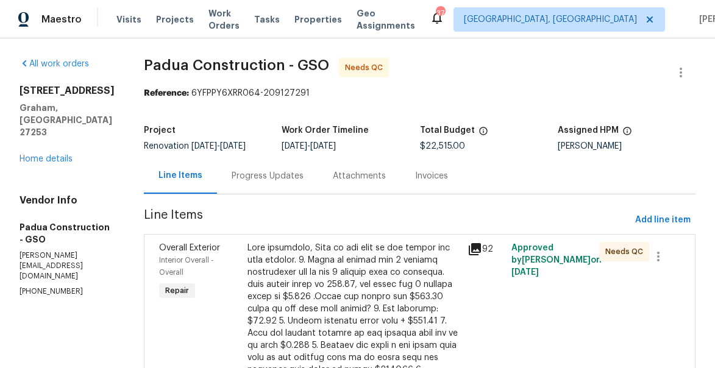
click at [250, 182] on div "Progress Updates" at bounding box center [267, 176] width 101 height 36
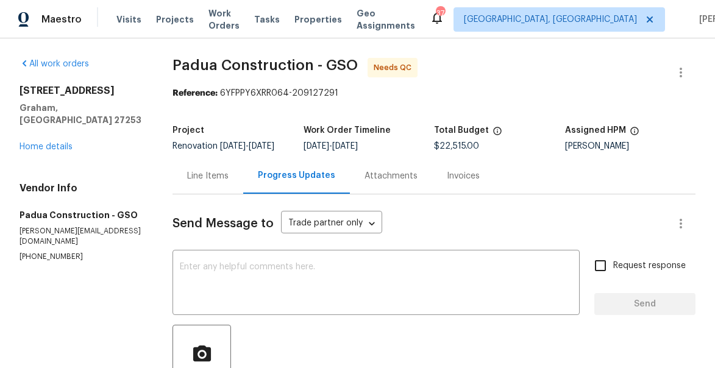
click at [207, 182] on div "Line Items" at bounding box center [207, 176] width 41 height 12
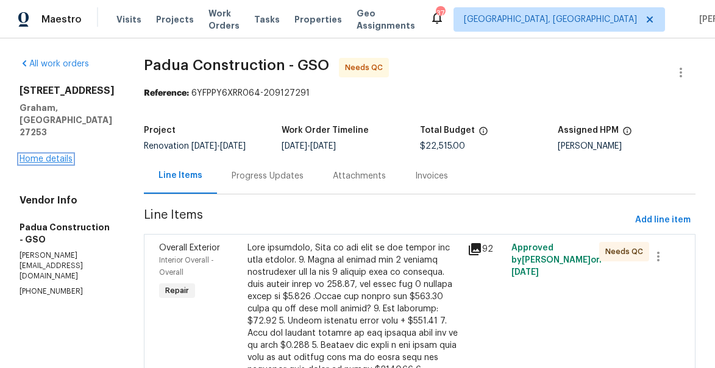
click at [40, 163] on link "Home details" at bounding box center [46, 159] width 53 height 9
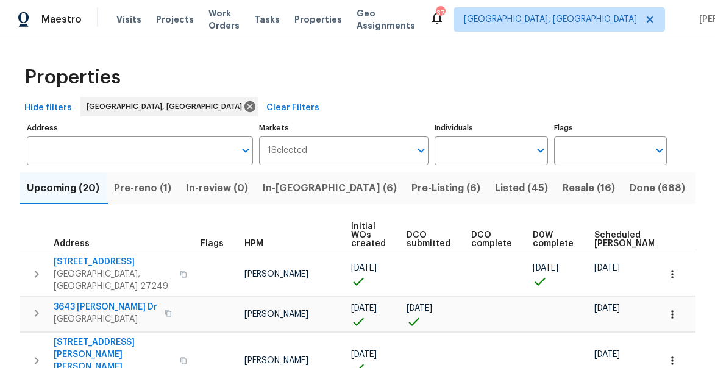
click at [495, 186] on span "Listed (45)" at bounding box center [521, 188] width 53 height 17
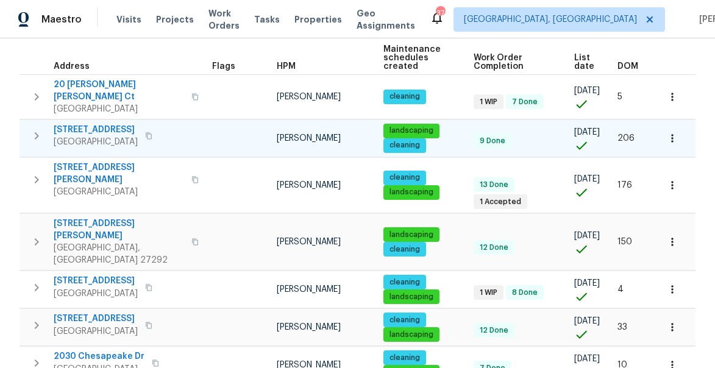
scroll to position [188, 0]
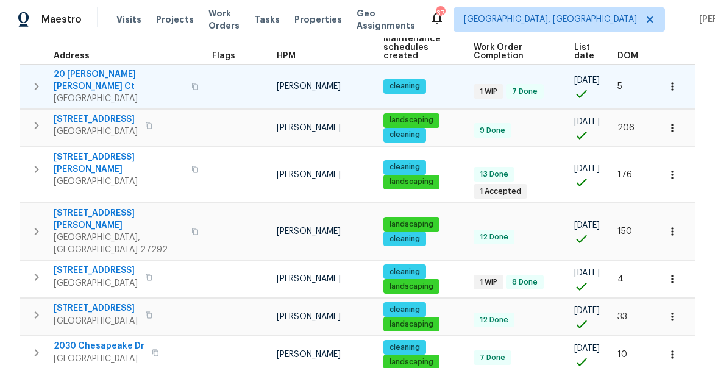
click at [105, 73] on span "20 Peggy Sue Ct" at bounding box center [119, 80] width 130 height 24
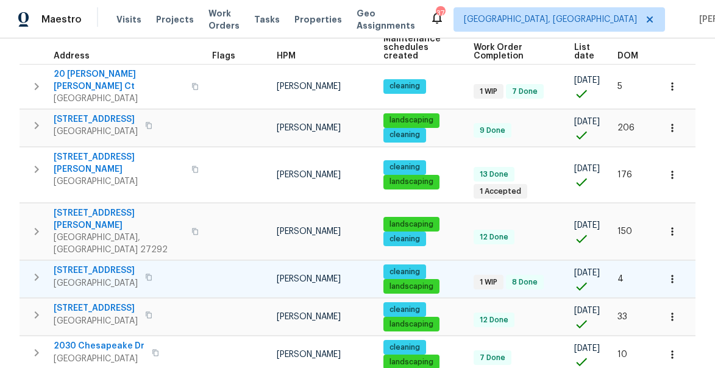
click at [71, 265] on span "3801 Fig Leaf Ct" at bounding box center [96, 271] width 84 height 12
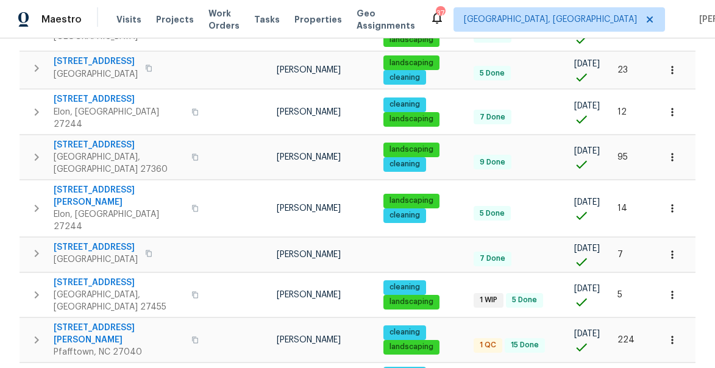
scroll to position [513, 0]
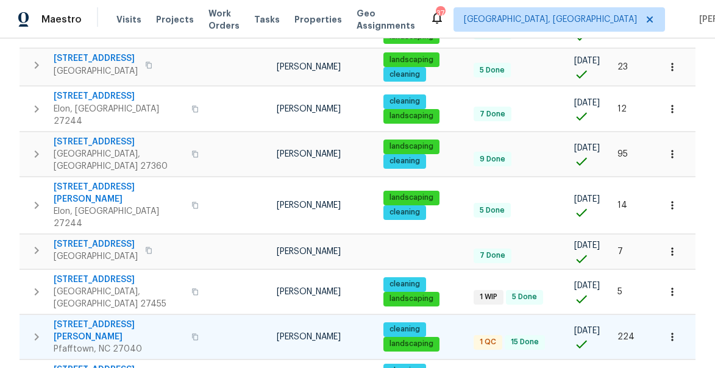
click at [90, 319] on span "3440 Transou Rd" at bounding box center [119, 331] width 130 height 24
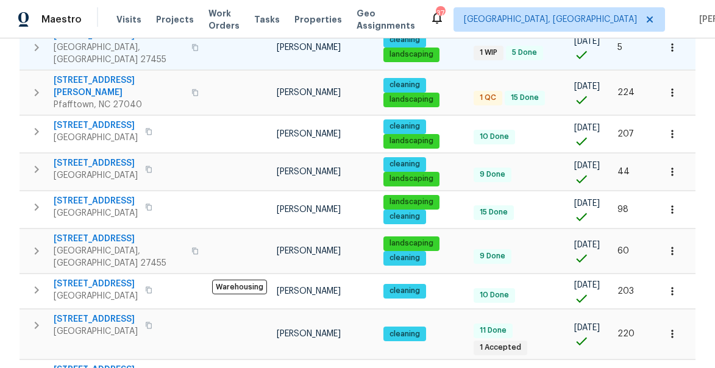
scroll to position [798, 0]
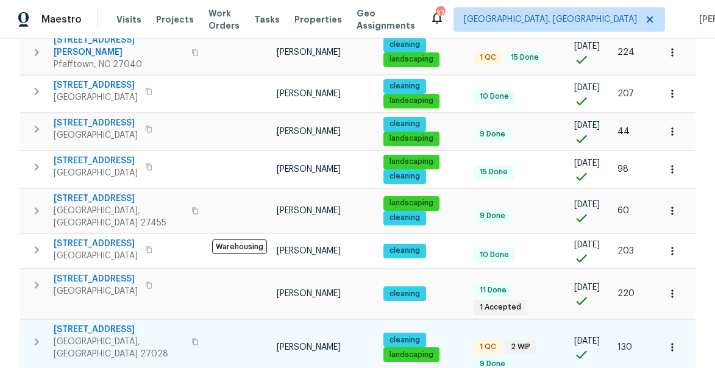
click at [94, 324] on span "236 Wandering Ln" at bounding box center [119, 330] width 130 height 12
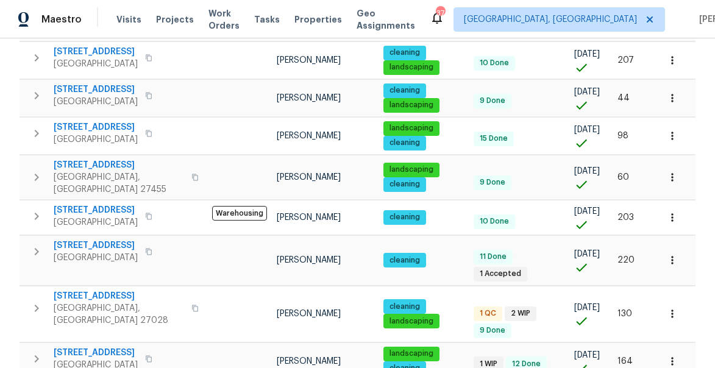
scroll to position [878, 0]
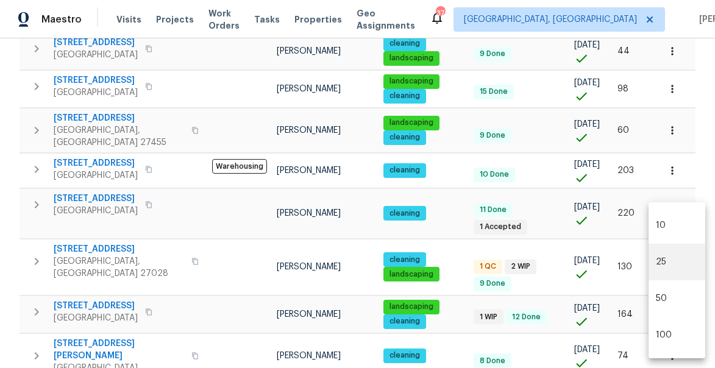
click at [679, 338] on body "Maestro Visits Projects Work Orders Tasks Properties Geo Assignments 37 Greensb…" at bounding box center [357, 184] width 715 height 368
click at [667, 300] on li "50" at bounding box center [676, 298] width 57 height 37
type input "50"
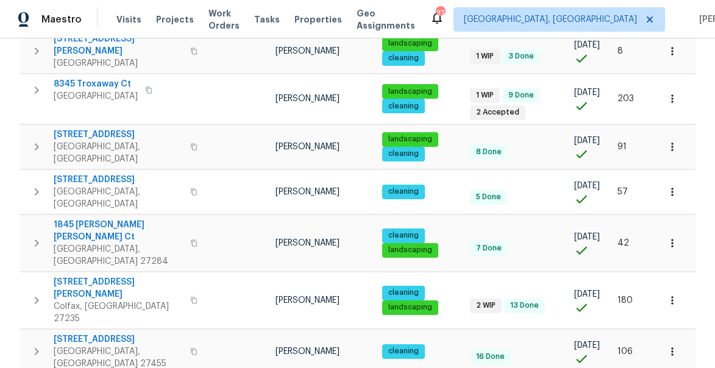
scroll to position [1355, 0]
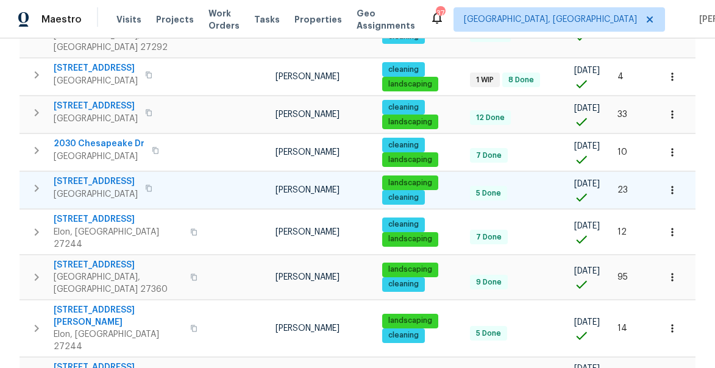
scroll to position [346, 0]
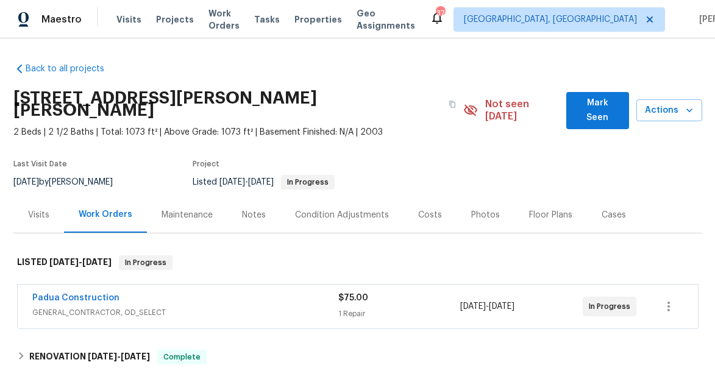
scroll to position [43, 0]
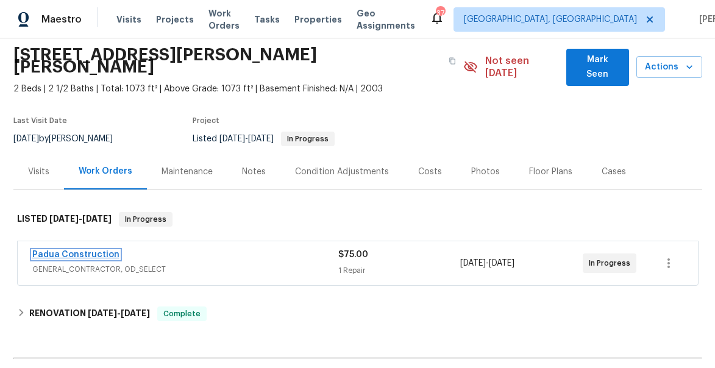
click at [68, 250] on link "Padua Construction" at bounding box center [75, 254] width 87 height 9
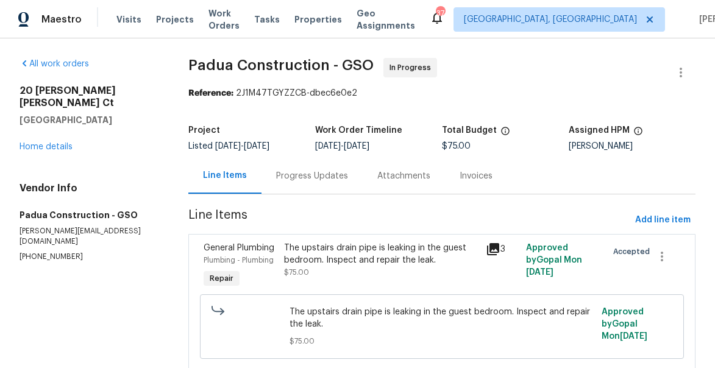
scroll to position [37, 0]
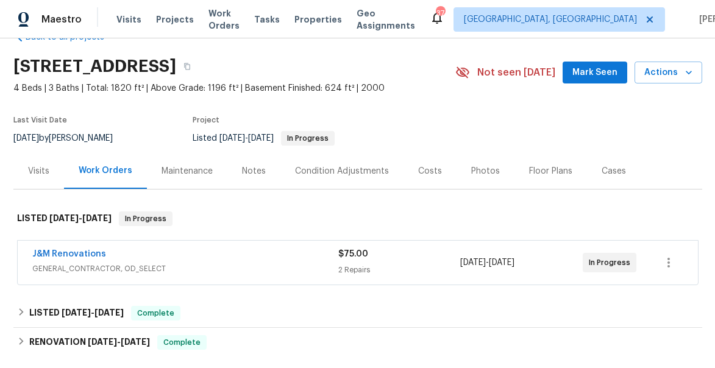
scroll to position [32, 0]
click at [60, 256] on link "J&M Renovations" at bounding box center [69, 253] width 74 height 9
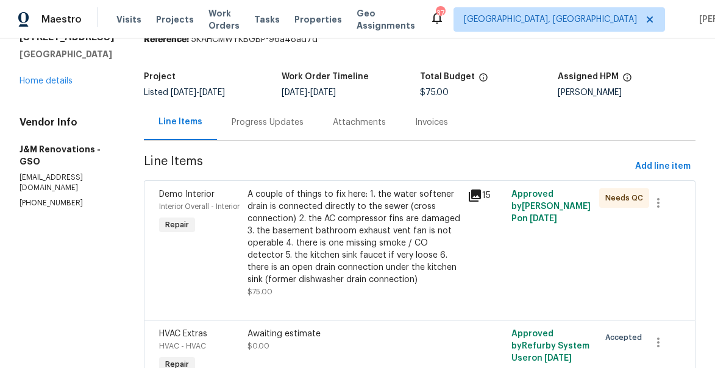
scroll to position [119, 0]
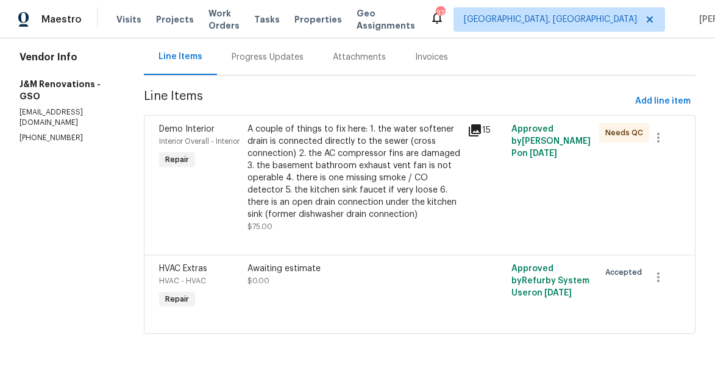
click at [370, 166] on div "A couple of things to fix here: 1. the water softener drain is connected direct…" at bounding box center [353, 172] width 213 height 98
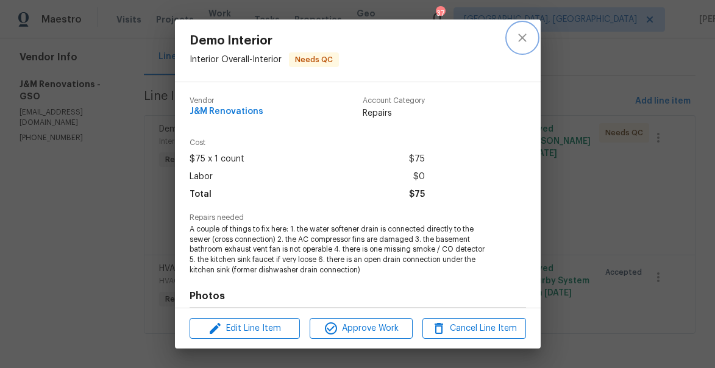
click at [522, 44] on icon "close" at bounding box center [522, 37] width 15 height 15
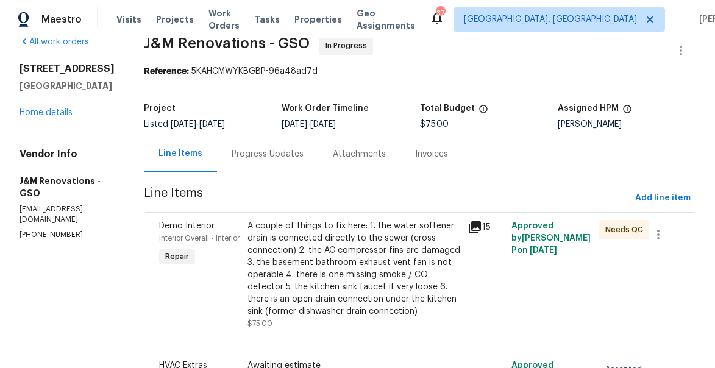
scroll to position [14, 0]
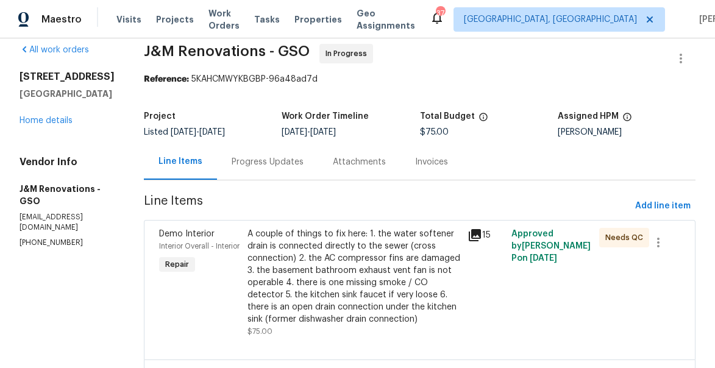
click at [260, 168] on div "Progress Updates" at bounding box center [267, 162] width 101 height 36
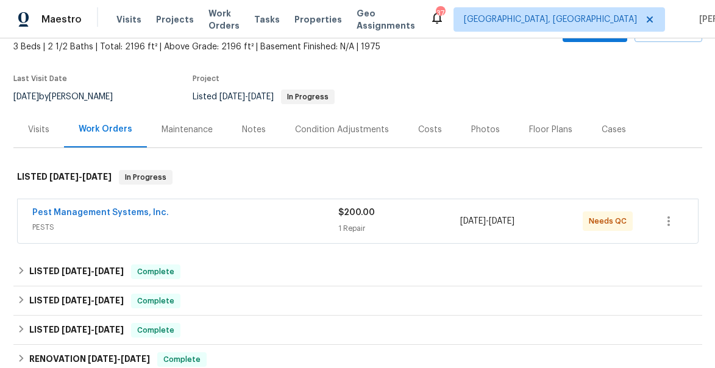
scroll to position [9, 0]
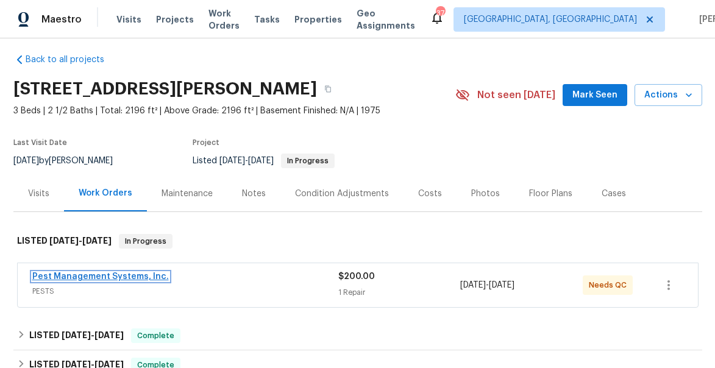
click at [94, 274] on link "Pest Management Systems, Inc." at bounding box center [100, 276] width 137 height 9
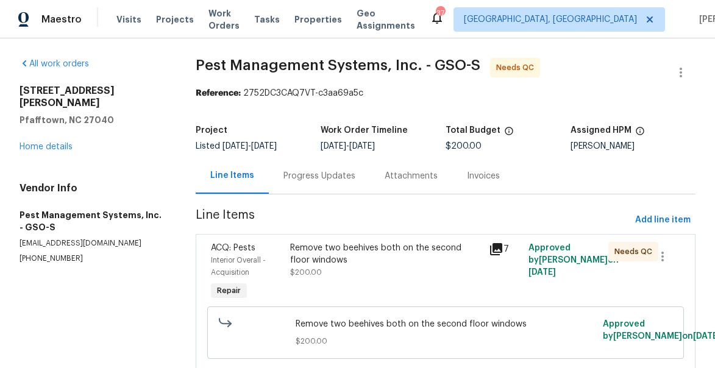
click at [502, 246] on icon at bounding box center [496, 249] width 12 height 12
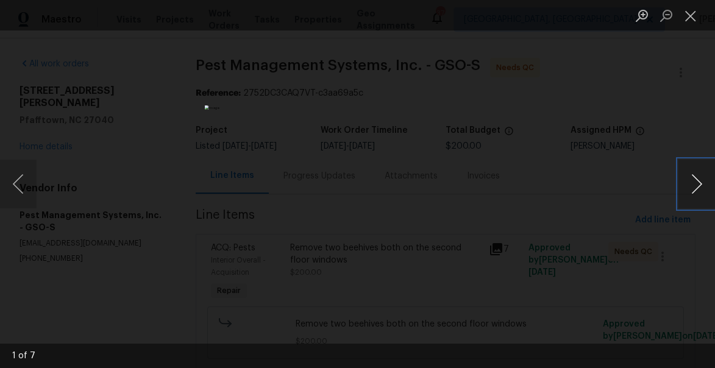
click at [701, 186] on button "Next image" at bounding box center [696, 184] width 37 height 49
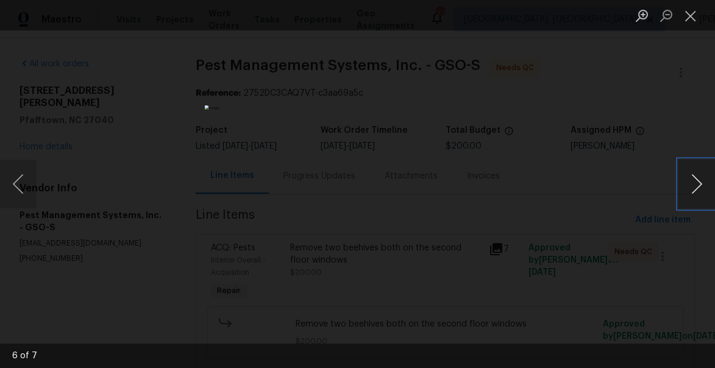
click at [701, 186] on button "Next image" at bounding box center [696, 184] width 37 height 49
click at [689, 16] on button "Close lightbox" at bounding box center [690, 15] width 24 height 21
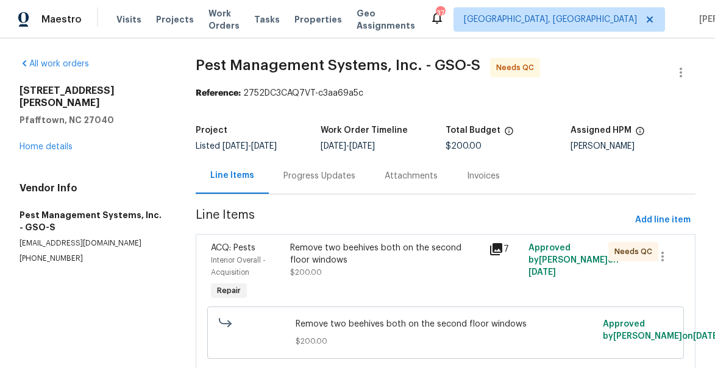
scroll to position [44, 0]
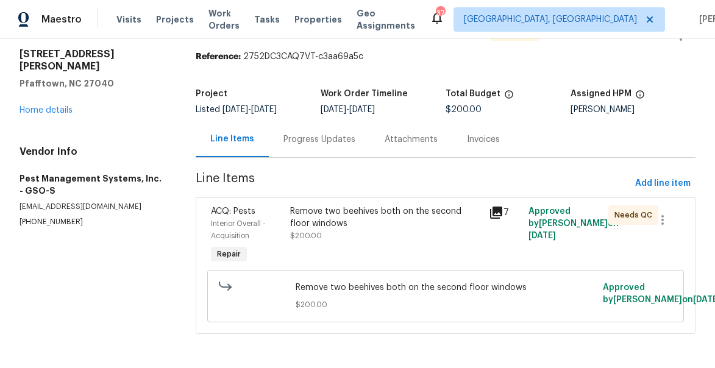
click at [311, 133] on div "Progress Updates" at bounding box center [319, 139] width 72 height 12
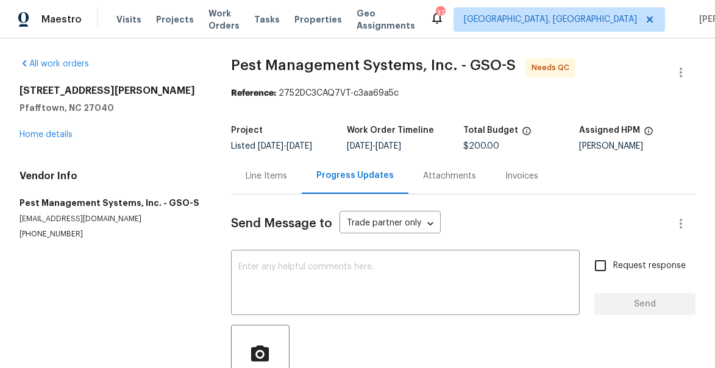
click at [265, 171] on div "Line Items" at bounding box center [266, 176] width 41 height 12
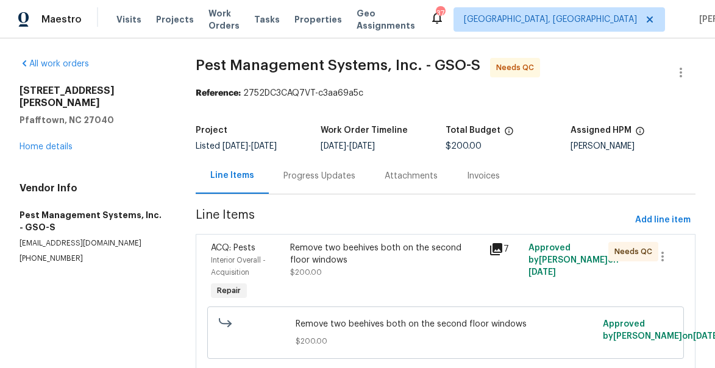
click at [311, 251] on div "Remove two beehives both on the second floor windows" at bounding box center [385, 254] width 191 height 24
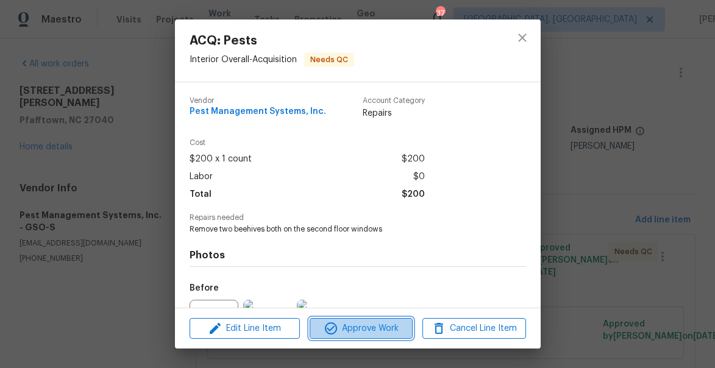
click at [363, 325] on span "Approve Work" at bounding box center [361, 328] width 96 height 15
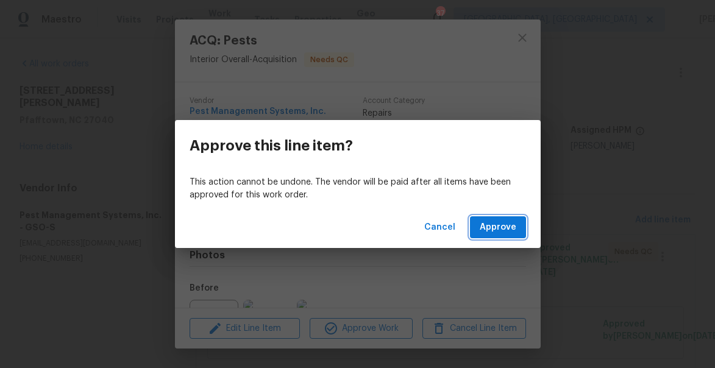
click at [510, 225] on span "Approve" at bounding box center [498, 227] width 37 height 15
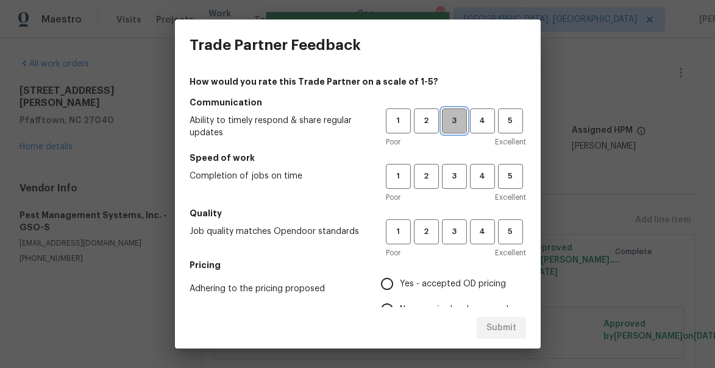
click at [455, 122] on span "3" at bounding box center [454, 121] width 23 height 14
click at [458, 170] on span "3" at bounding box center [454, 176] width 23 height 14
click at [458, 222] on button "3" at bounding box center [454, 231] width 25 height 25
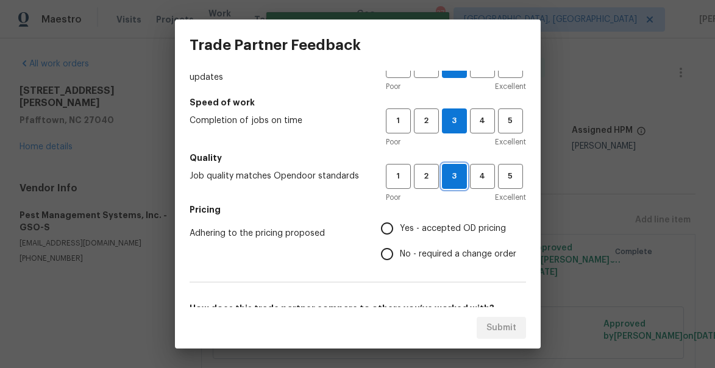
scroll to position [60, 0]
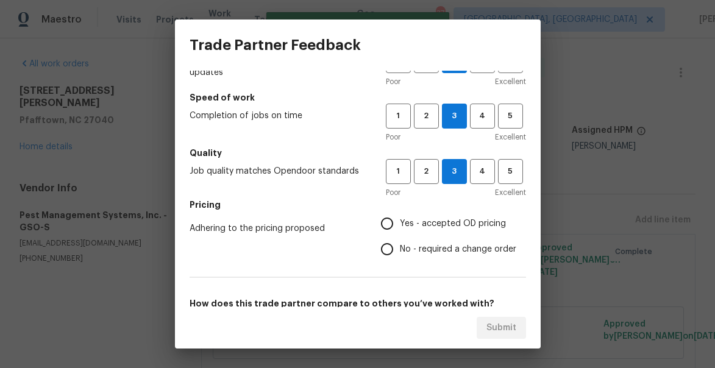
click at [387, 249] on input "No - required a change order" at bounding box center [387, 249] width 26 height 26
radio input "true"
click at [385, 222] on input "Yes - accepted OD pricing" at bounding box center [387, 224] width 26 height 26
radio input "true"
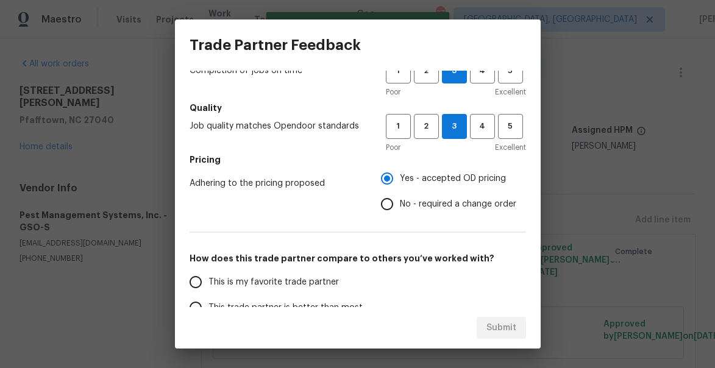
scroll to position [154, 0]
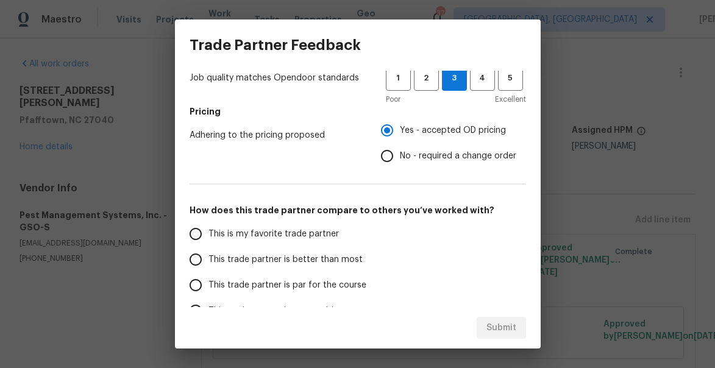
click at [230, 262] on span "This trade partner is better than most" at bounding box center [285, 260] width 154 height 13
click at [208, 262] on input "This trade partner is better than most" at bounding box center [196, 260] width 26 height 26
click at [503, 327] on span "Submit" at bounding box center [501, 328] width 30 height 15
radio input "true"
radio input "false"
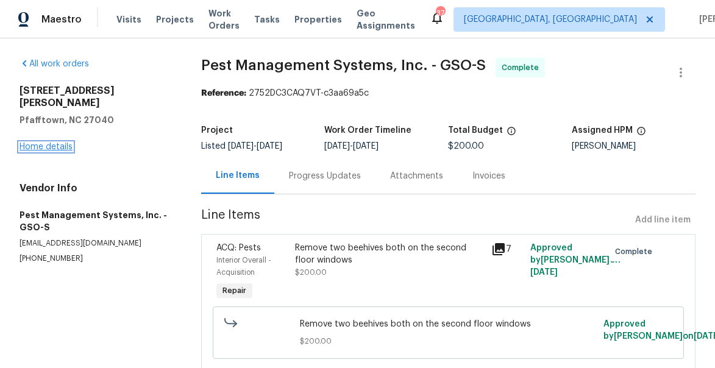
click at [55, 143] on link "Home details" at bounding box center [46, 147] width 53 height 9
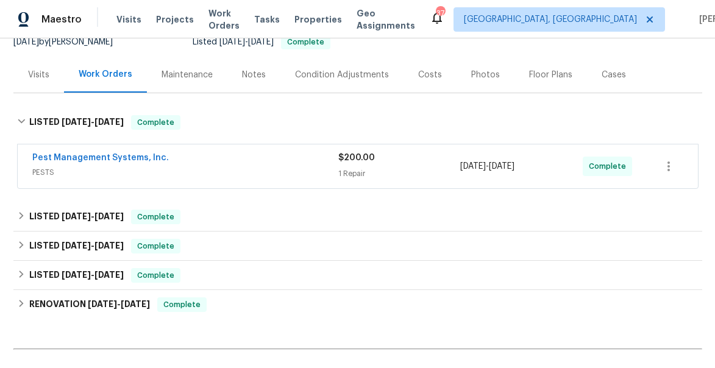
scroll to position [133, 0]
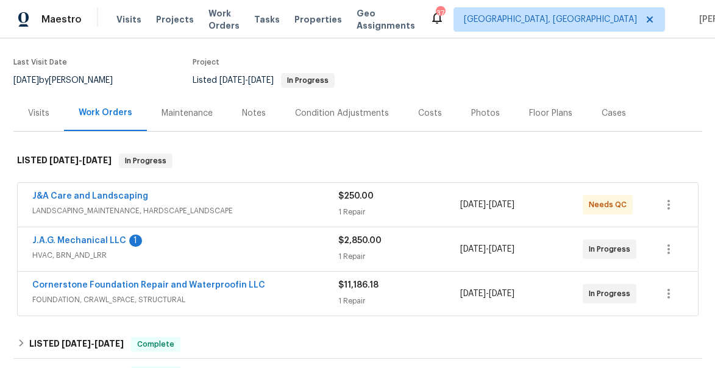
scroll to position [91, 0]
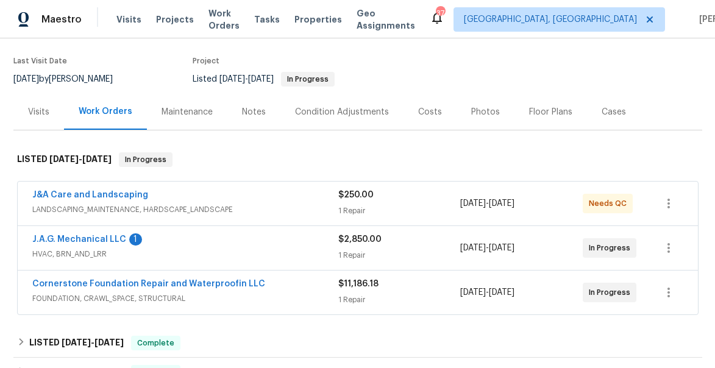
click at [94, 204] on span "LANDSCAPING_MAINTENANCE, HARDSCAPE_LANDSCAPE" at bounding box center [185, 210] width 306 height 12
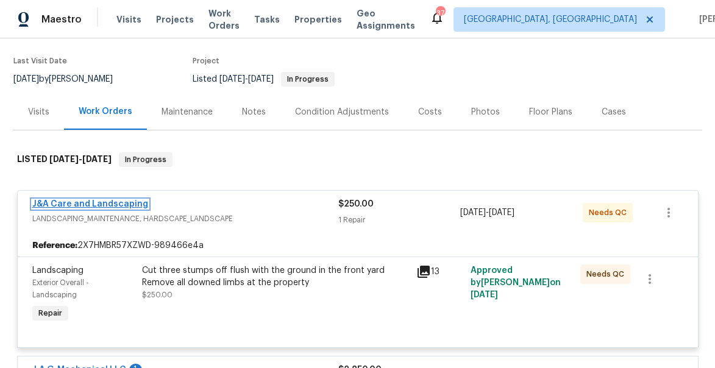
click at [98, 206] on link "J&A Care and Landscaping" at bounding box center [90, 204] width 116 height 9
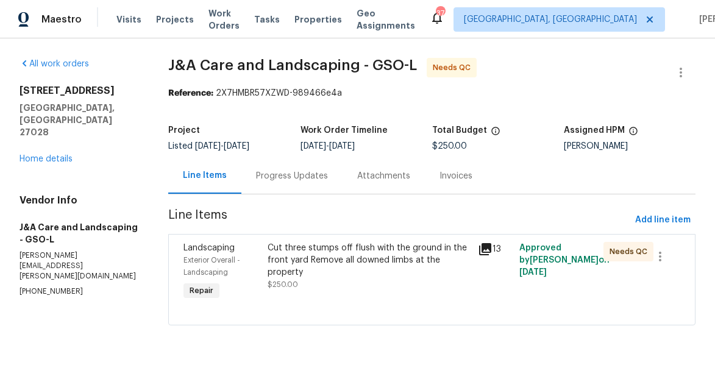
click at [487, 248] on icon at bounding box center [485, 249] width 12 height 12
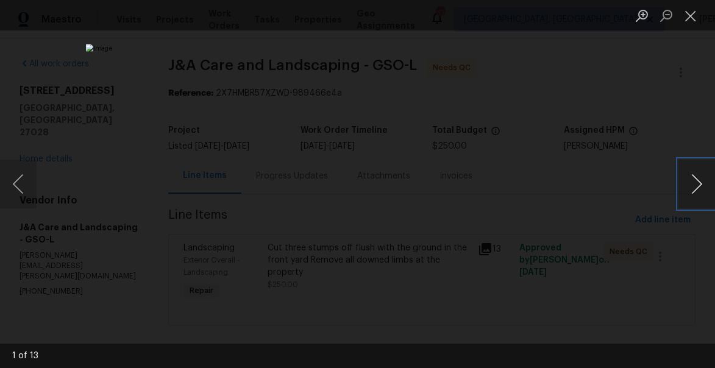
click at [695, 179] on button "Next image" at bounding box center [696, 184] width 37 height 49
click at [689, 18] on button "Close lightbox" at bounding box center [690, 15] width 24 height 21
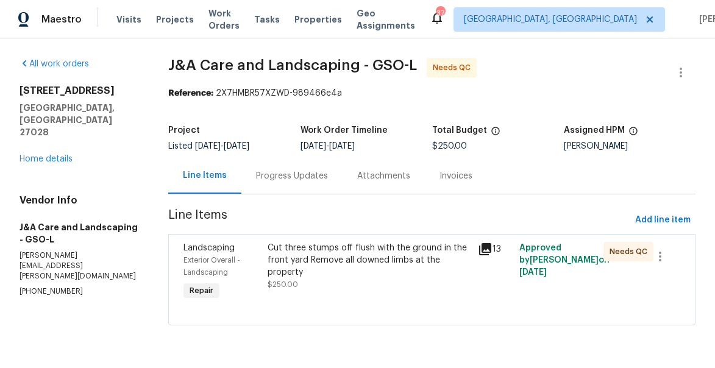
click at [488, 249] on icon at bounding box center [485, 249] width 15 height 15
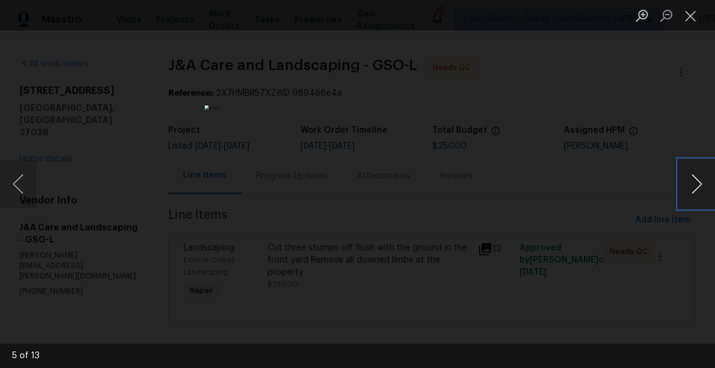
click at [692, 182] on button "Next image" at bounding box center [696, 184] width 37 height 49
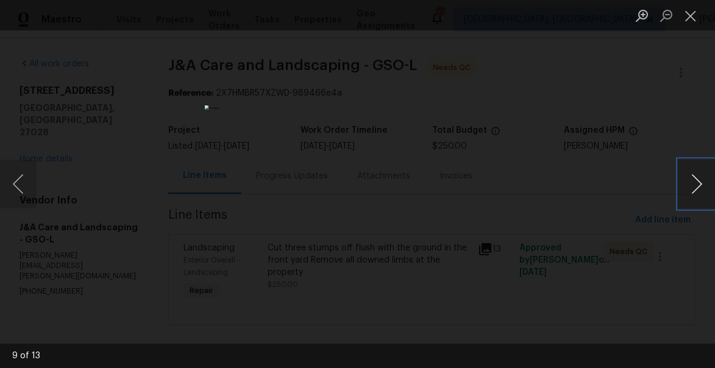
click at [692, 182] on button "Next image" at bounding box center [696, 184] width 37 height 49
click at [688, 30] on div "Lightbox" at bounding box center [357, 184] width 715 height 368
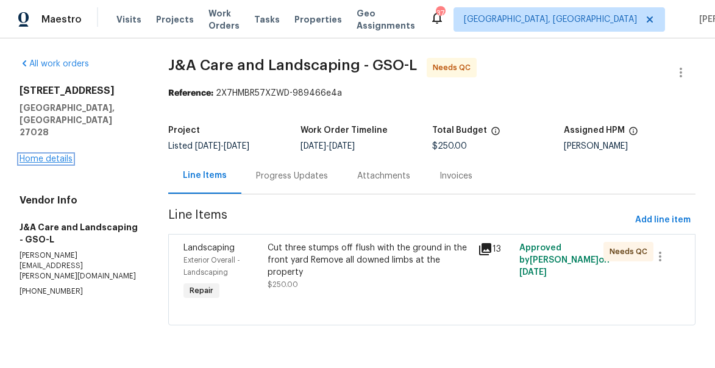
click at [43, 155] on link "Home details" at bounding box center [46, 159] width 53 height 9
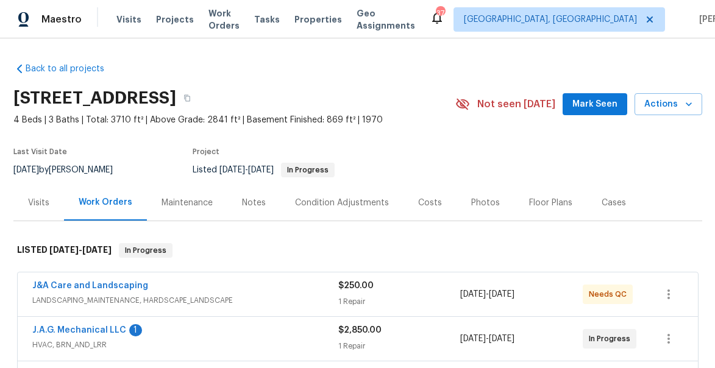
scroll to position [63, 0]
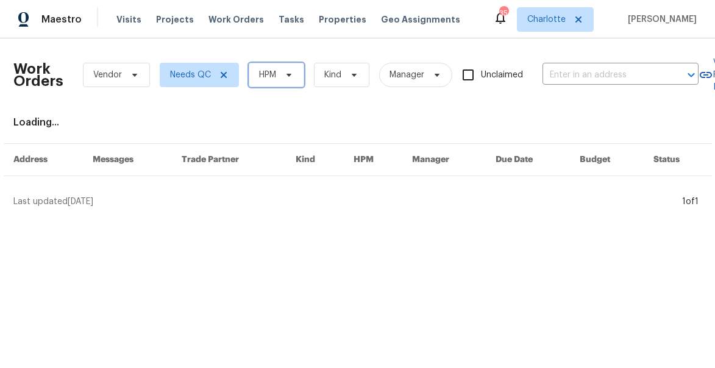
click at [277, 78] on span "HPM" at bounding box center [276, 75] width 55 height 24
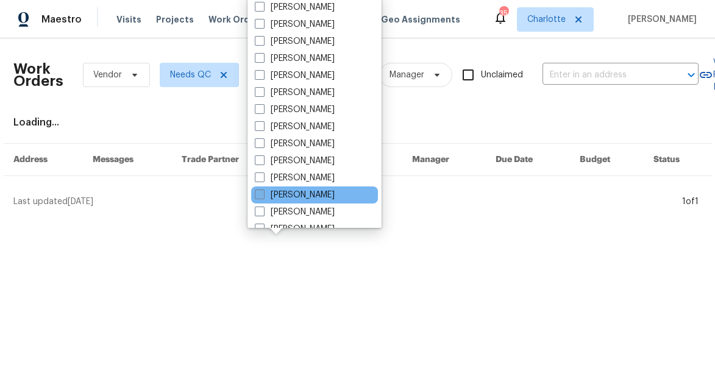
click at [272, 196] on label "[PERSON_NAME]" at bounding box center [295, 195] width 80 height 12
click at [263, 196] on input "[PERSON_NAME]" at bounding box center [259, 193] width 8 height 8
checkbox input "true"
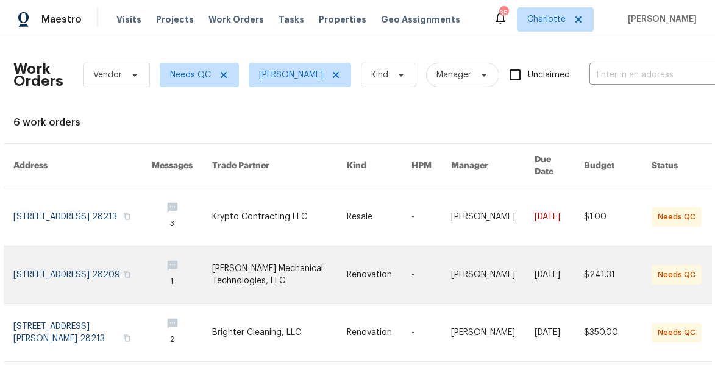
click at [70, 272] on link at bounding box center [82, 274] width 138 height 57
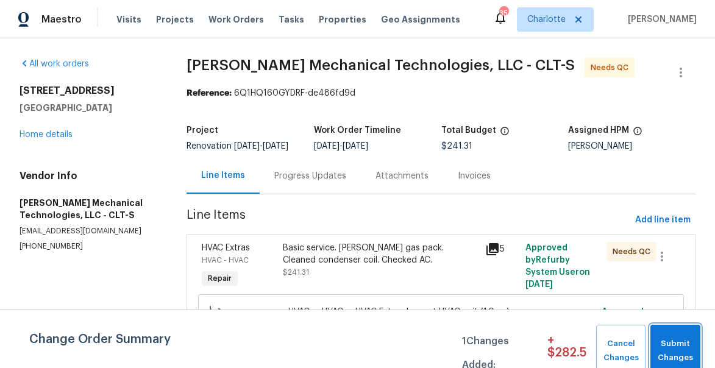
click at [686, 347] on span "Submit Changes" at bounding box center [675, 351] width 38 height 28
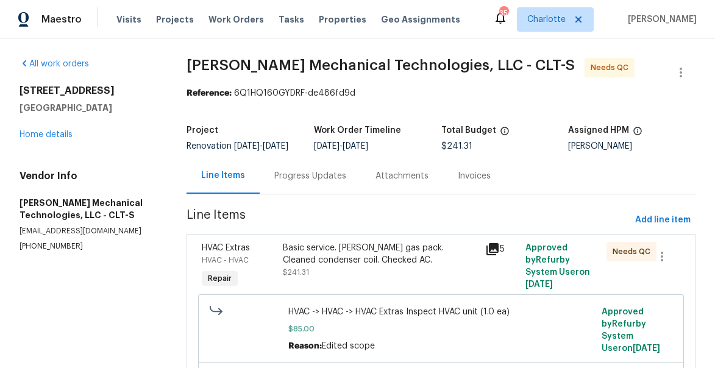
click at [314, 263] on div "Basic service. Goodman gas pack. Cleaned condenser coil. Checked AC." at bounding box center [380, 254] width 195 height 24
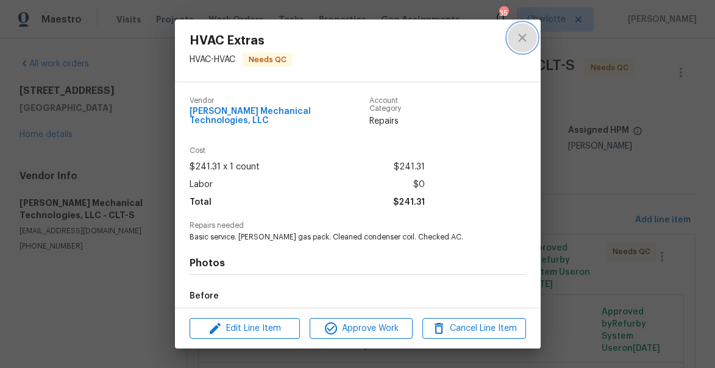
click at [524, 44] on icon "close" at bounding box center [522, 37] width 15 height 15
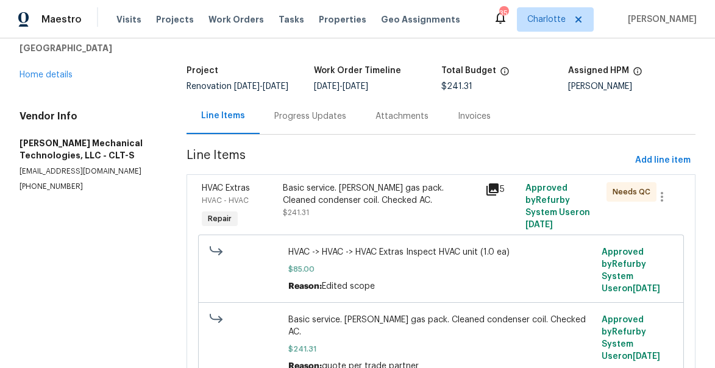
scroll to position [76, 0]
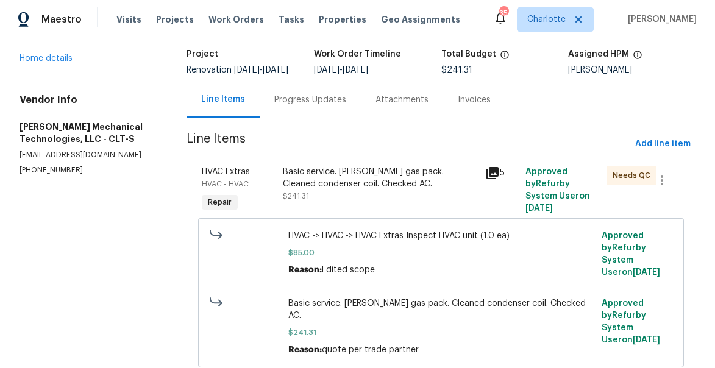
click at [216, 188] on div "HVAC - HVAC" at bounding box center [239, 184] width 74 height 12
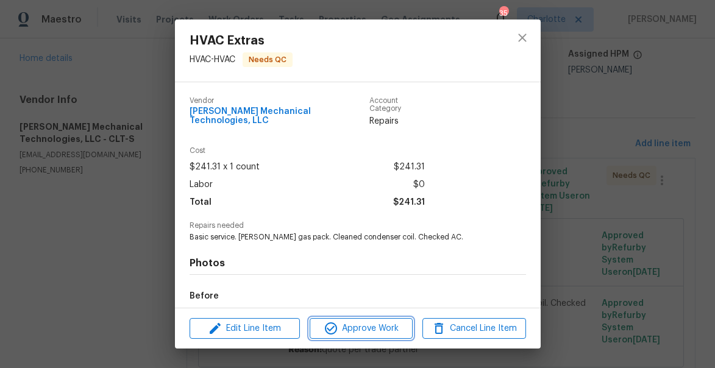
click at [389, 332] on span "Approve Work" at bounding box center [361, 328] width 96 height 15
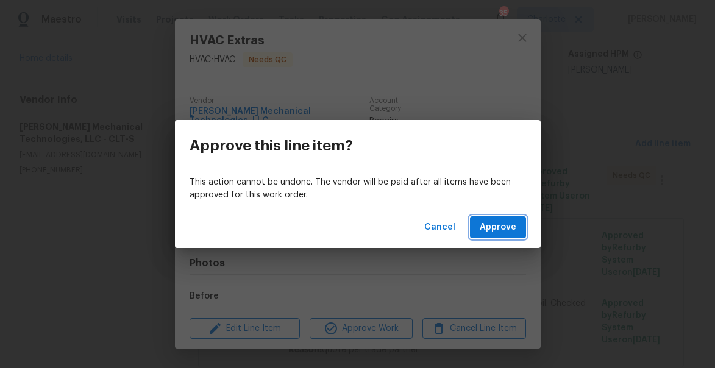
click at [504, 234] on span "Approve" at bounding box center [498, 227] width 37 height 15
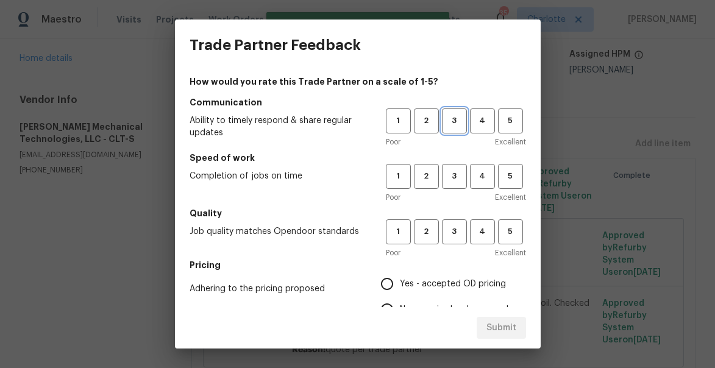
click at [458, 128] on button "3" at bounding box center [454, 120] width 25 height 25
click at [456, 177] on span "3" at bounding box center [454, 176] width 23 height 14
click at [458, 233] on span "3" at bounding box center [454, 232] width 23 height 14
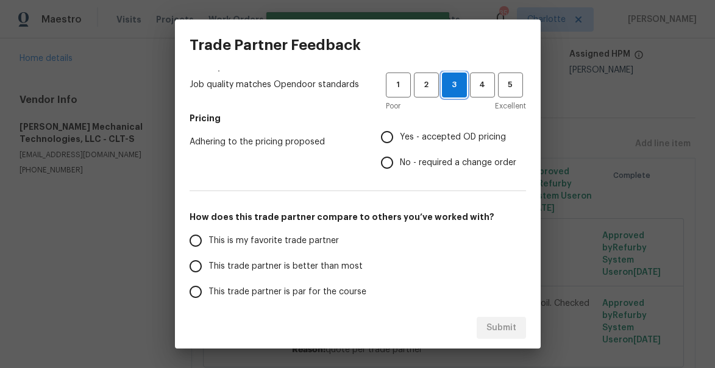
scroll to position [157, 0]
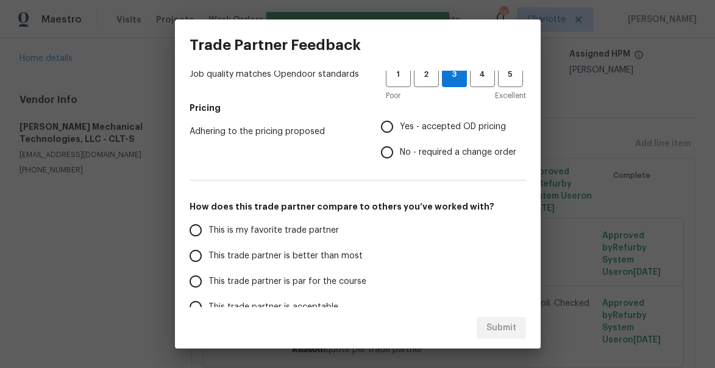
click at [399, 155] on input "No - required a change order" at bounding box center [387, 153] width 26 height 26
radio input "true"
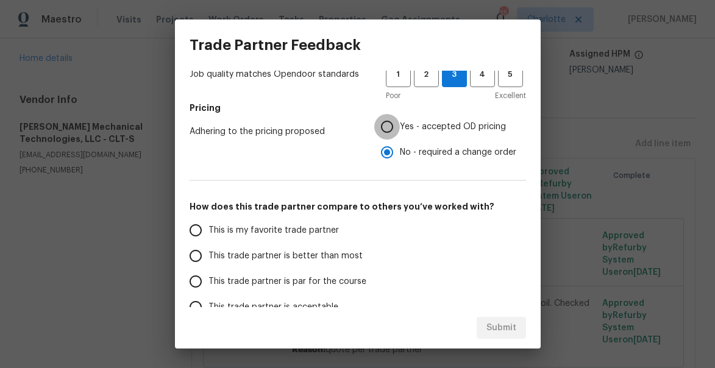
click at [387, 132] on input "Yes - accepted OD pricing" at bounding box center [387, 127] width 26 height 26
radio input "true"
click at [269, 258] on span "This trade partner is better than most" at bounding box center [285, 256] width 154 height 13
click at [208, 258] on input "This trade partner is better than most" at bounding box center [196, 256] width 26 height 26
click at [506, 326] on span "Submit" at bounding box center [501, 328] width 30 height 15
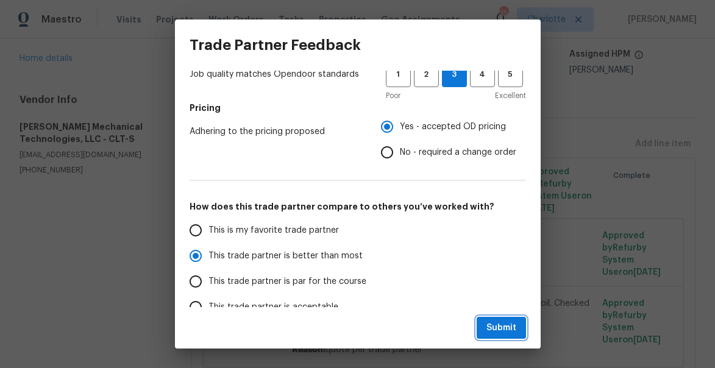
radio input "true"
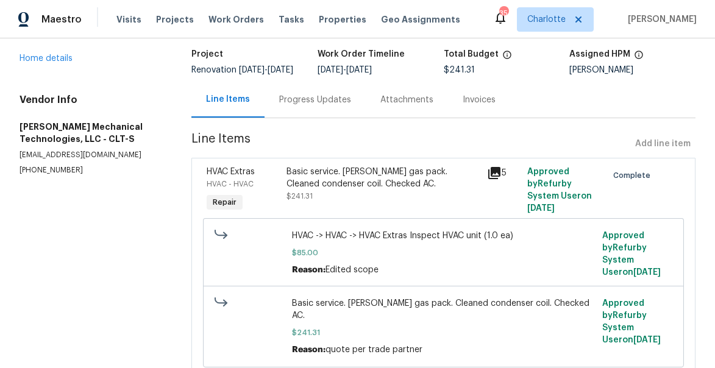
radio input "false"
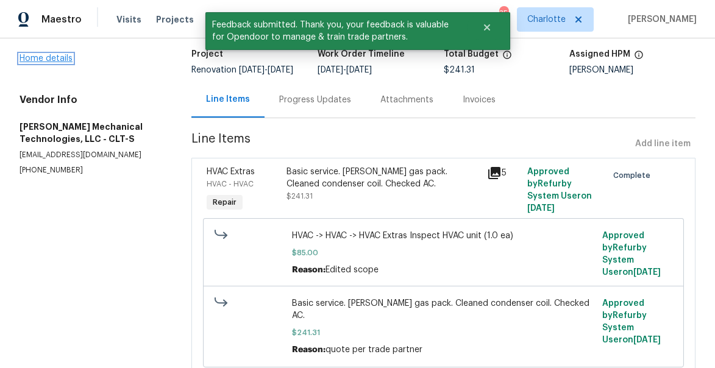
click at [41, 59] on link "Home details" at bounding box center [46, 58] width 53 height 9
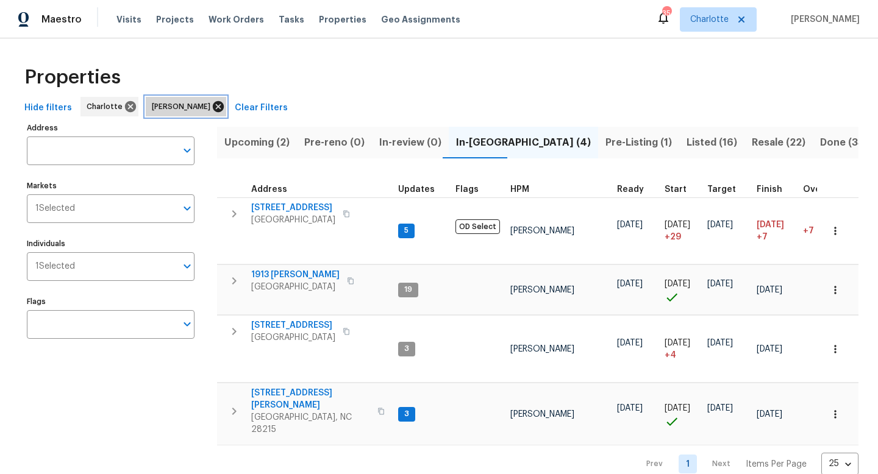
click at [213, 108] on icon at bounding box center [218, 106] width 11 height 11
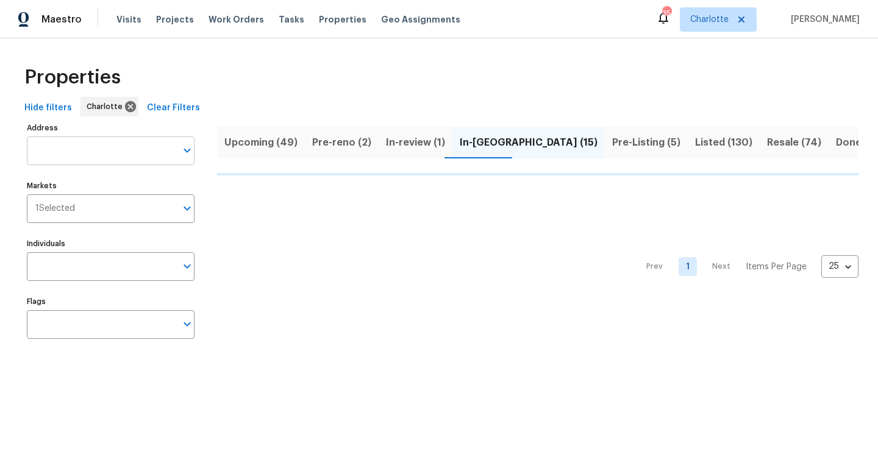
click at [74, 155] on input "Address" at bounding box center [101, 151] width 149 height 29
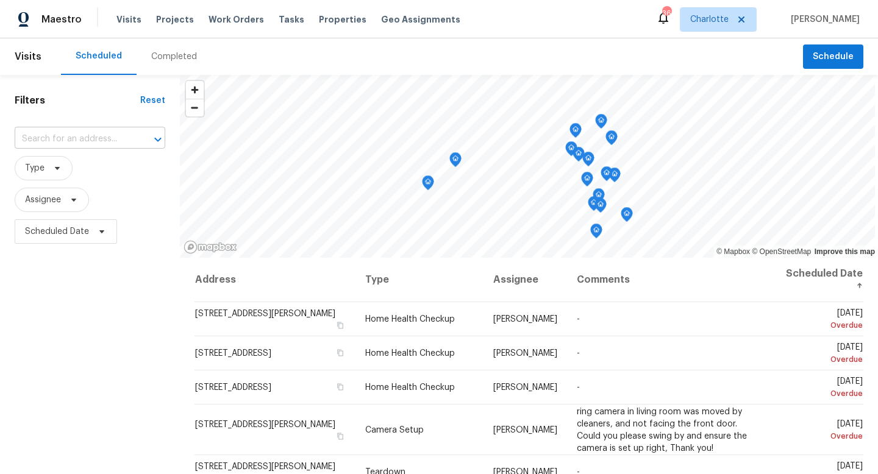
click at [51, 138] on input "text" at bounding box center [73, 139] width 116 height 19
paste input "[STREET_ADDRESS]"
type input "[STREET_ADDRESS]"
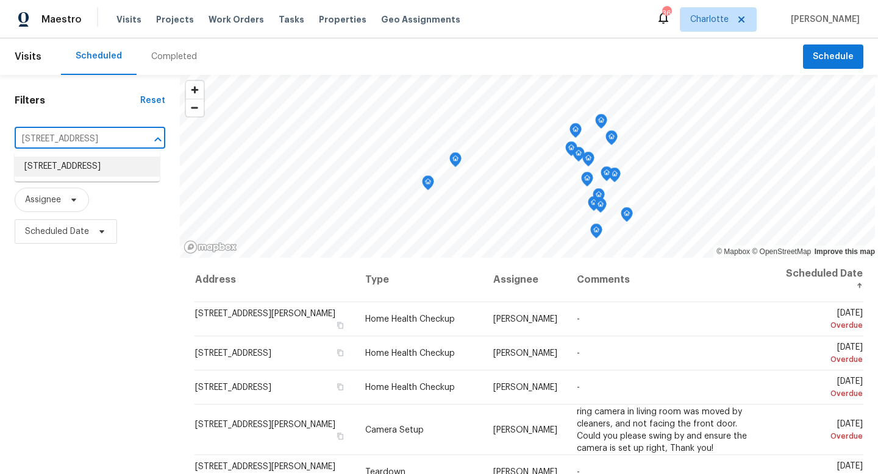
click at [63, 168] on li "[STREET_ADDRESS]" at bounding box center [87, 167] width 145 height 20
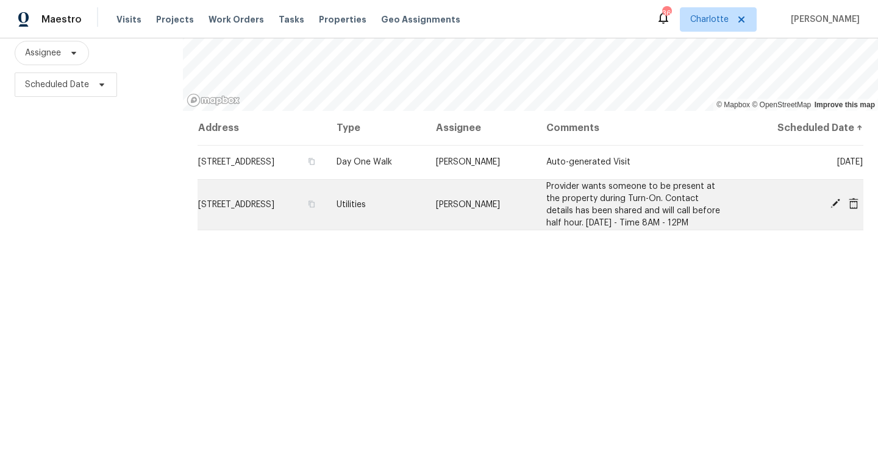
scroll to position [155, 0]
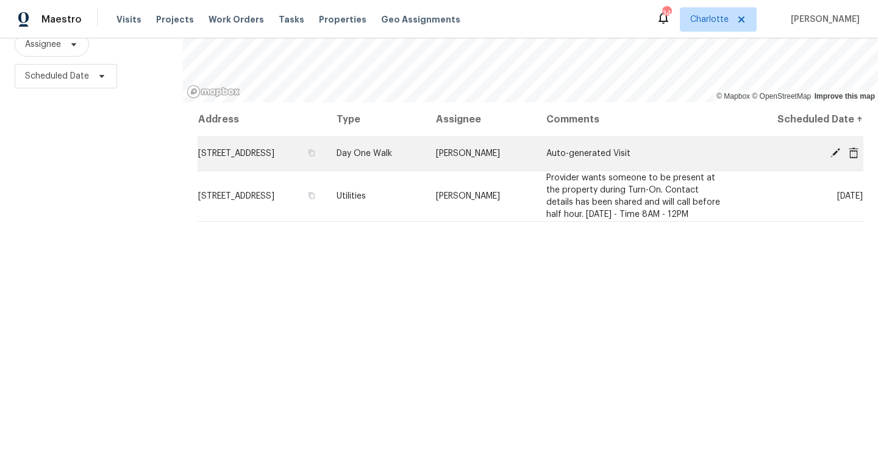
click at [833, 151] on icon at bounding box center [834, 152] width 11 height 11
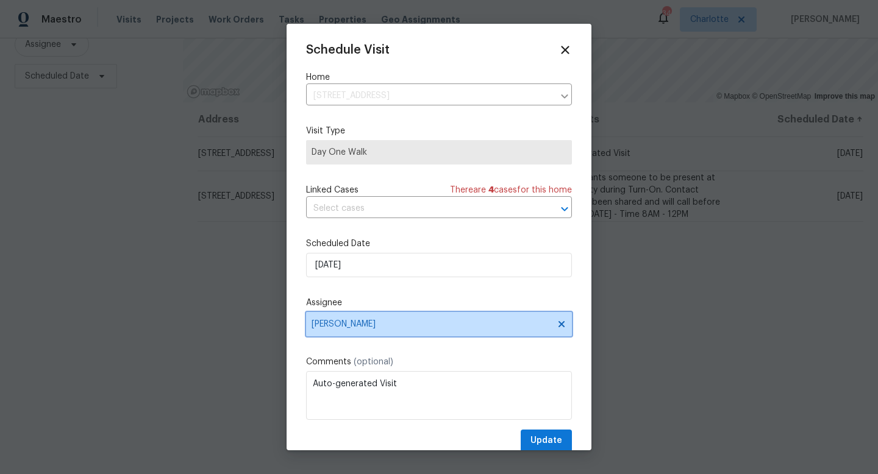
click at [336, 328] on span "[PERSON_NAME]" at bounding box center [430, 324] width 239 height 10
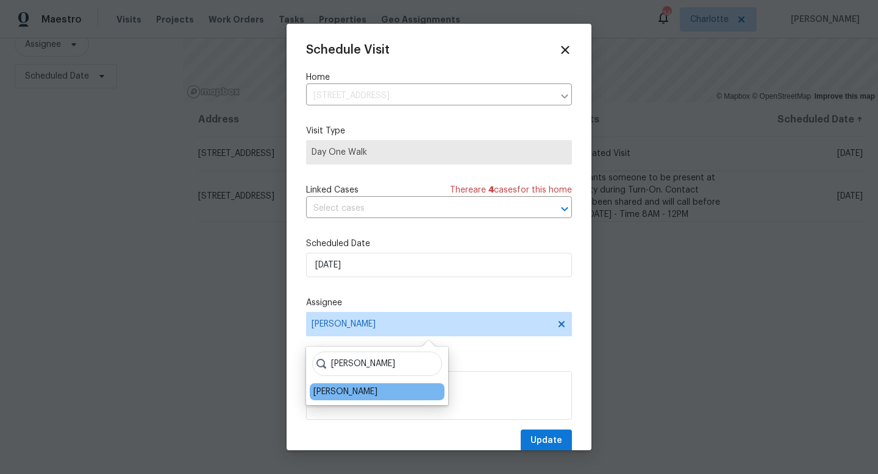
type input "[PERSON_NAME]"
click at [346, 399] on div "[PERSON_NAME]" at bounding box center [377, 391] width 135 height 17
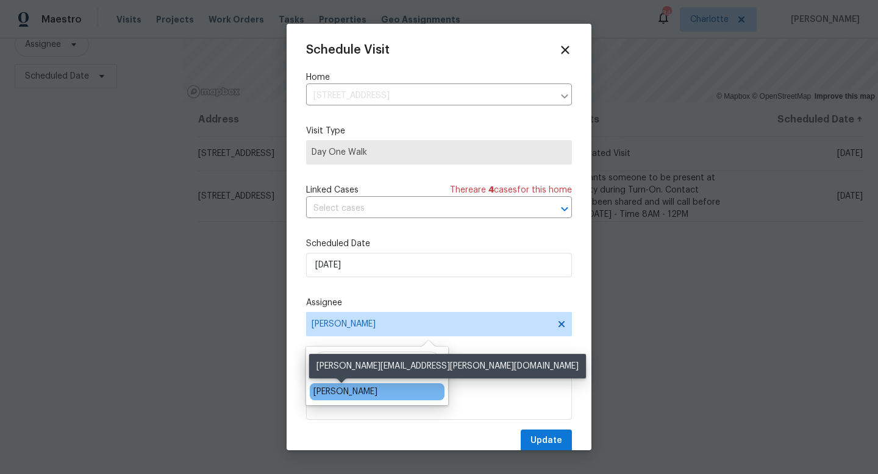
click at [346, 388] on div "[PERSON_NAME]" at bounding box center [345, 392] width 64 height 12
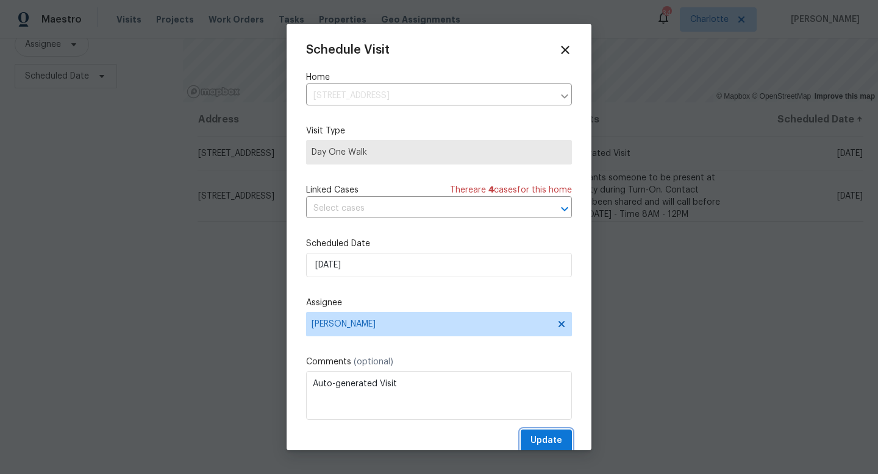
click at [552, 447] on span "Update" at bounding box center [546, 440] width 32 height 15
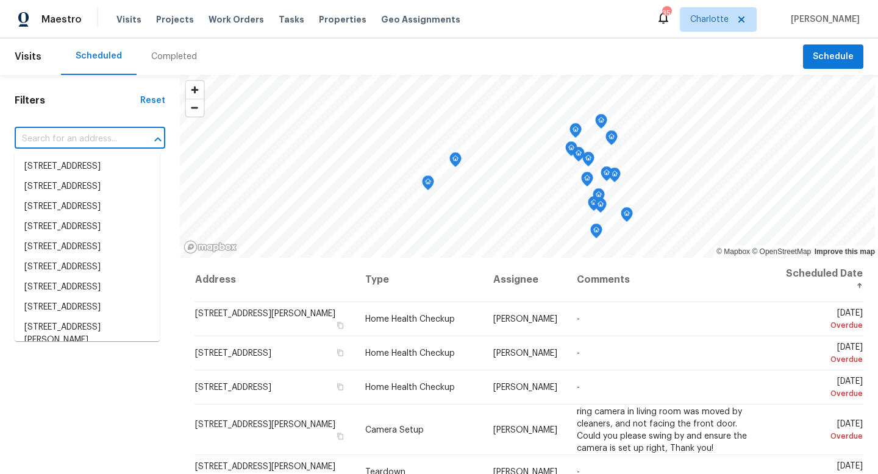
click at [74, 140] on input "text" at bounding box center [73, 139] width 116 height 19
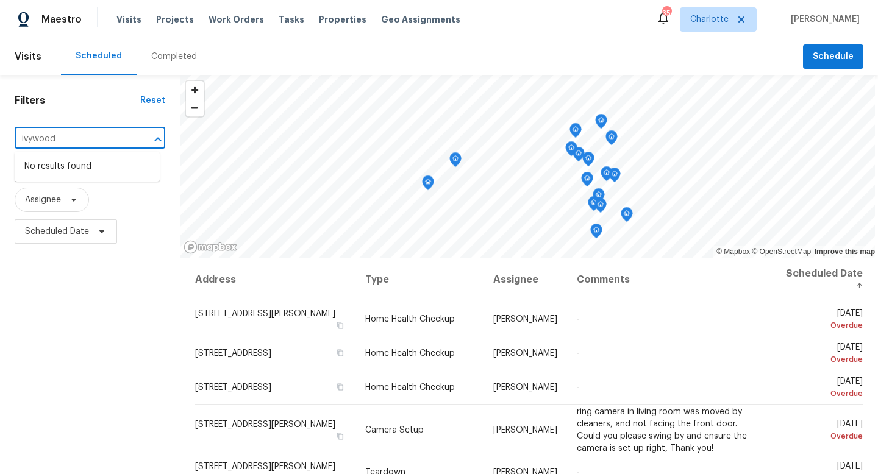
click at [56, 144] on input "ivywood" at bounding box center [73, 139] width 116 height 19
type input "ivywood"
type input "2811 [PERSON_NAME]"
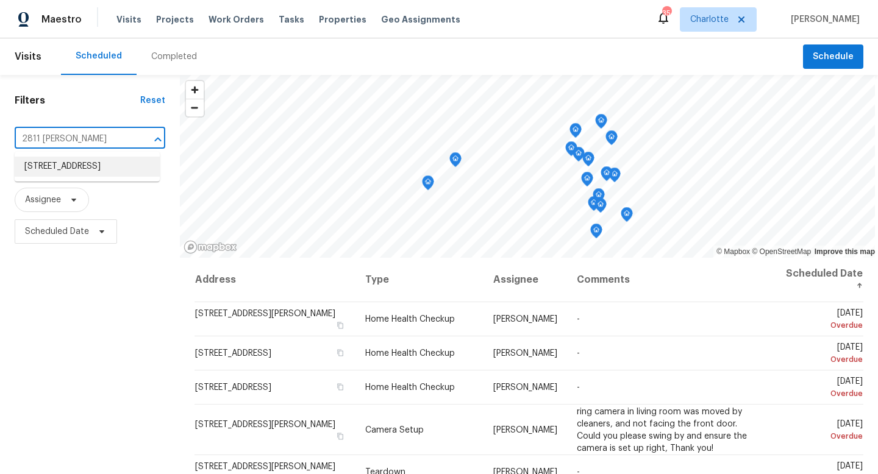
click at [90, 172] on li "[STREET_ADDRESS]" at bounding box center [87, 167] width 145 height 20
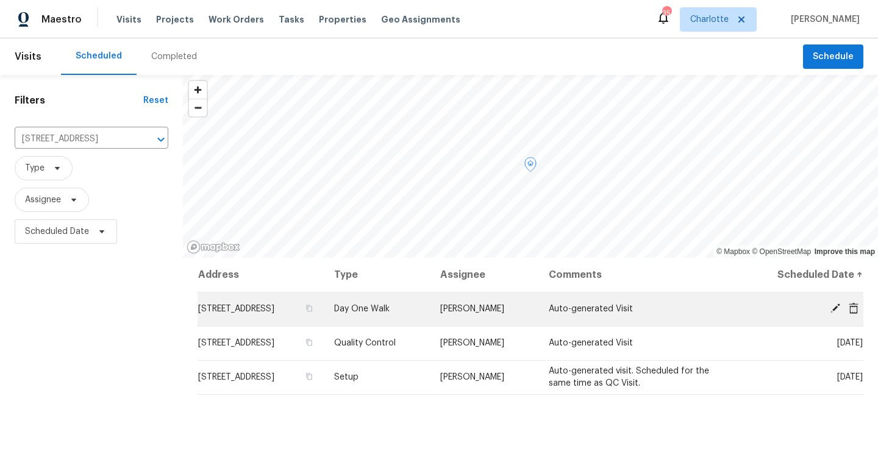
click at [832, 307] on icon at bounding box center [834, 308] width 11 height 11
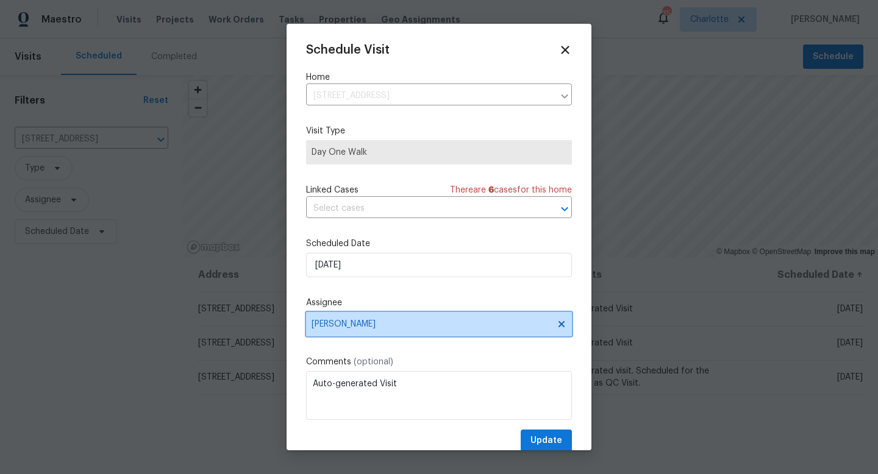
click at [482, 319] on span "[PERSON_NAME]" at bounding box center [439, 324] width 266 height 24
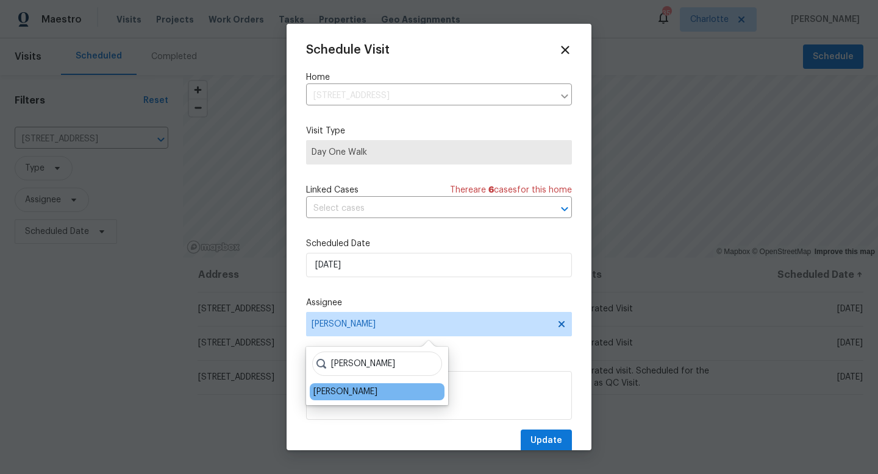
type input "[PERSON_NAME]"
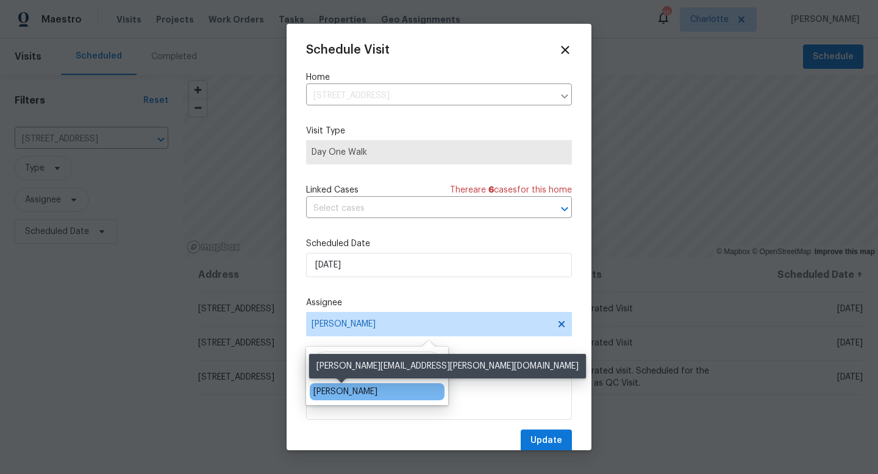
click at [349, 386] on div "[PERSON_NAME]" at bounding box center [345, 392] width 64 height 12
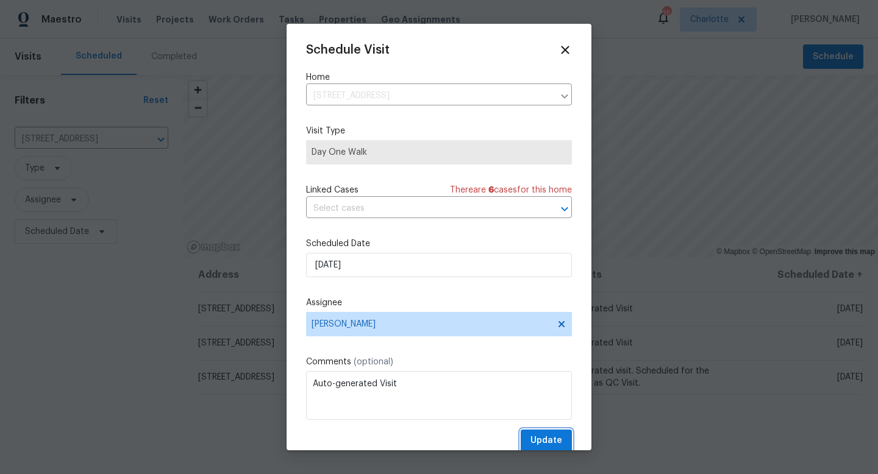
click at [551, 449] on span "Update" at bounding box center [546, 440] width 32 height 15
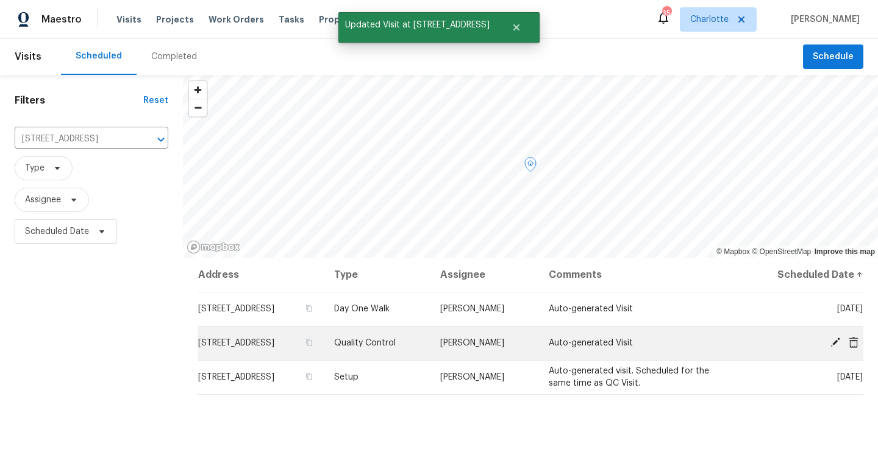
click at [836, 343] on icon at bounding box center [834, 342] width 11 height 11
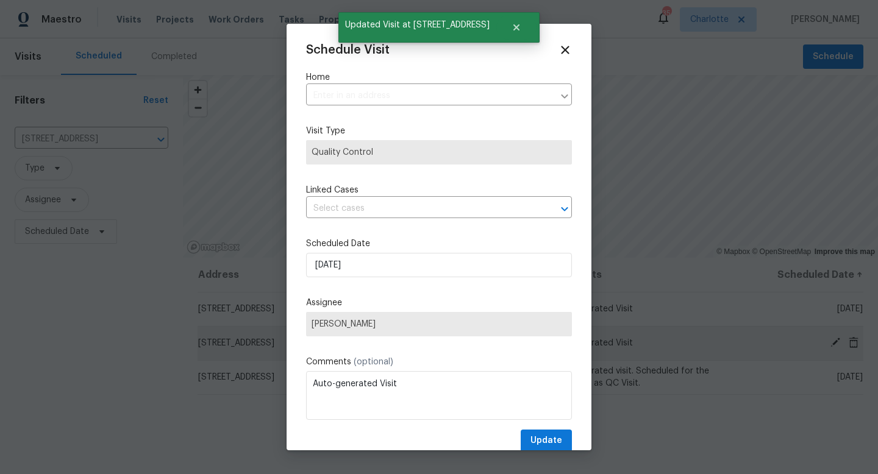
type input "[STREET_ADDRESS]"
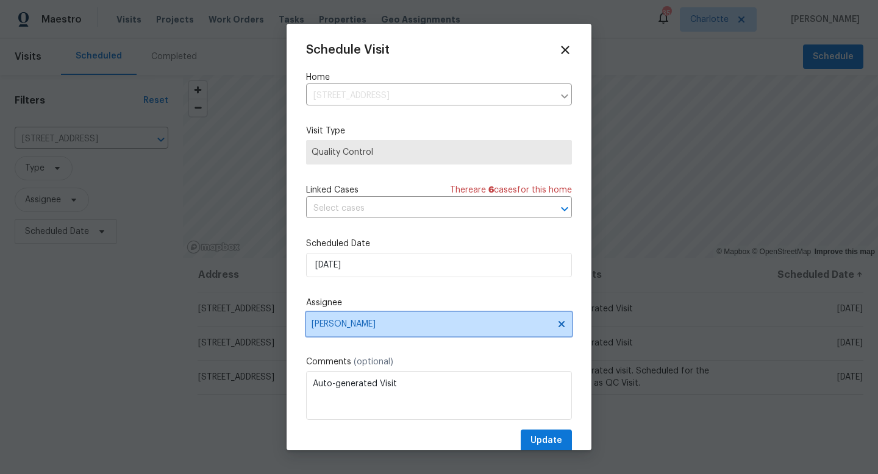
click at [378, 320] on span "[PERSON_NAME]" at bounding box center [430, 324] width 239 height 10
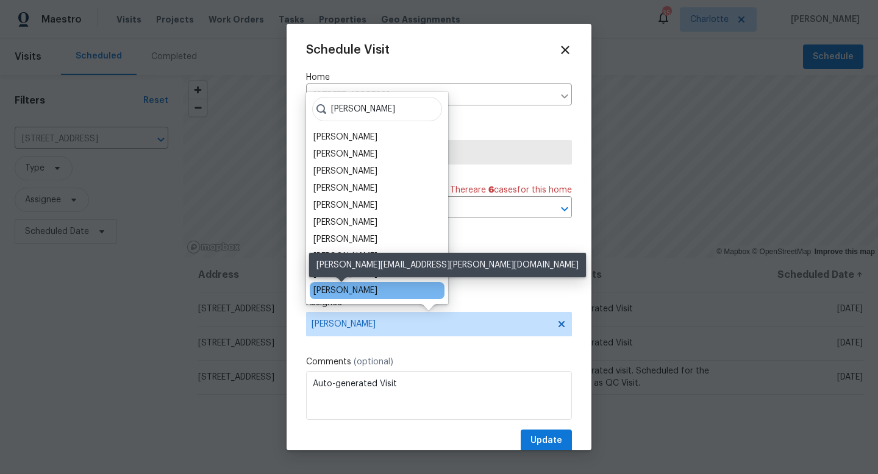
type input "[PERSON_NAME]"
click at [358, 290] on div "[PERSON_NAME]" at bounding box center [345, 291] width 64 height 12
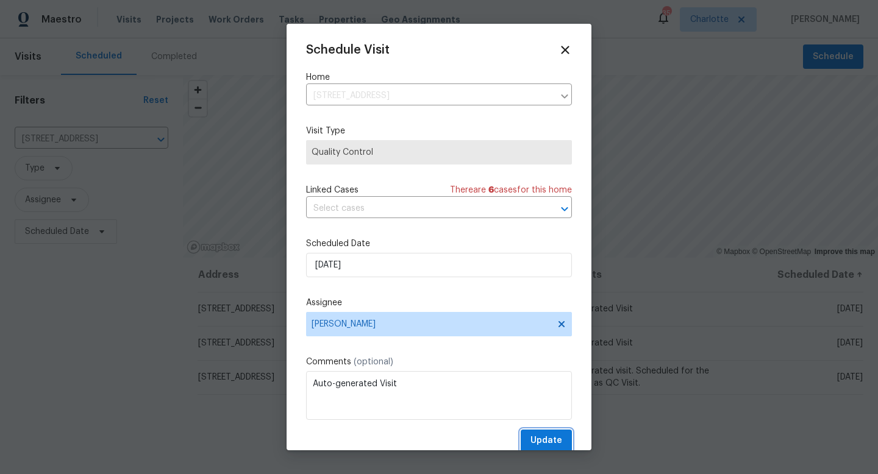
click at [558, 444] on span "Update" at bounding box center [546, 440] width 32 height 15
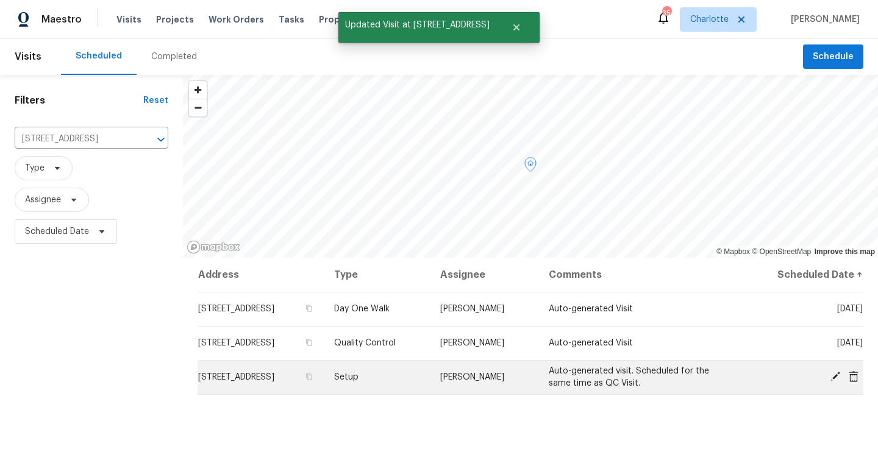
click at [834, 375] on icon at bounding box center [835, 377] width 10 height 10
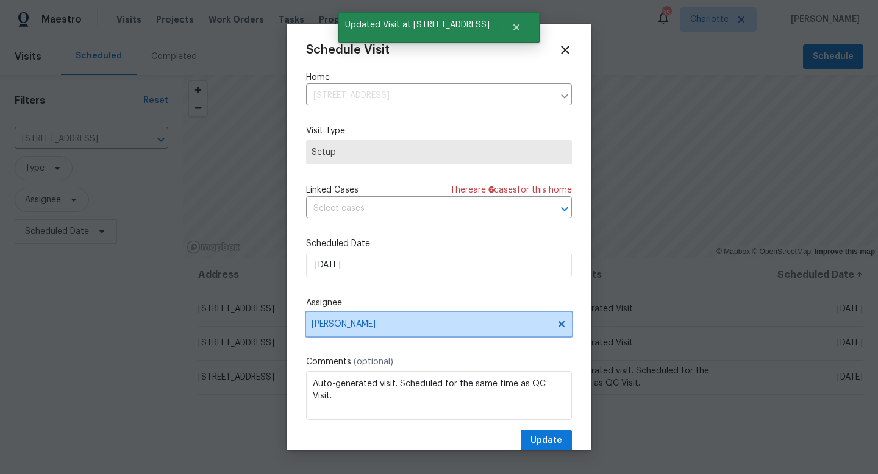
click at [369, 327] on span "Matthew Barnhart" at bounding box center [430, 324] width 239 height 10
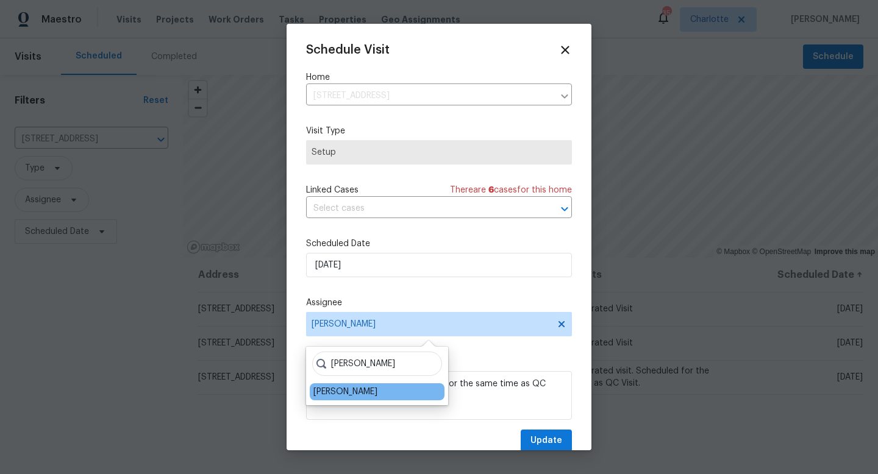
type input "jason b"
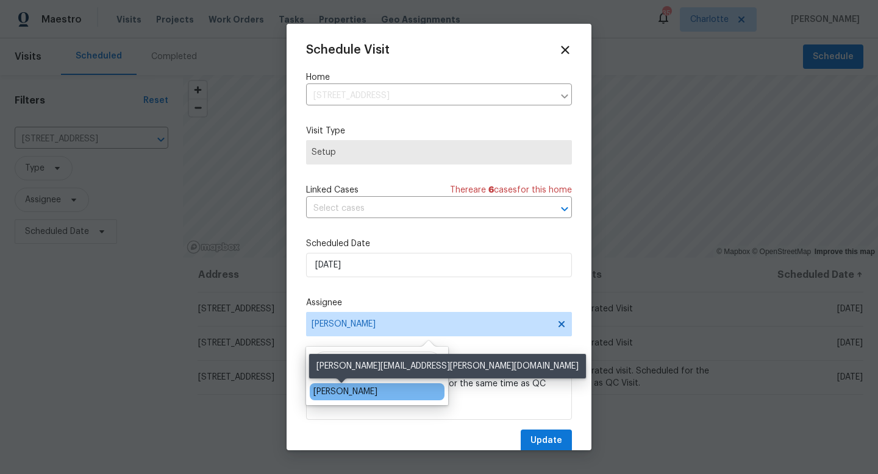
click at [352, 391] on div "[PERSON_NAME]" at bounding box center [345, 392] width 64 height 12
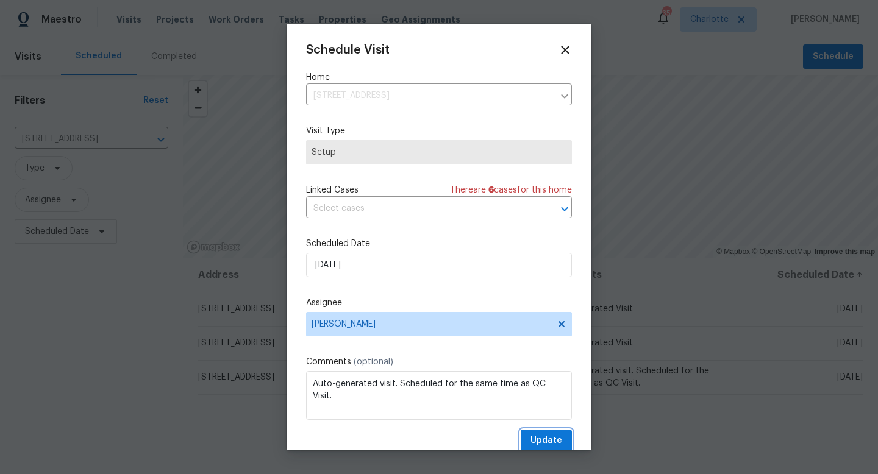
click at [542, 442] on span "Update" at bounding box center [546, 440] width 32 height 15
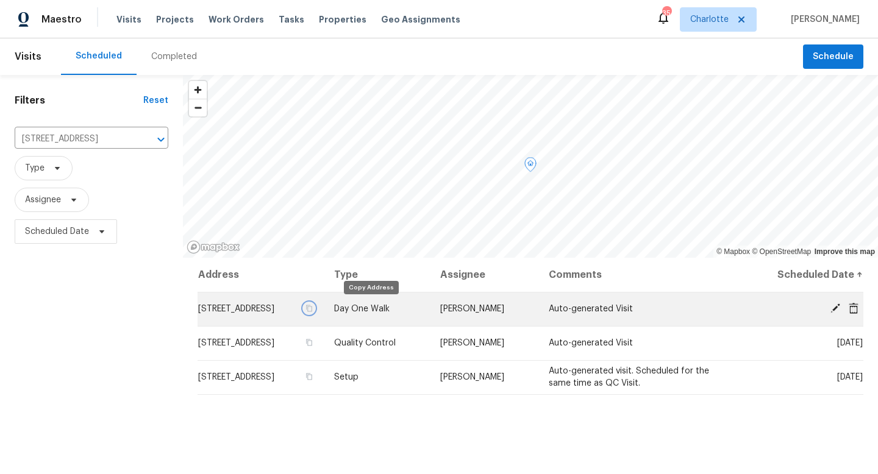
click at [313, 310] on icon "button" at bounding box center [310, 308] width 6 height 7
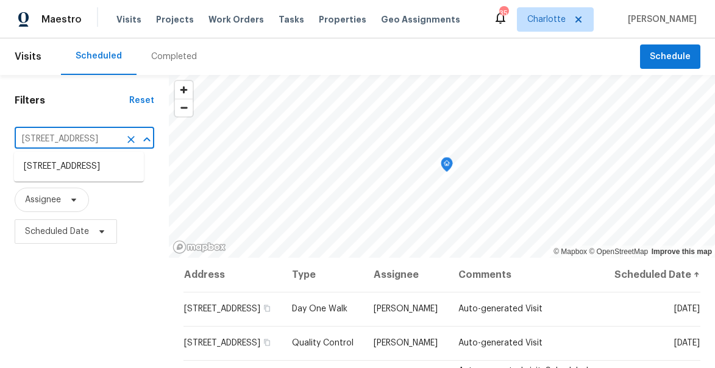
click at [51, 140] on input "2811 Iveywood Dr, Monroe, NC 28110" at bounding box center [67, 139] width 105 height 19
paste input "24 Fairstone Ave Charlotte, NC 28269"
type input "2824 Fairstone Ave Charlotte, NC 28269"
click at [54, 169] on li "2824 Fairstone Ave, Charlotte, NC 28269" at bounding box center [79, 167] width 130 height 20
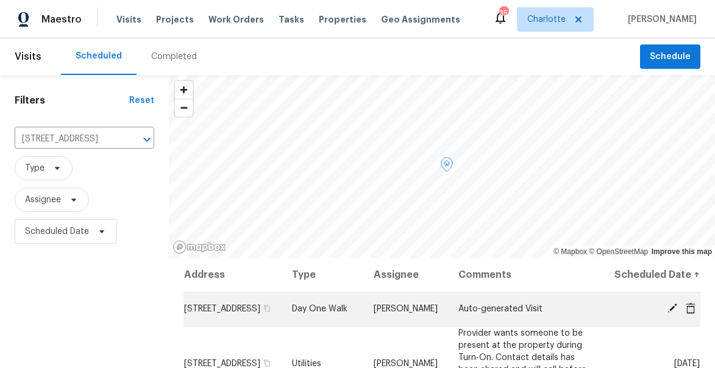
click at [670, 314] on icon at bounding box center [672, 308] width 11 height 11
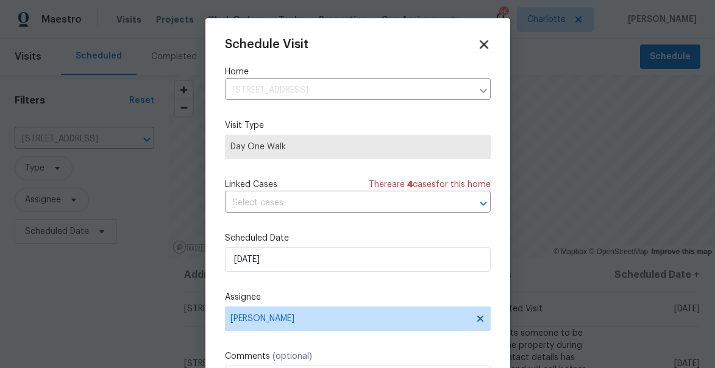
click at [483, 46] on icon at bounding box center [484, 44] width 9 height 9
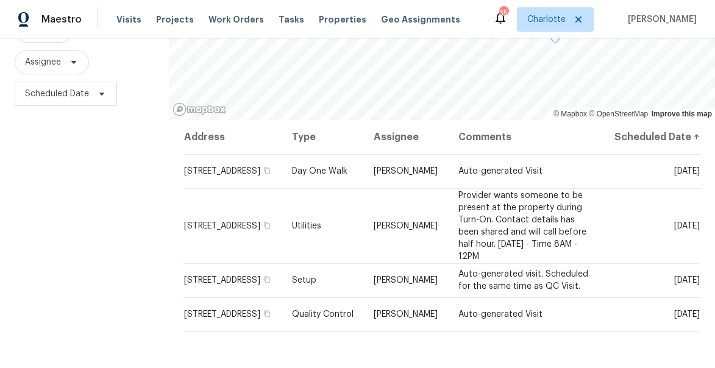
scroll to position [179, 0]
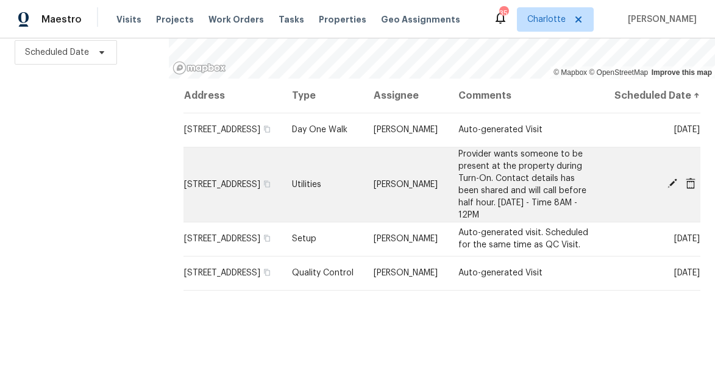
click at [670, 188] on icon at bounding box center [672, 184] width 10 height 10
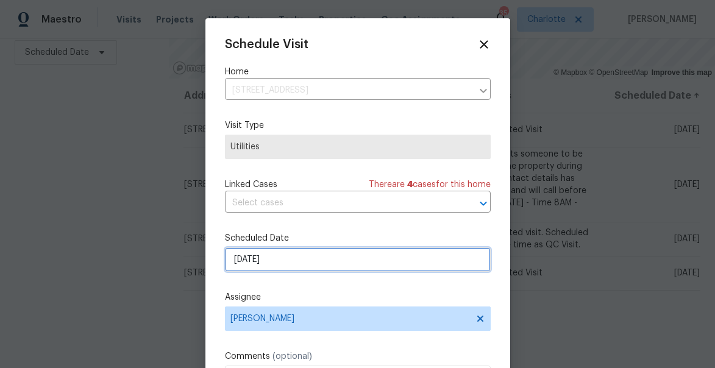
click at [267, 258] on input "9/26/2025" at bounding box center [358, 259] width 266 height 24
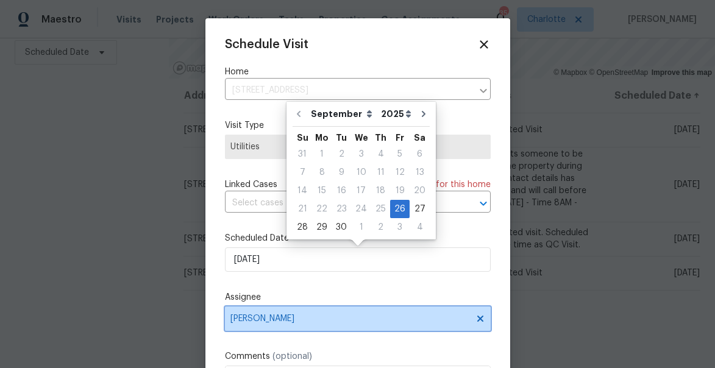
click at [283, 324] on span "Dan Baquero" at bounding box center [349, 319] width 239 height 10
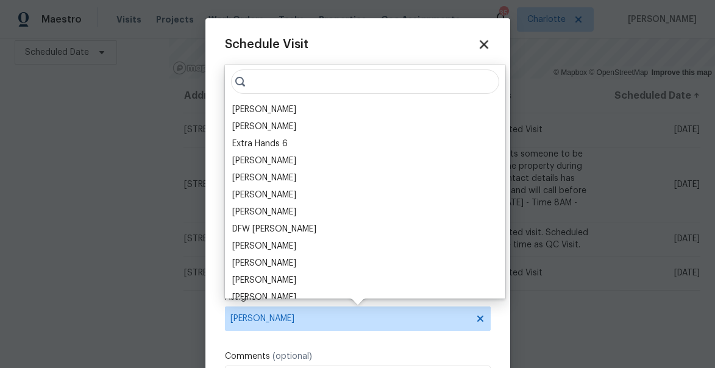
click at [488, 41] on icon at bounding box center [484, 44] width 14 height 14
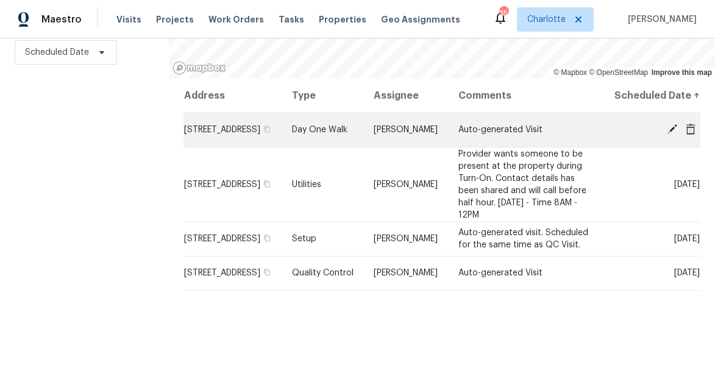
click at [673, 135] on icon at bounding box center [672, 129] width 11 height 11
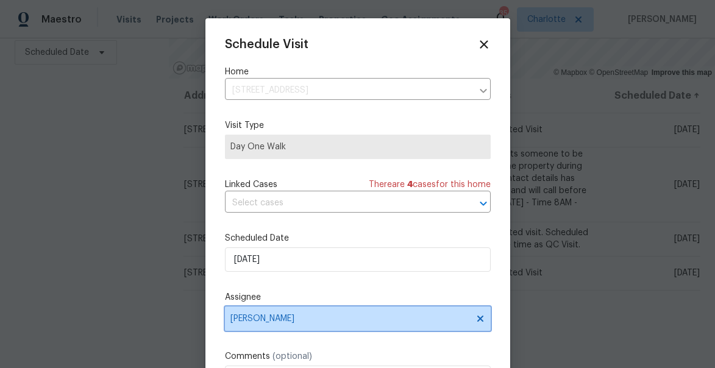
click at [274, 317] on span "[PERSON_NAME]" at bounding box center [349, 319] width 239 height 10
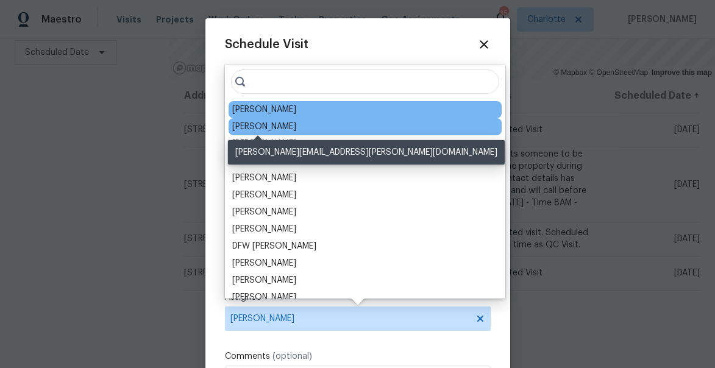
click at [247, 127] on div "Dan Baquero" at bounding box center [264, 127] width 64 height 12
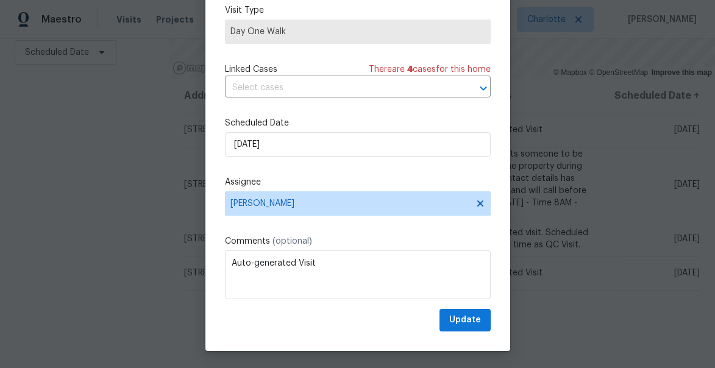
scroll to position [95, 0]
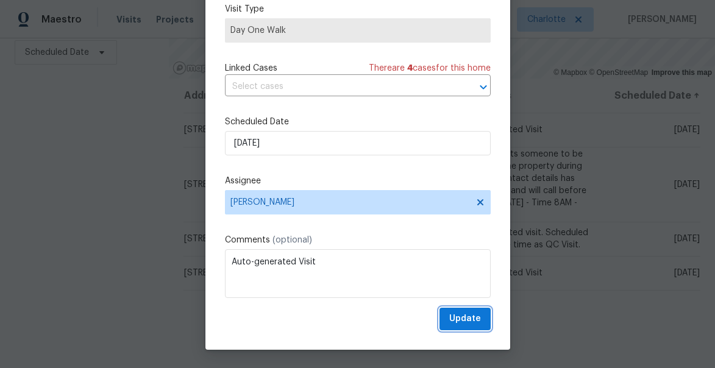
click at [464, 320] on span "Update" at bounding box center [465, 318] width 32 height 15
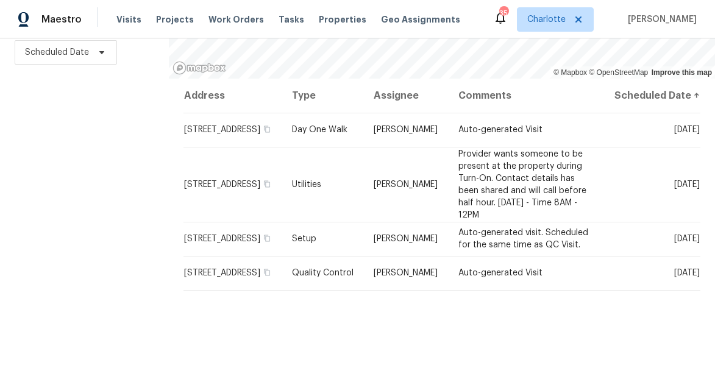
scroll to position [62, 0]
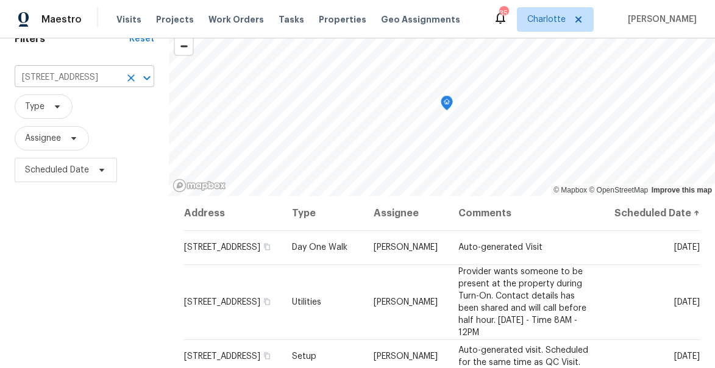
click at [60, 84] on input "2824 Fairstone Ave, Charlotte, NC 28269" at bounding box center [67, 77] width 105 height 19
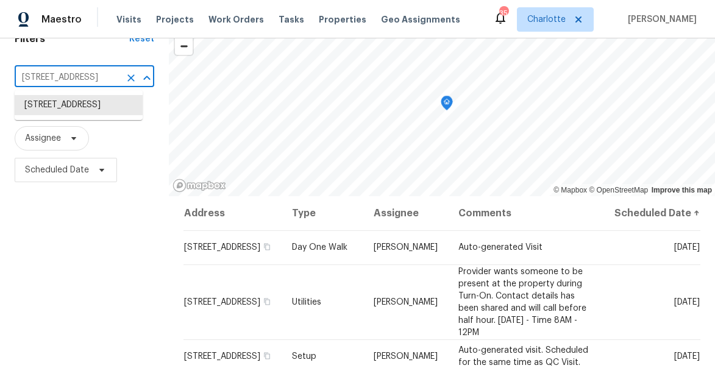
paste input "11 Iveywood Dr , Monroe, NC 28110"
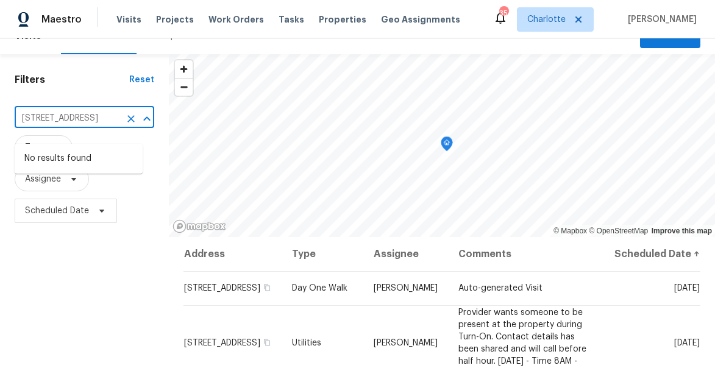
scroll to position [0, 0]
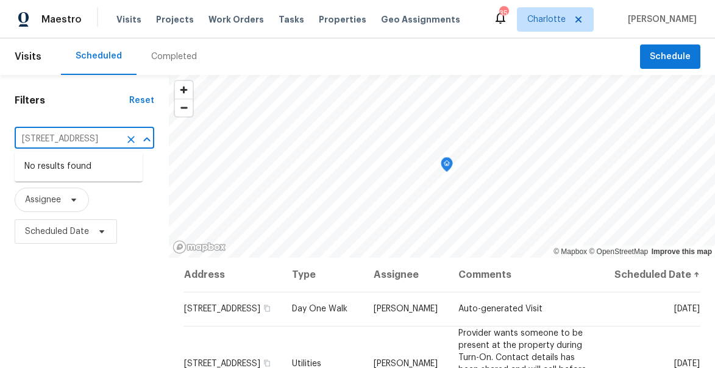
click at [98, 138] on input "2811 Iveywood Dr , Monroe, NC 28110" at bounding box center [67, 139] width 105 height 19
type input "iveywoo"
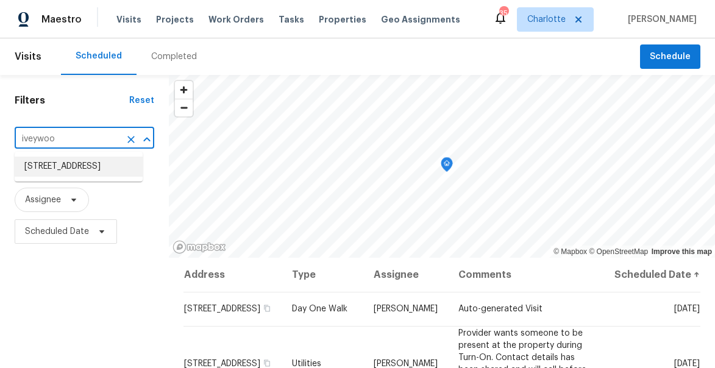
click at [93, 177] on li "2811 Iveywood Dr, Monroe, NC 28110" at bounding box center [79, 167] width 128 height 20
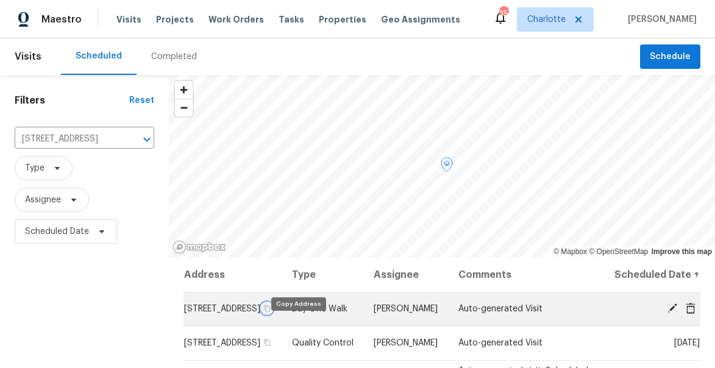
click at [270, 312] on icon "button" at bounding box center [267, 308] width 6 height 7
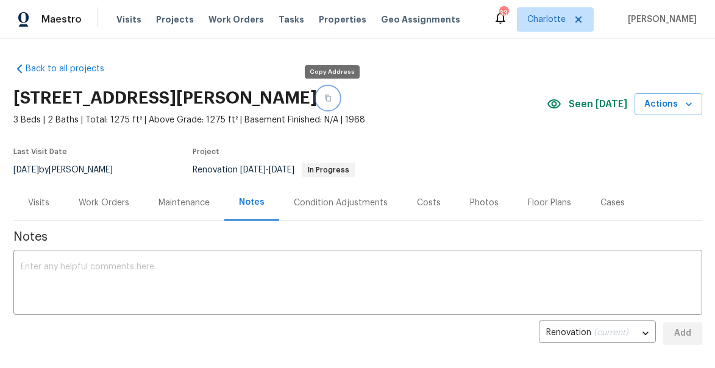
click at [331, 97] on icon "button" at bounding box center [328, 98] width 6 height 7
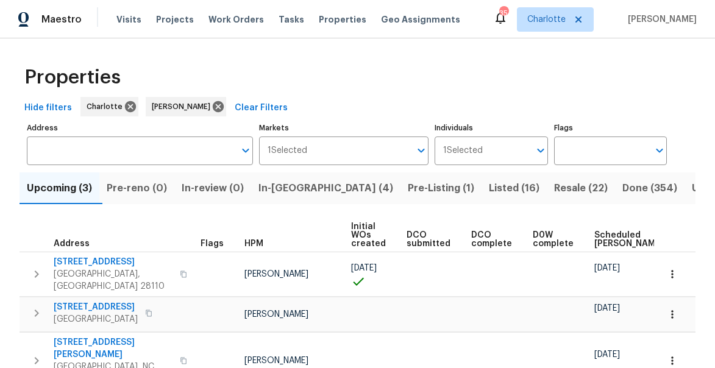
click at [287, 192] on span "In-[GEOGRAPHIC_DATA] (4)" at bounding box center [325, 188] width 135 height 17
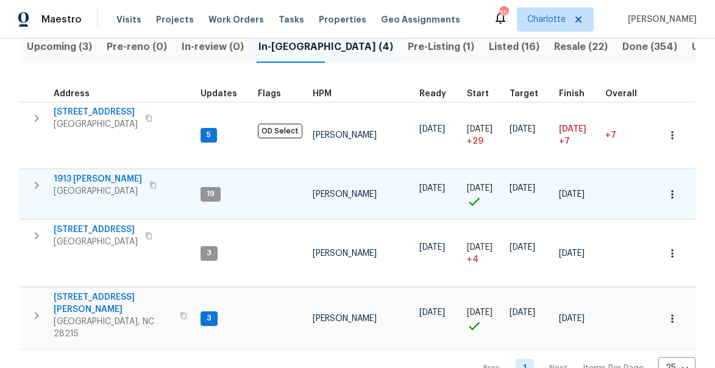
scroll to position [143, 0]
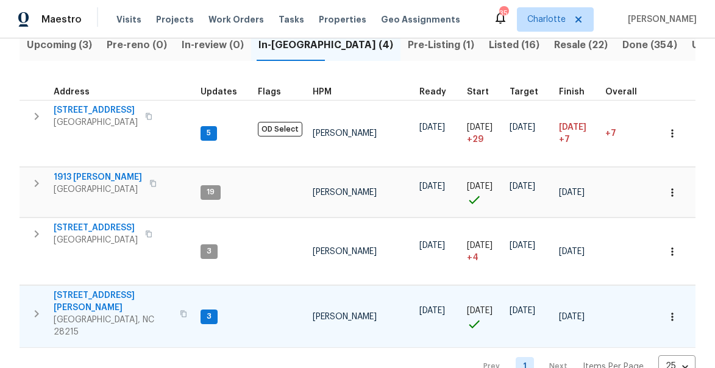
click at [38, 307] on icon "button" at bounding box center [36, 314] width 15 height 15
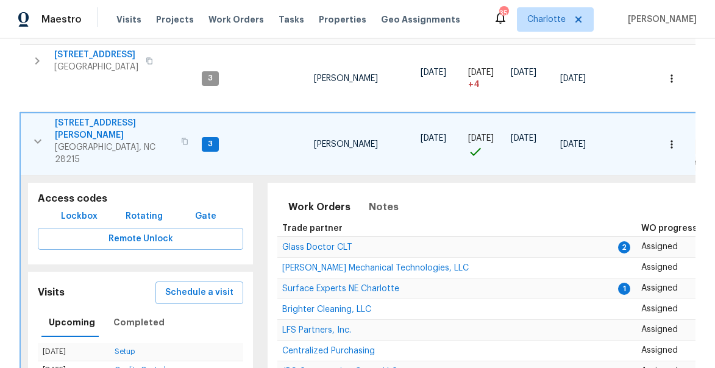
scroll to position [322, 0]
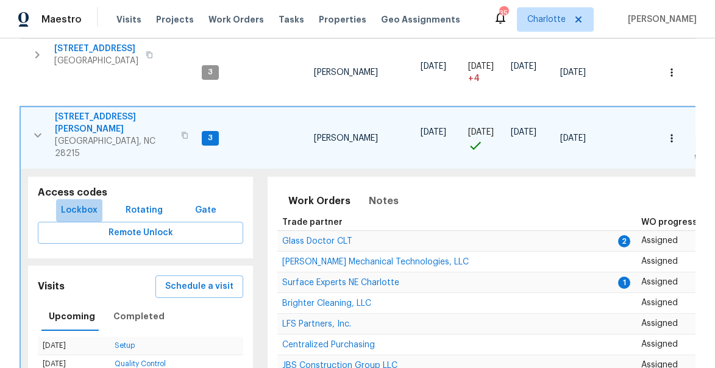
click at [85, 203] on span "Lockbox" at bounding box center [79, 210] width 37 height 15
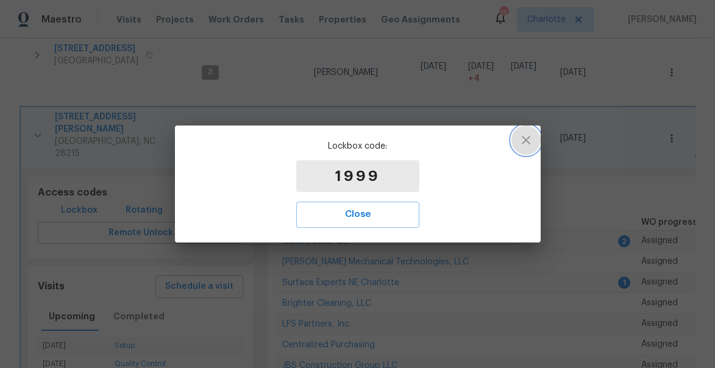
click at [525, 143] on icon "button" at bounding box center [526, 140] width 15 height 15
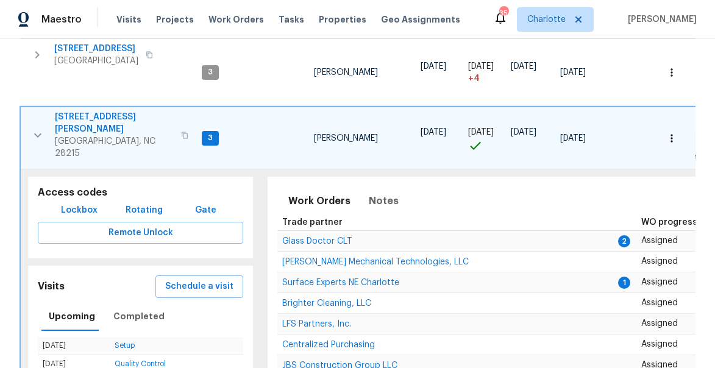
click at [37, 128] on icon "button" at bounding box center [37, 135] width 15 height 15
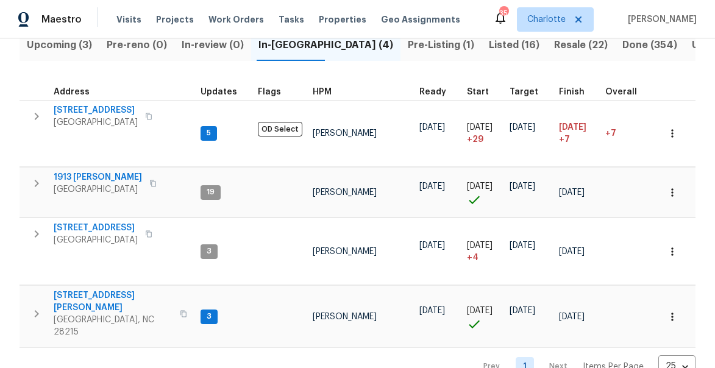
scroll to position [143, 0]
